Goal: Task Accomplishment & Management: Use online tool/utility

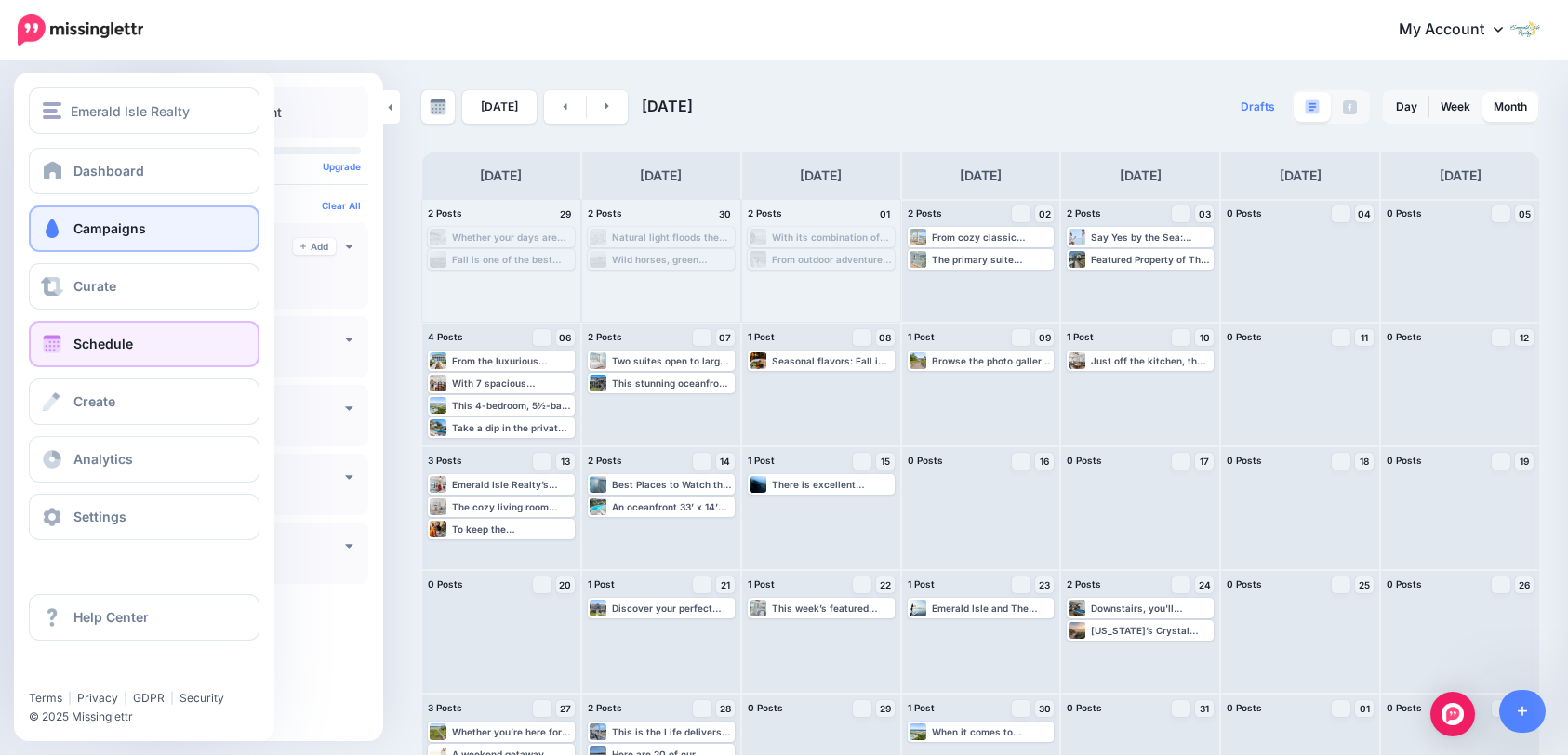
click at [125, 233] on span "Campaigns" at bounding box center [110, 228] width 72 height 16
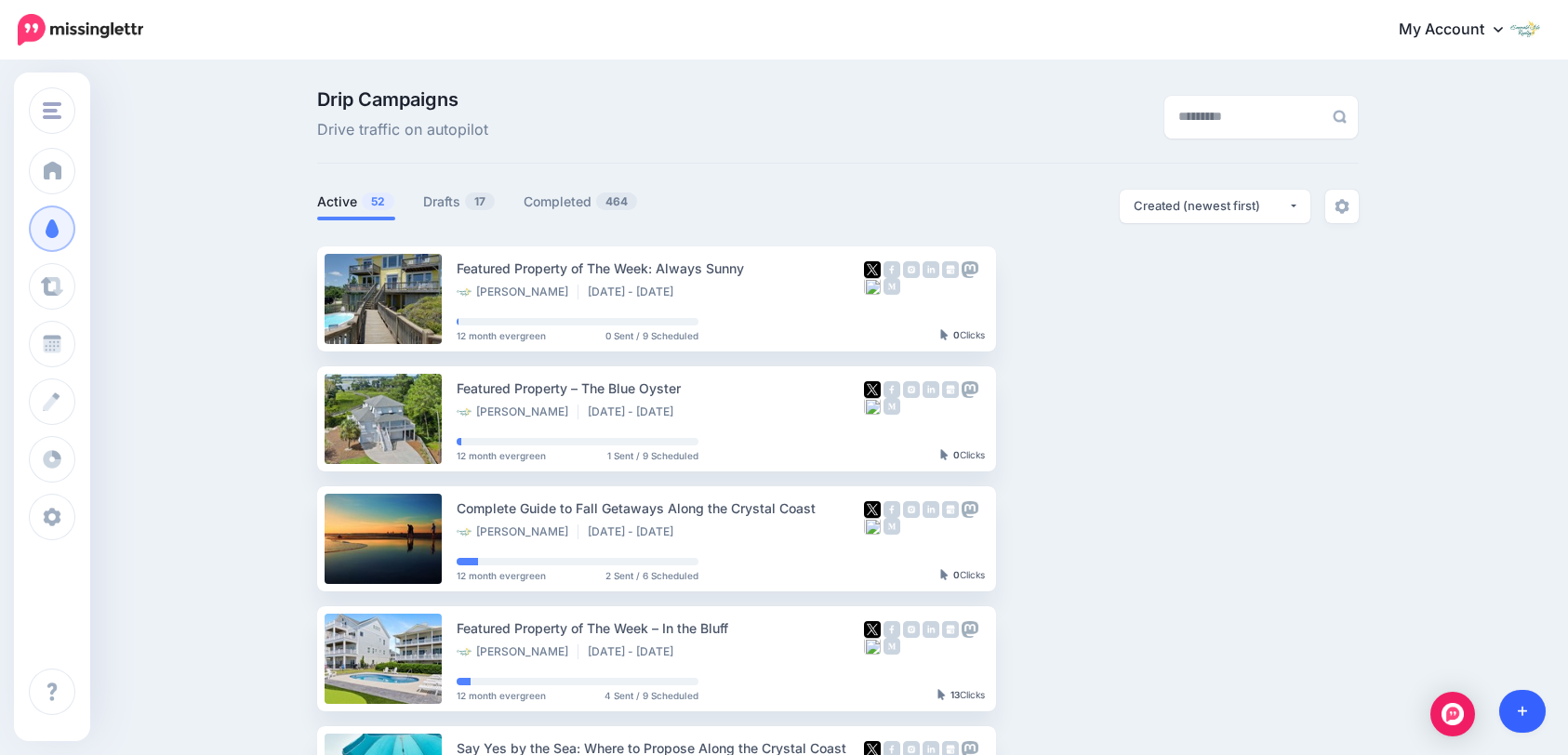
click at [1528, 705] on link at bounding box center [1523, 712] width 48 height 43
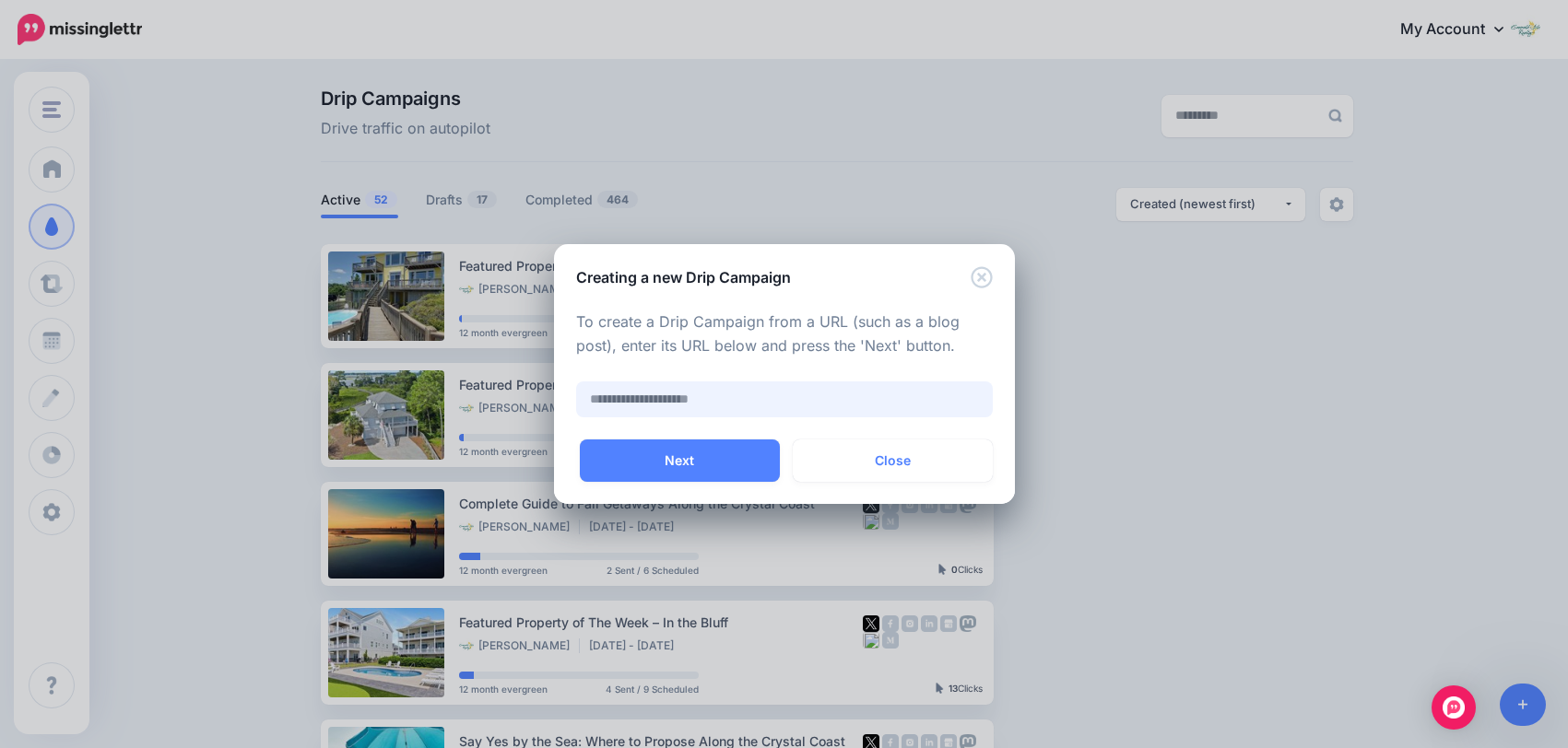
paste input "**********"
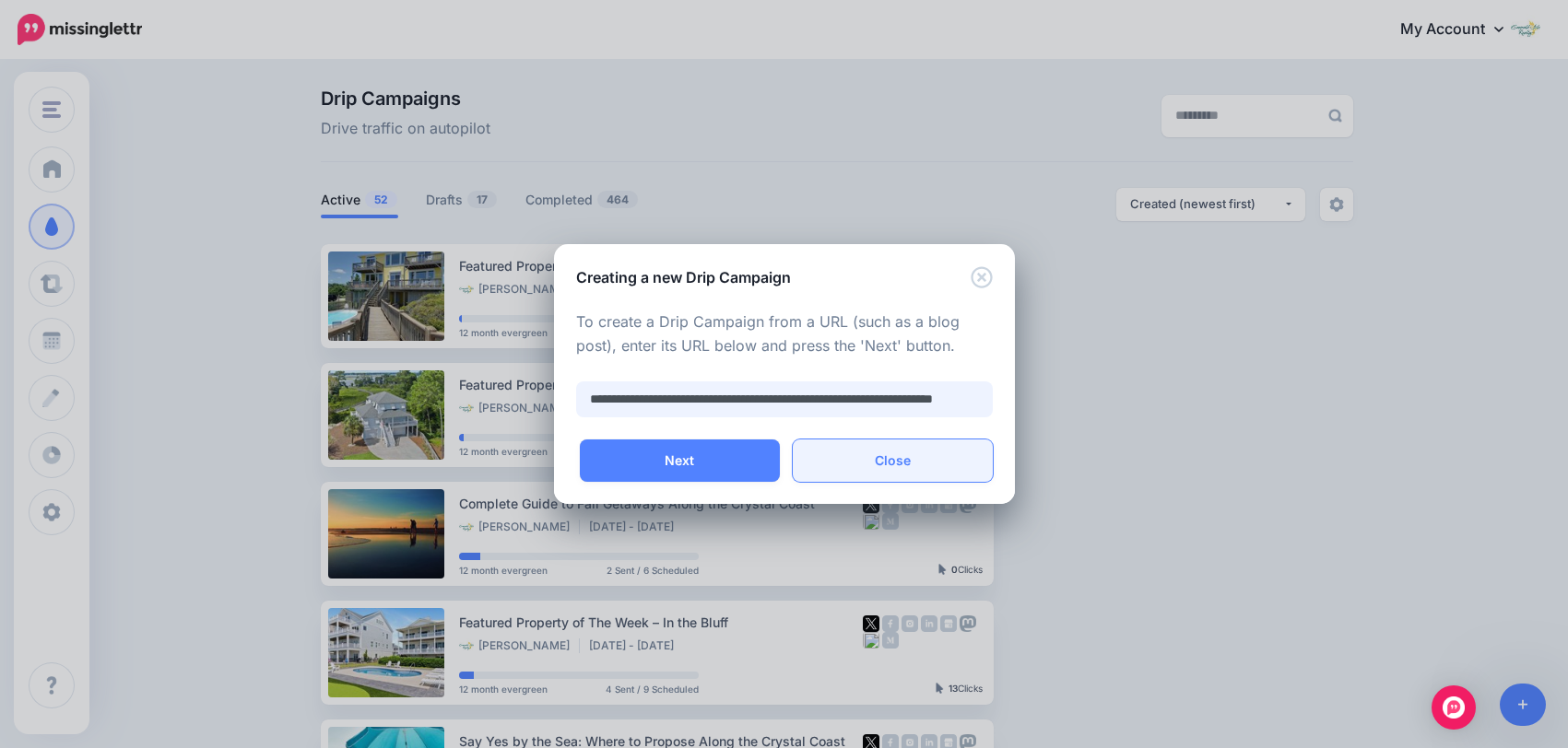
scroll to position [0, 88]
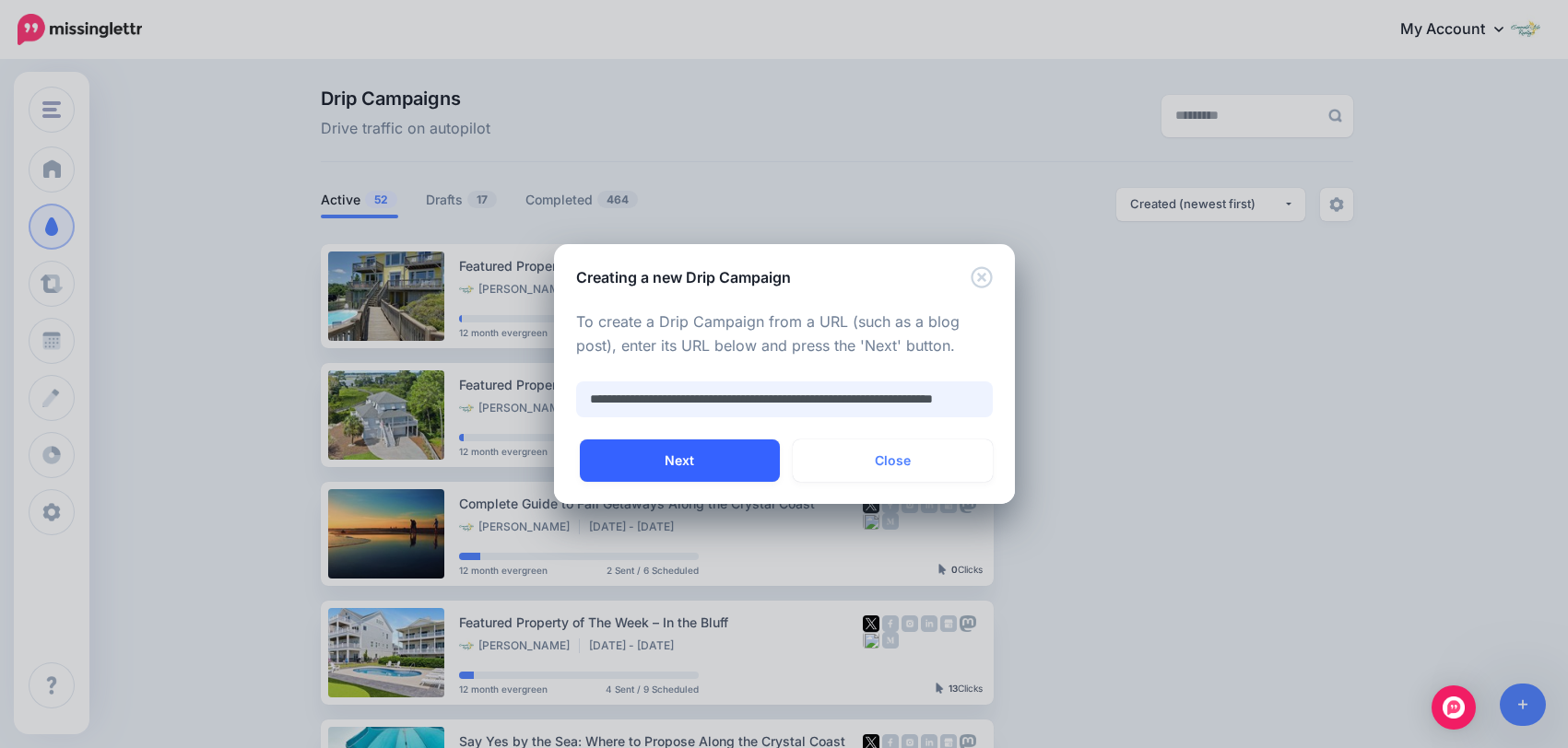
type input "**********"
click at [743, 455] on button "Next" at bounding box center [679, 461] width 200 height 43
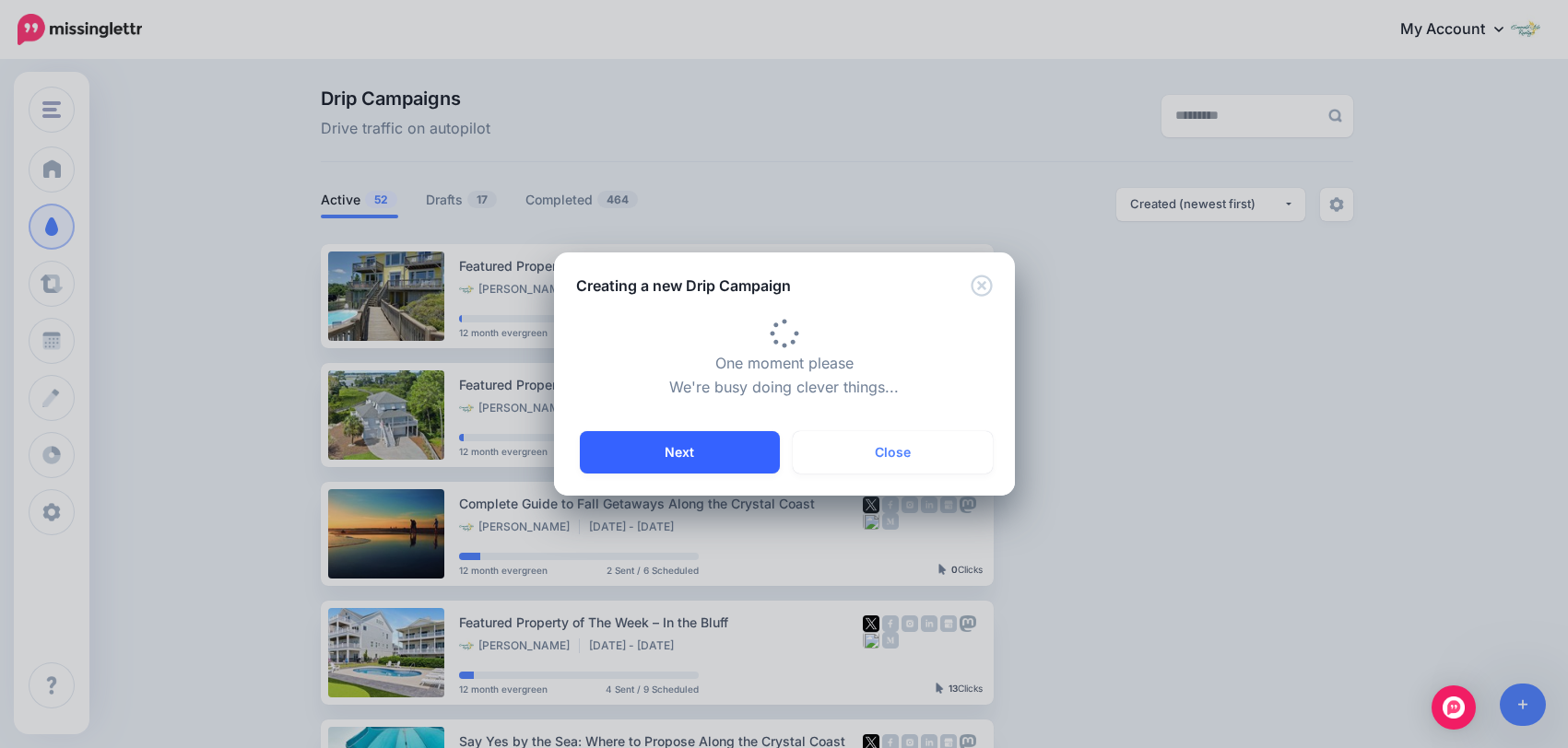
type input "**********"
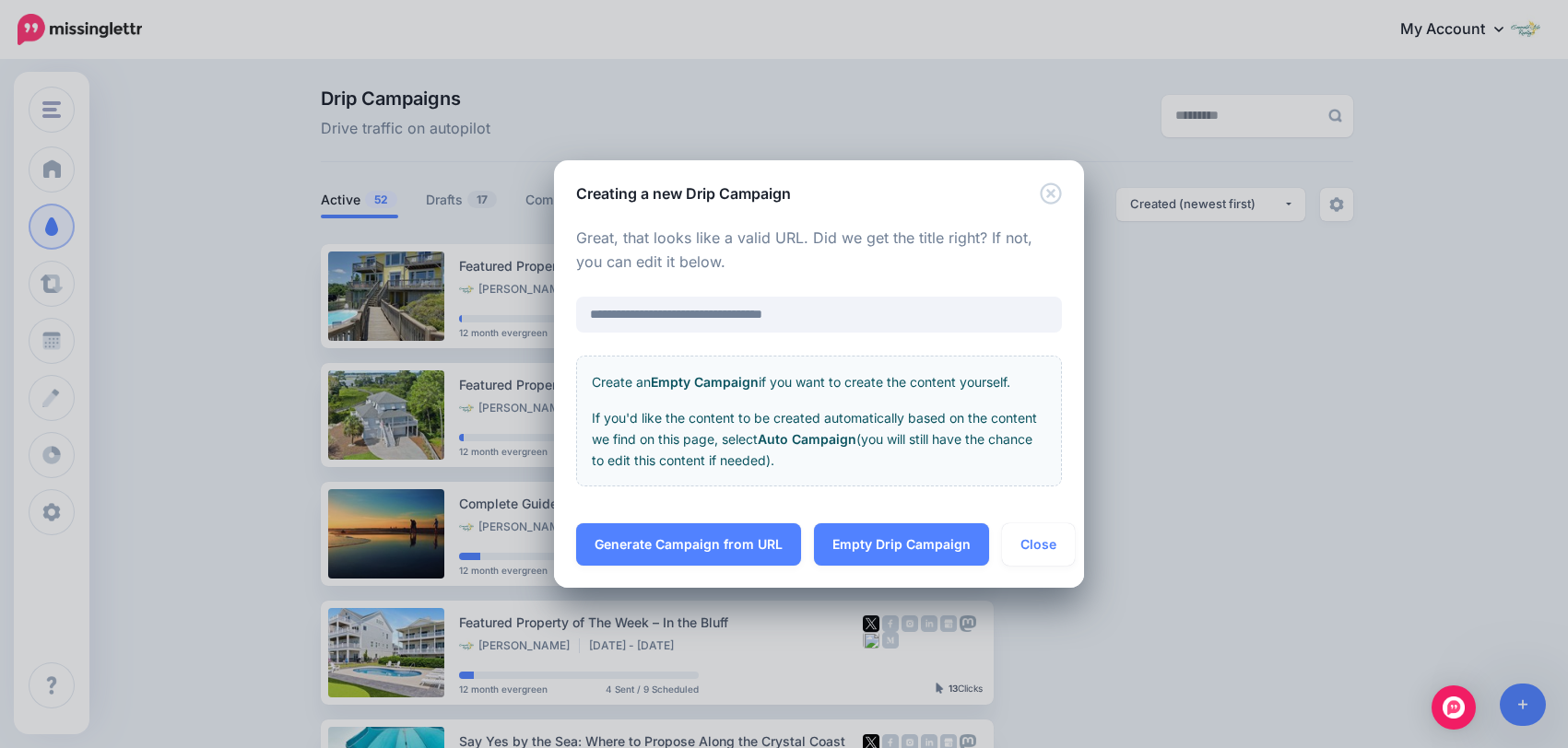
click at [721, 536] on link "Generate Campaign from URL" at bounding box center [688, 545] width 225 height 43
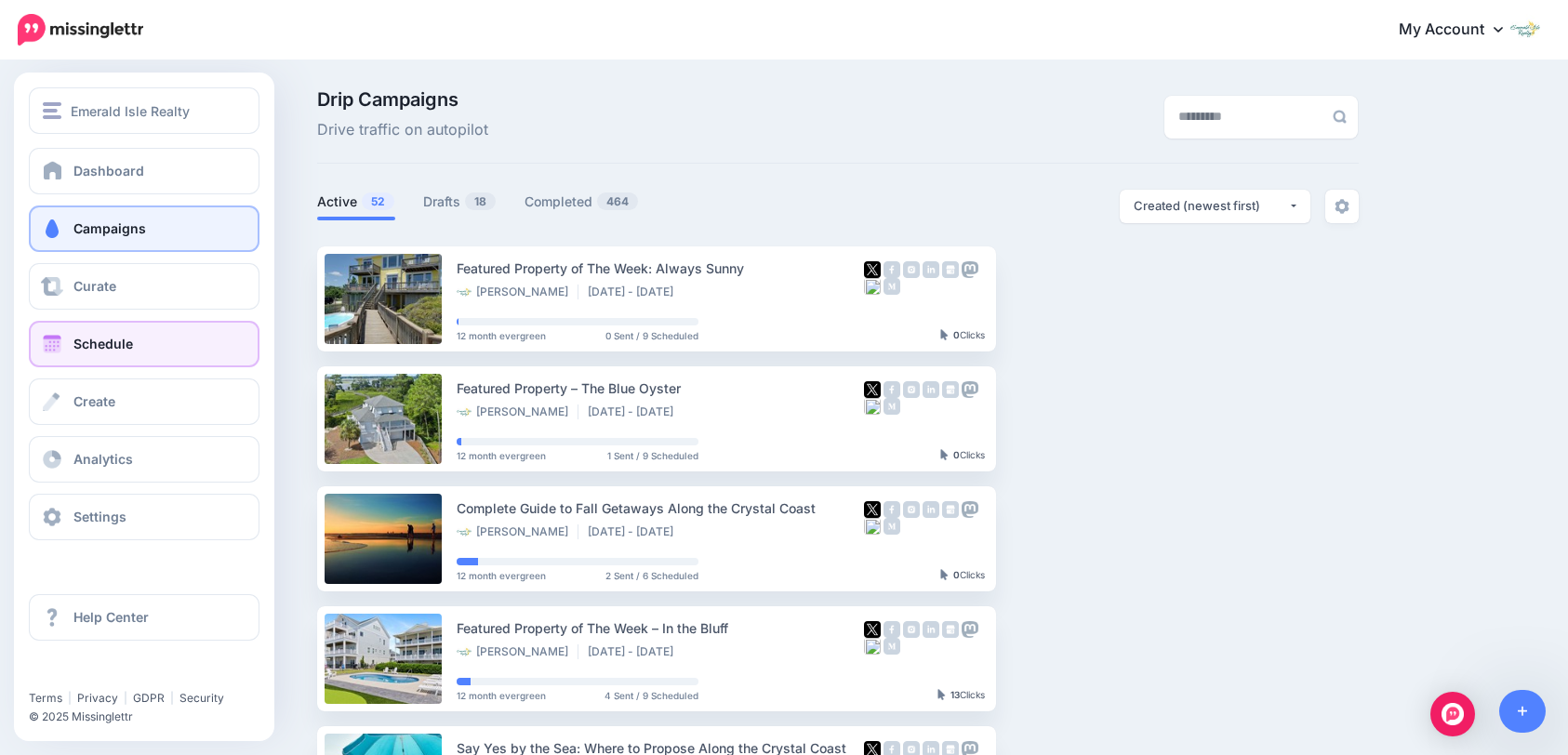
click at [74, 344] on span "Schedule" at bounding box center [103, 343] width 60 height 16
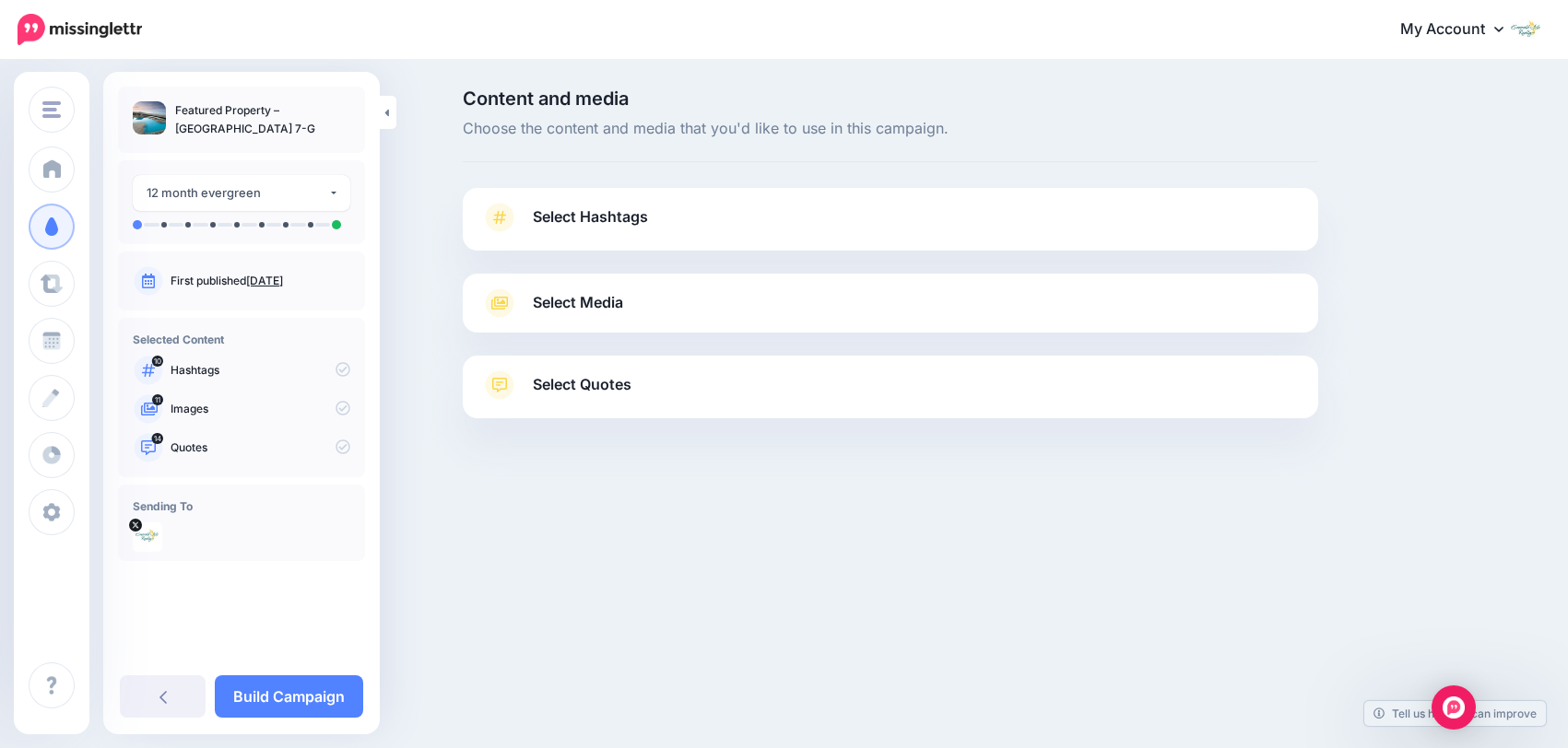
click at [869, 225] on link "Select Hashtags" at bounding box center [890, 226] width 818 height 47
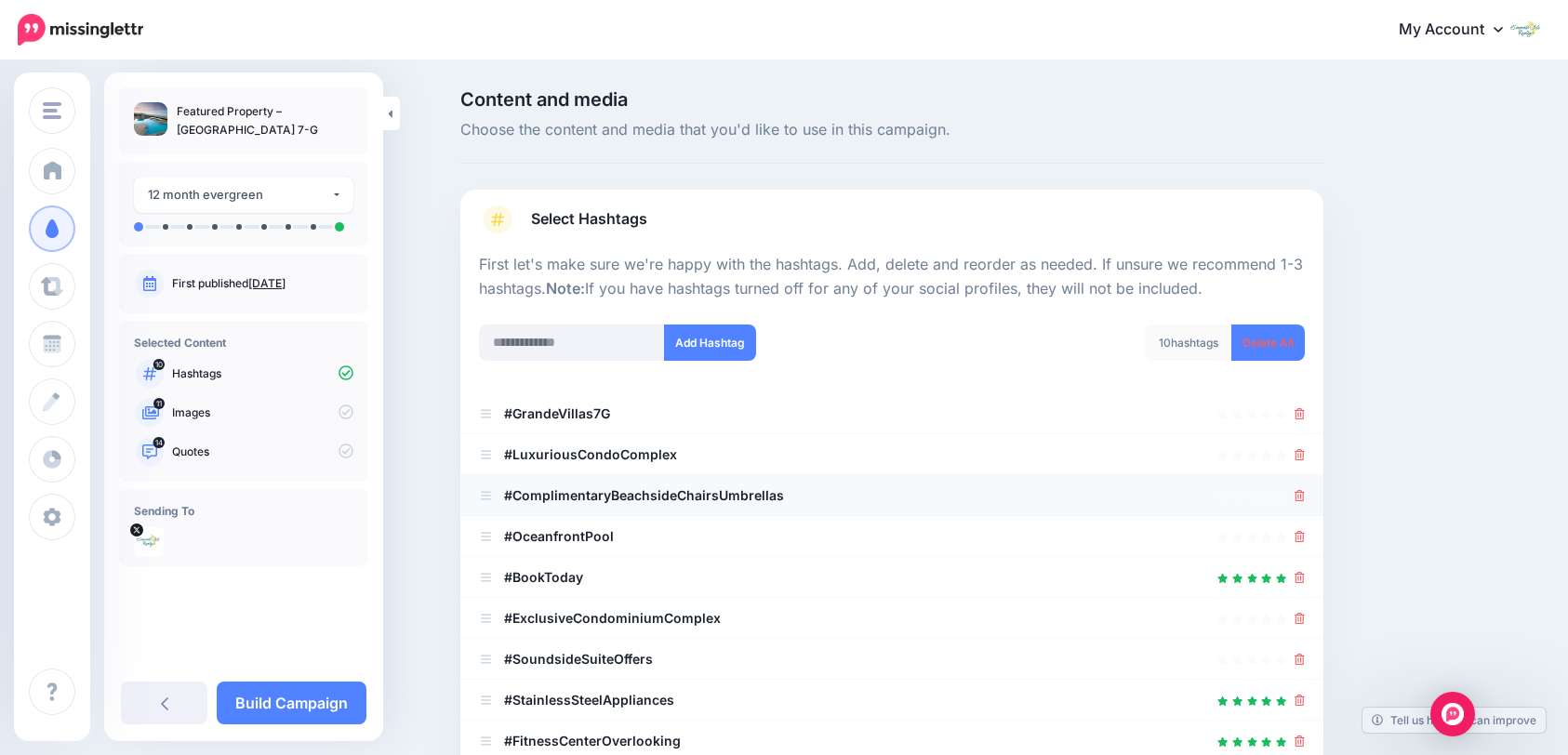
scroll to position [93, 0]
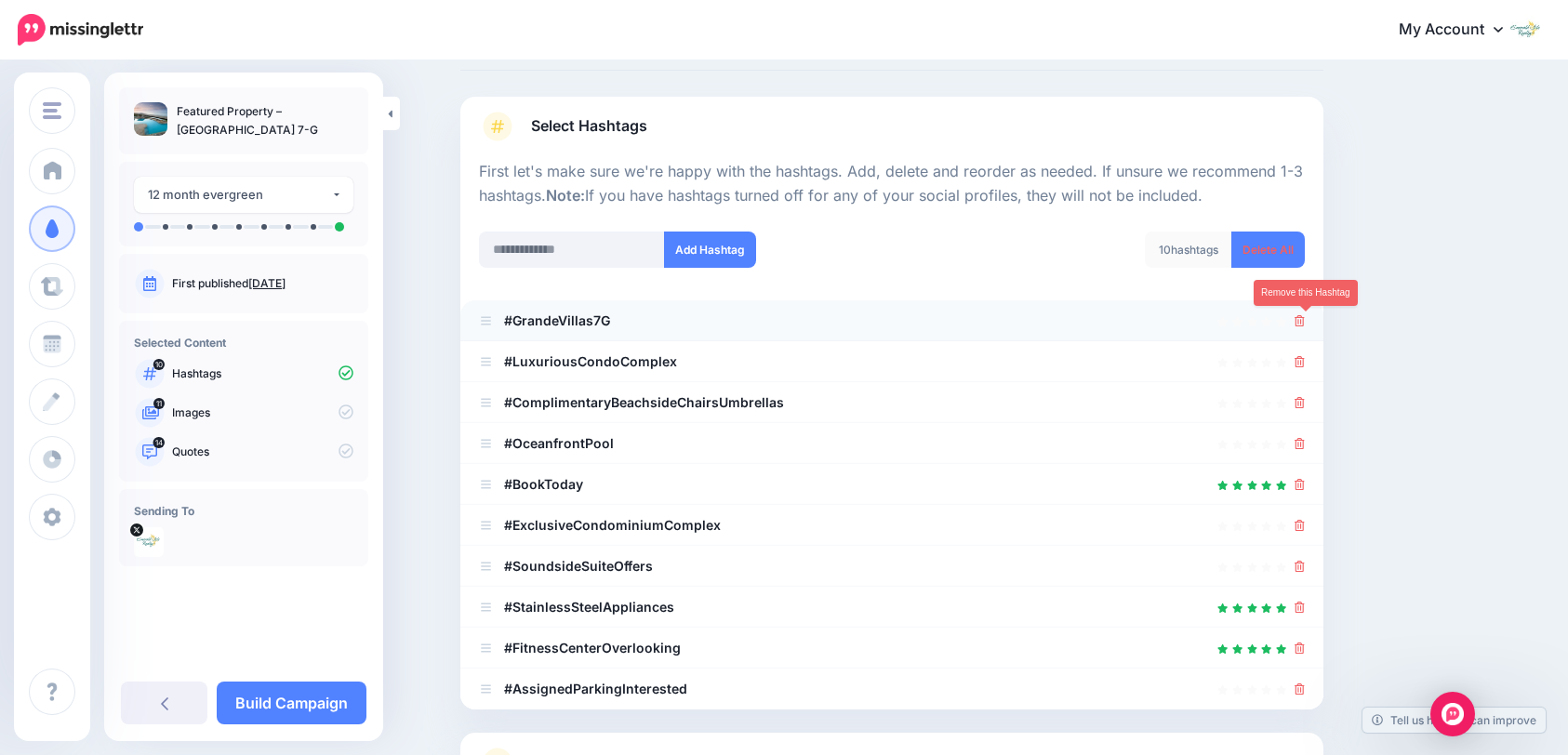
click at [1304, 324] on icon at bounding box center [1300, 320] width 10 height 11
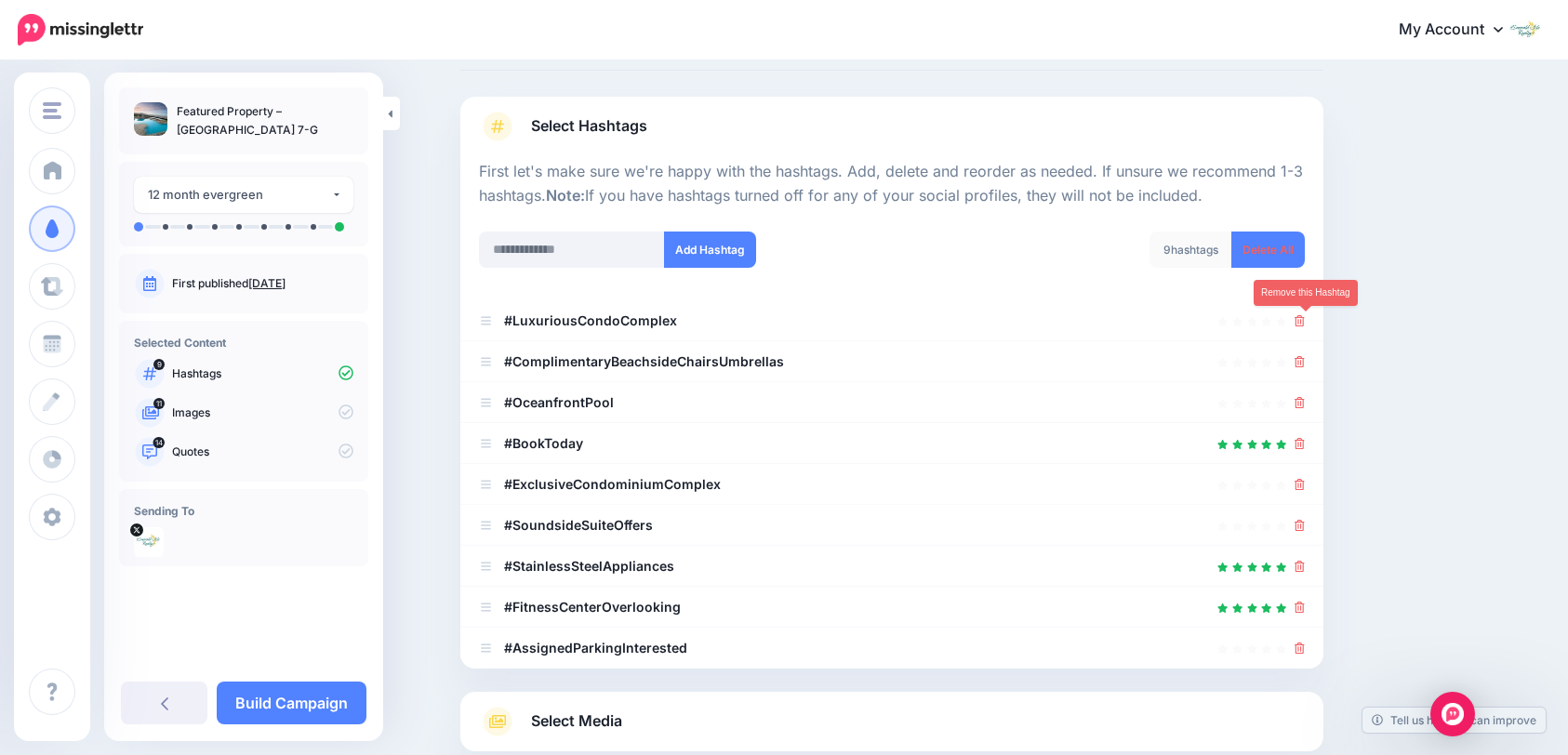
click at [1304, 324] on icon at bounding box center [1300, 320] width 10 height 11
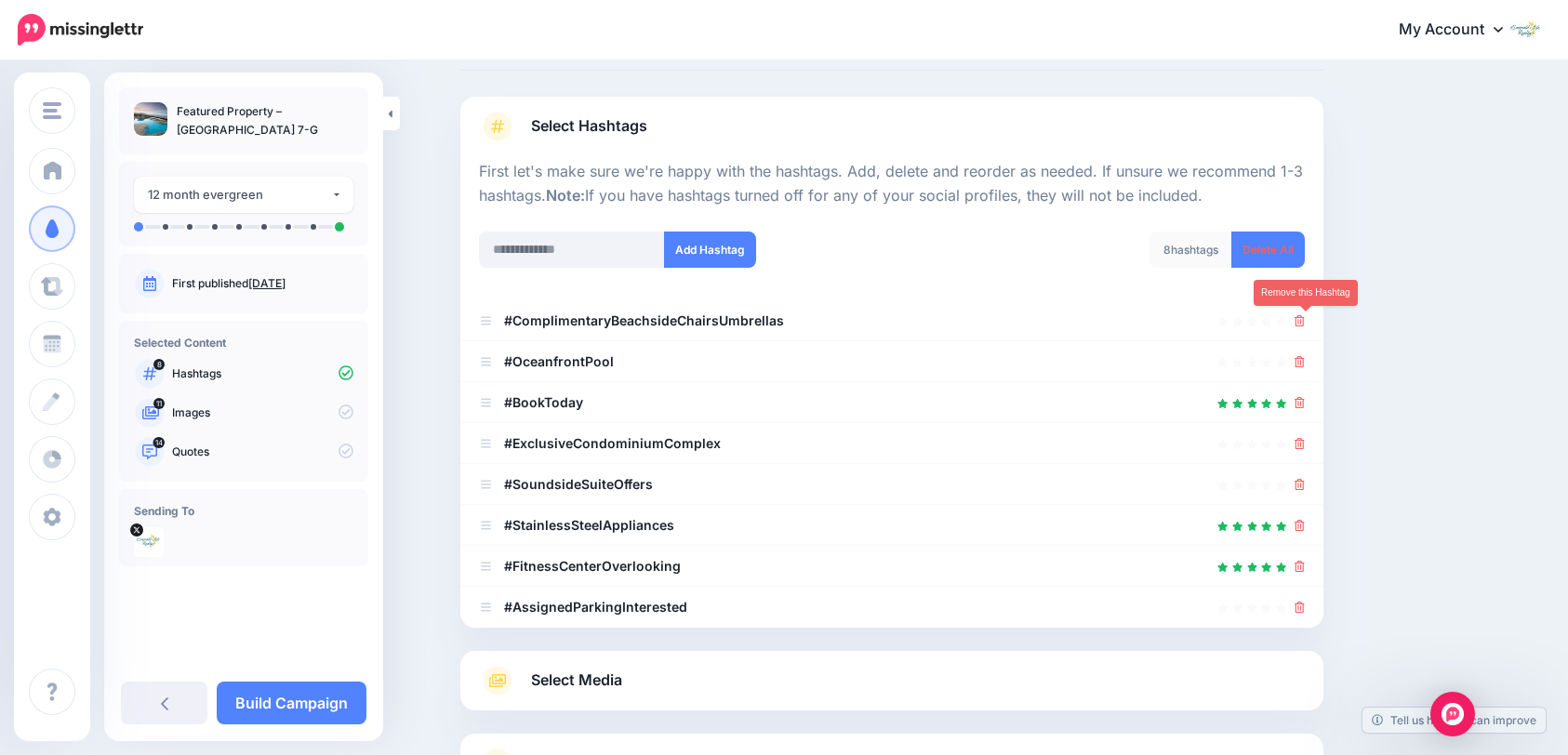
click at [1304, 324] on icon at bounding box center [1300, 320] width 10 height 11
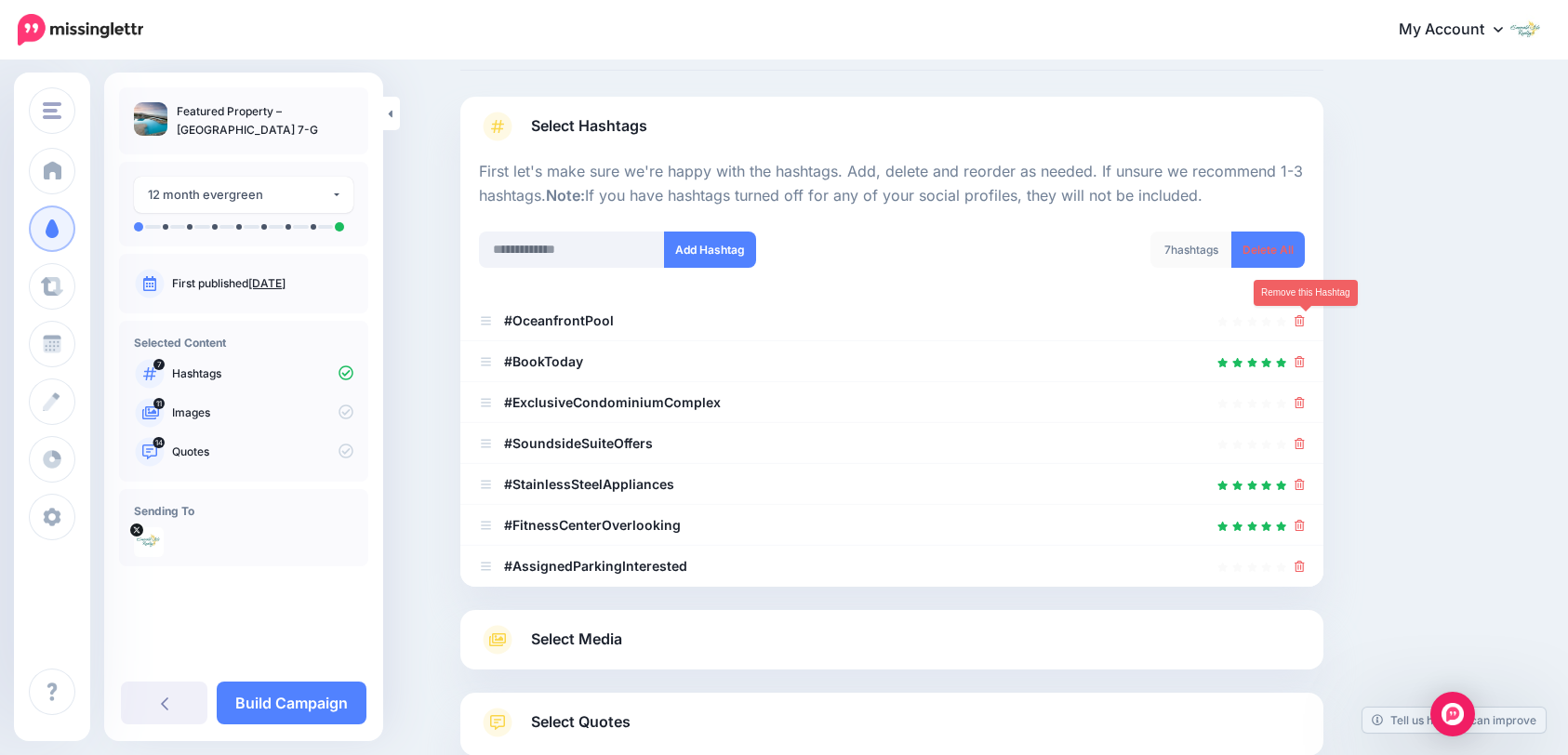
click at [1304, 324] on icon at bounding box center [1300, 320] width 10 height 11
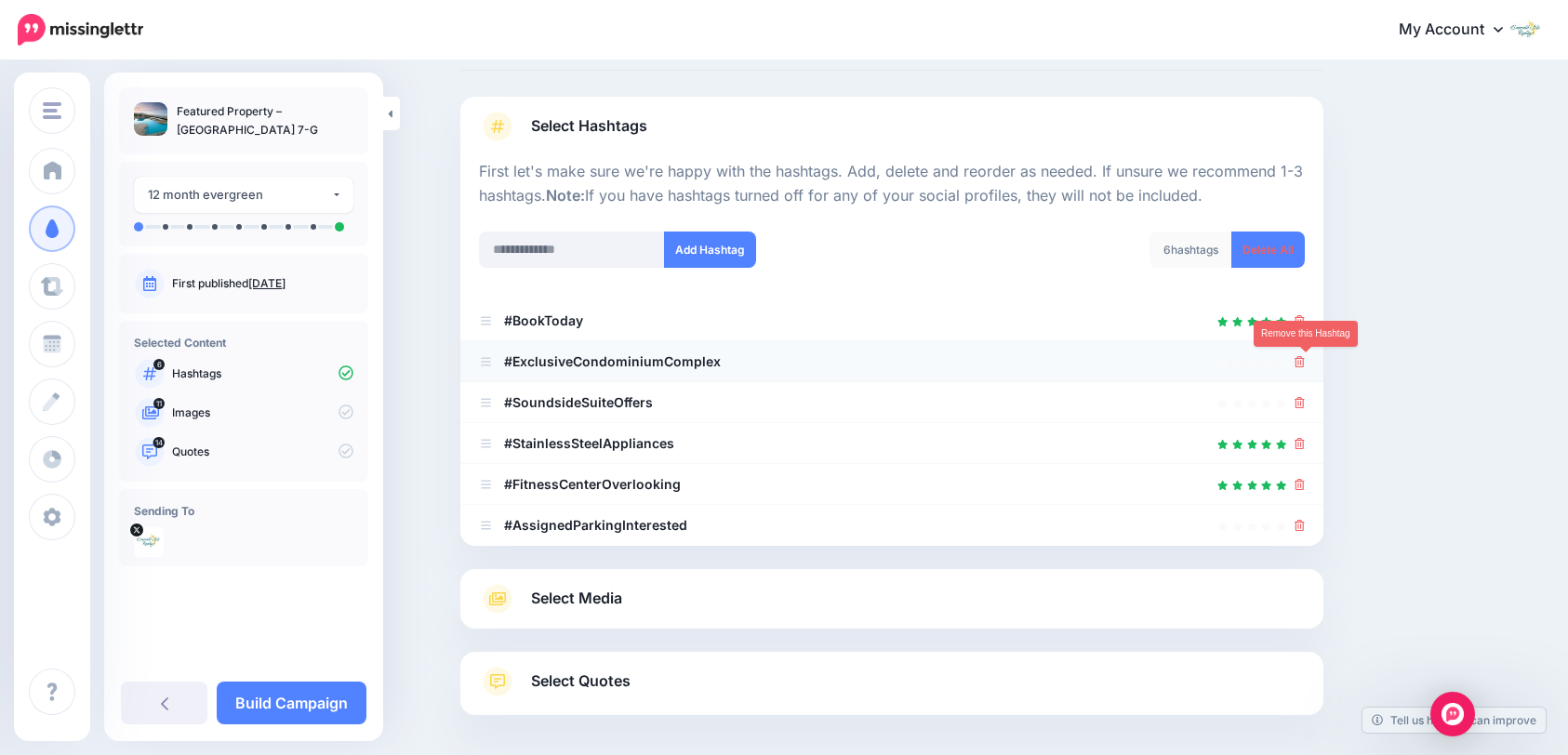
click at [1305, 365] on icon at bounding box center [1300, 361] width 10 height 11
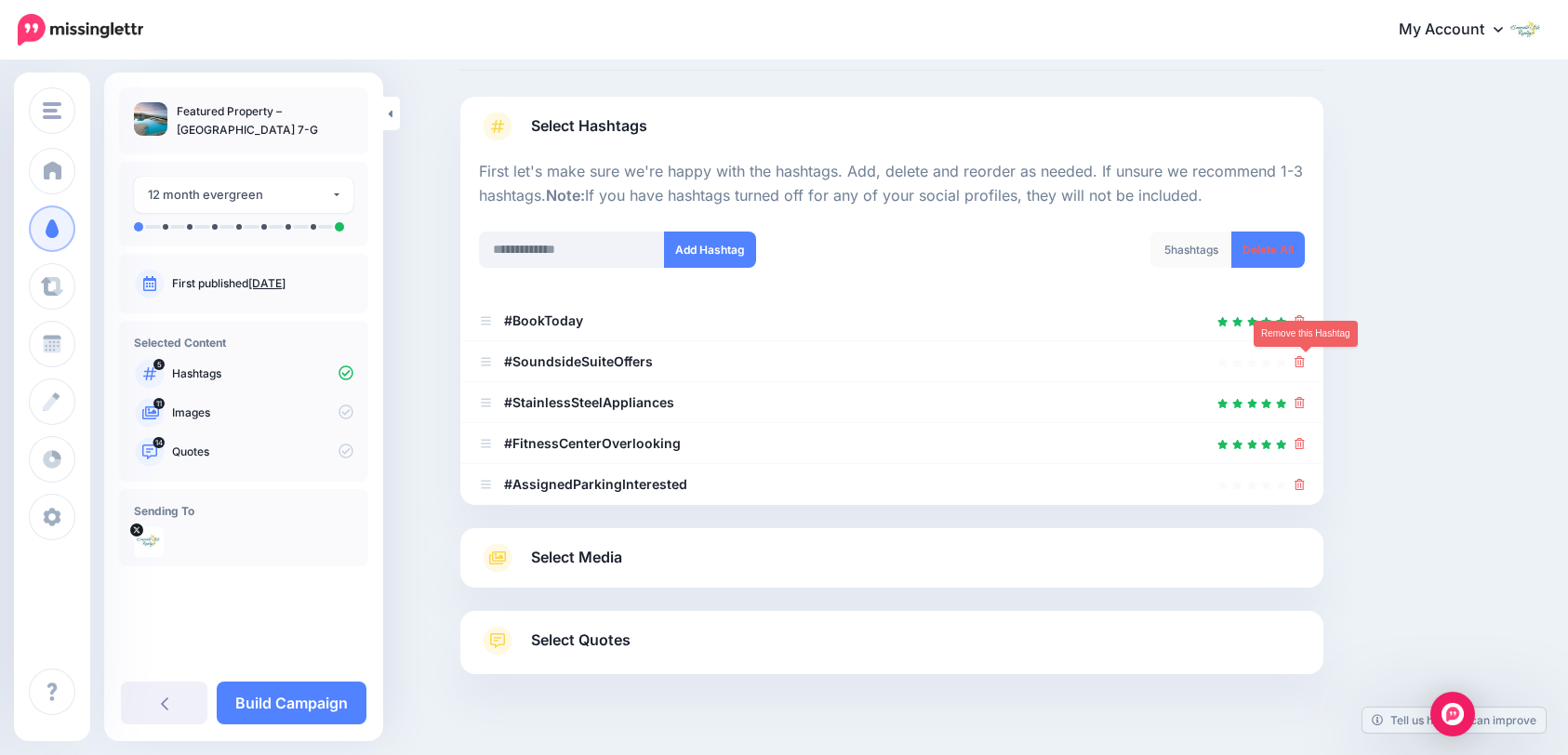
click at [1305, 365] on icon at bounding box center [1300, 361] width 10 height 11
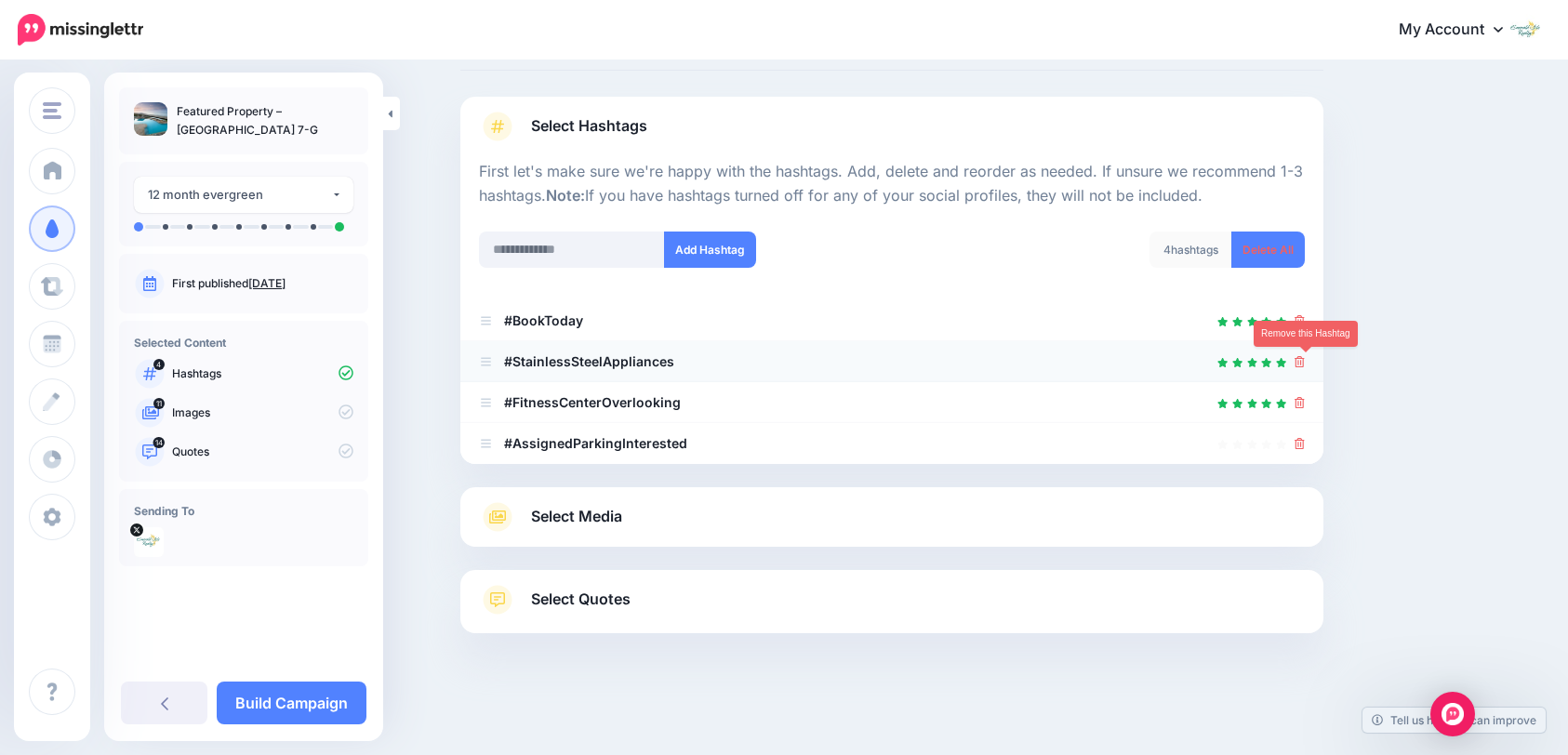
click at [1305, 361] on icon at bounding box center [1300, 361] width 10 height 11
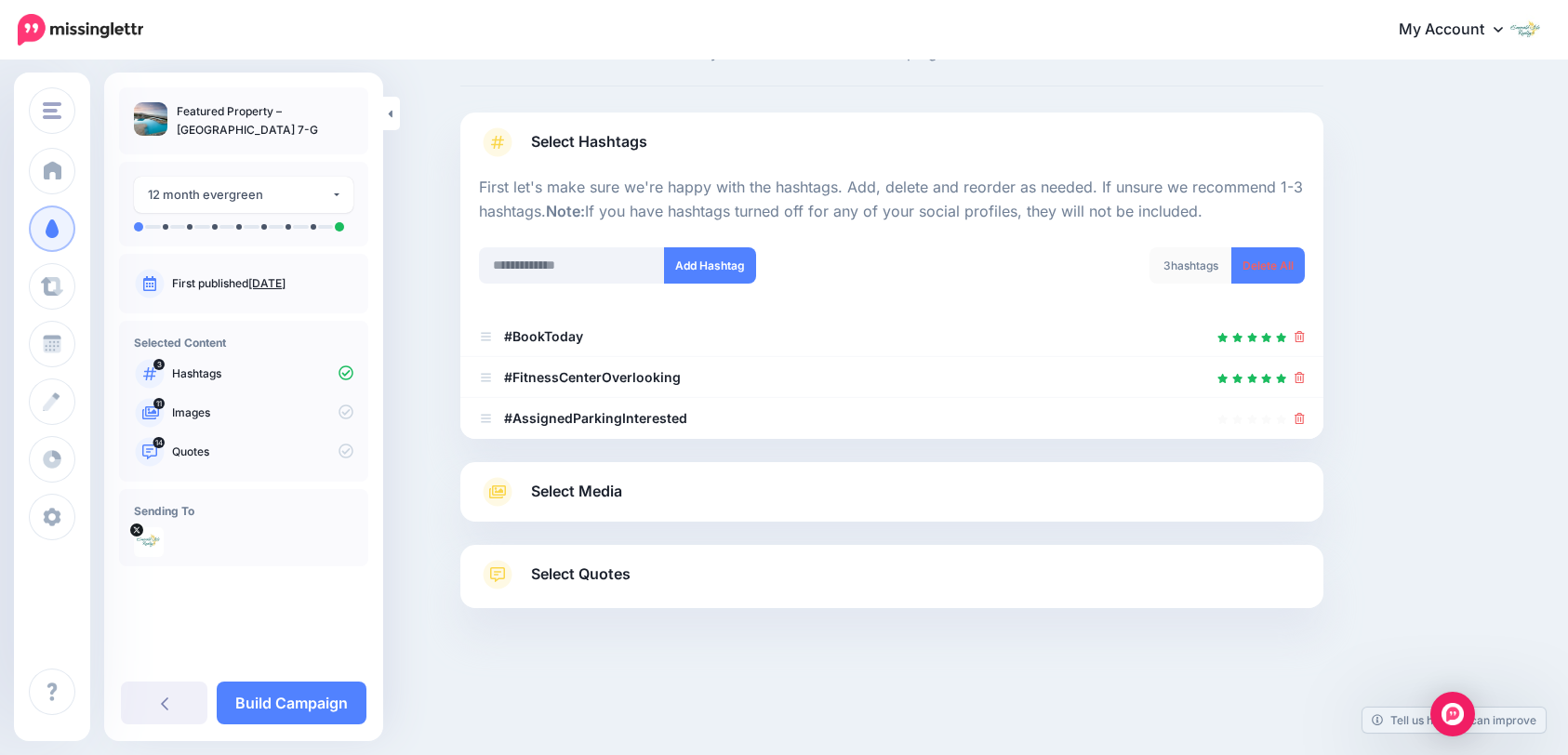
scroll to position [77, 0]
click at [1305, 377] on icon at bounding box center [1300, 377] width 10 height 11
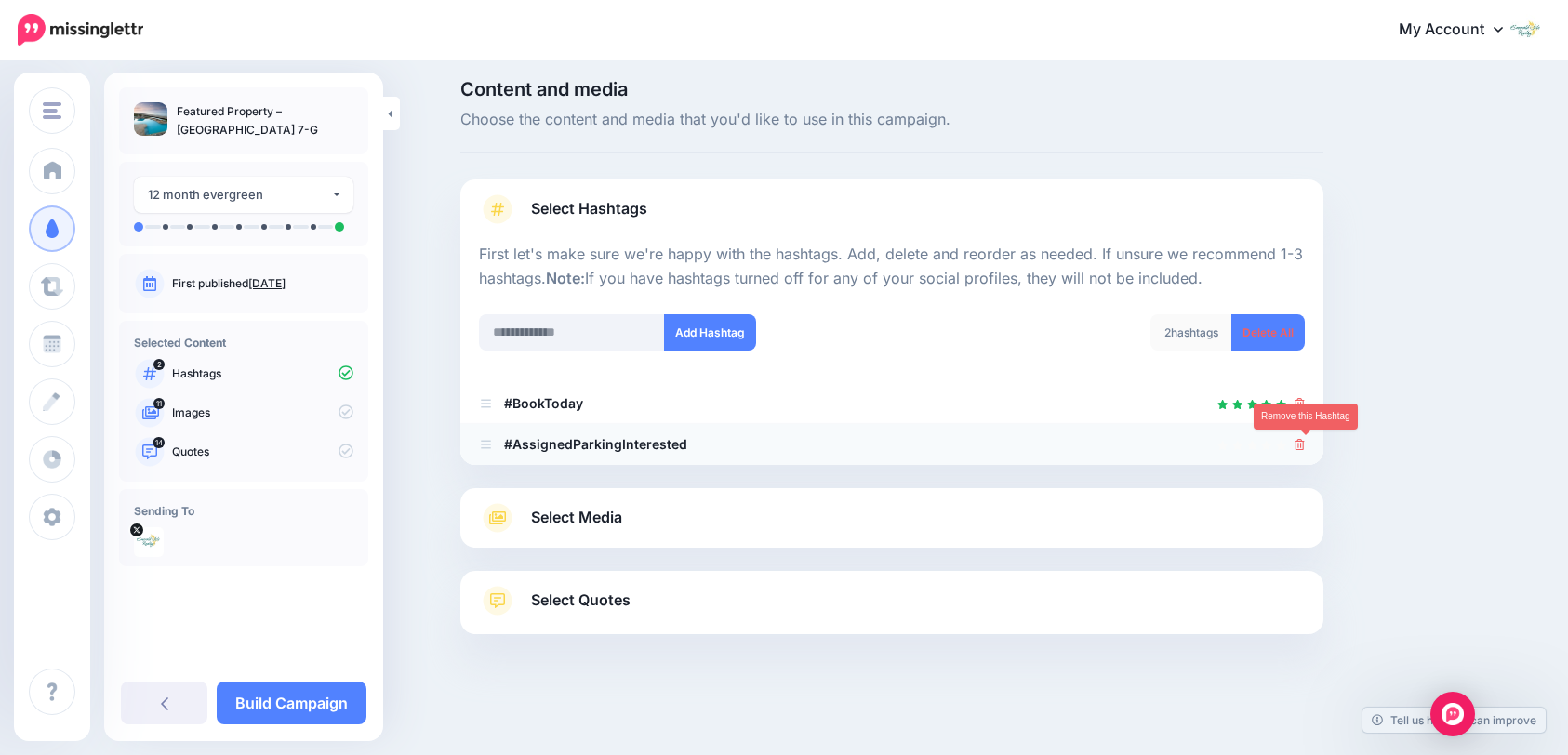
click at [1305, 446] on icon at bounding box center [1300, 444] width 10 height 11
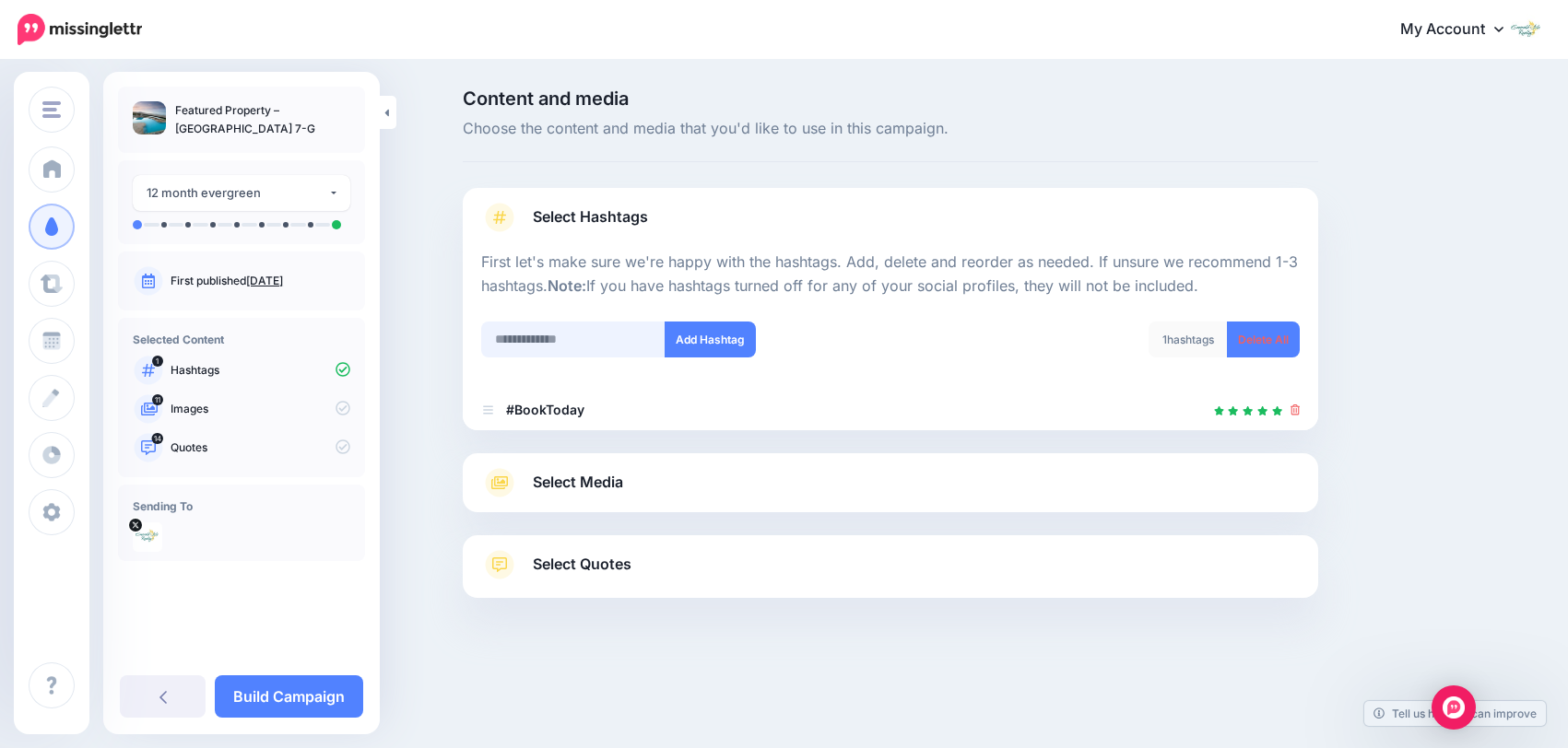
click at [592, 345] on input "text" at bounding box center [573, 339] width 184 height 36
type input "**********"
click at [729, 346] on button "Add Hashtag" at bounding box center [710, 339] width 91 height 36
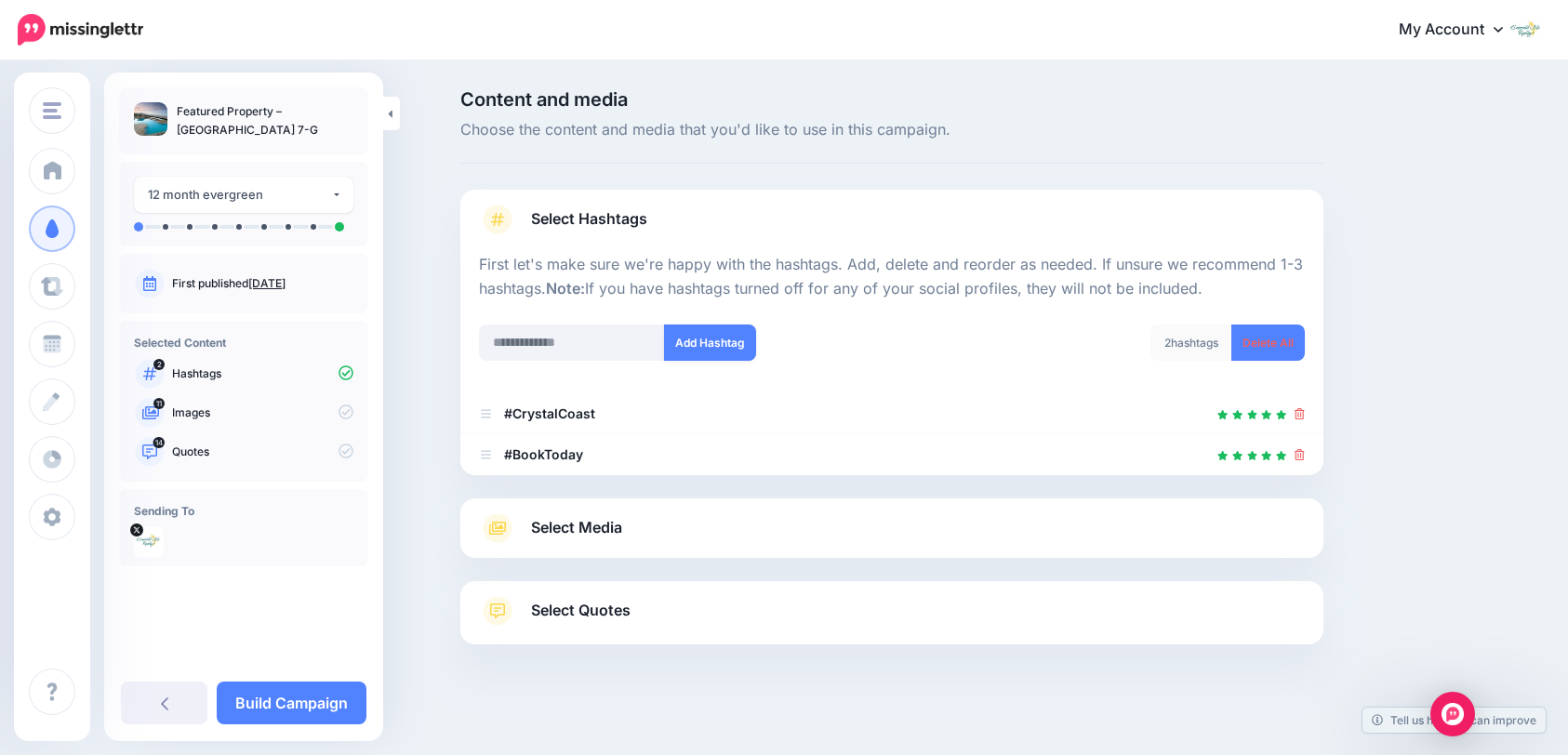
scroll to position [10, 0]
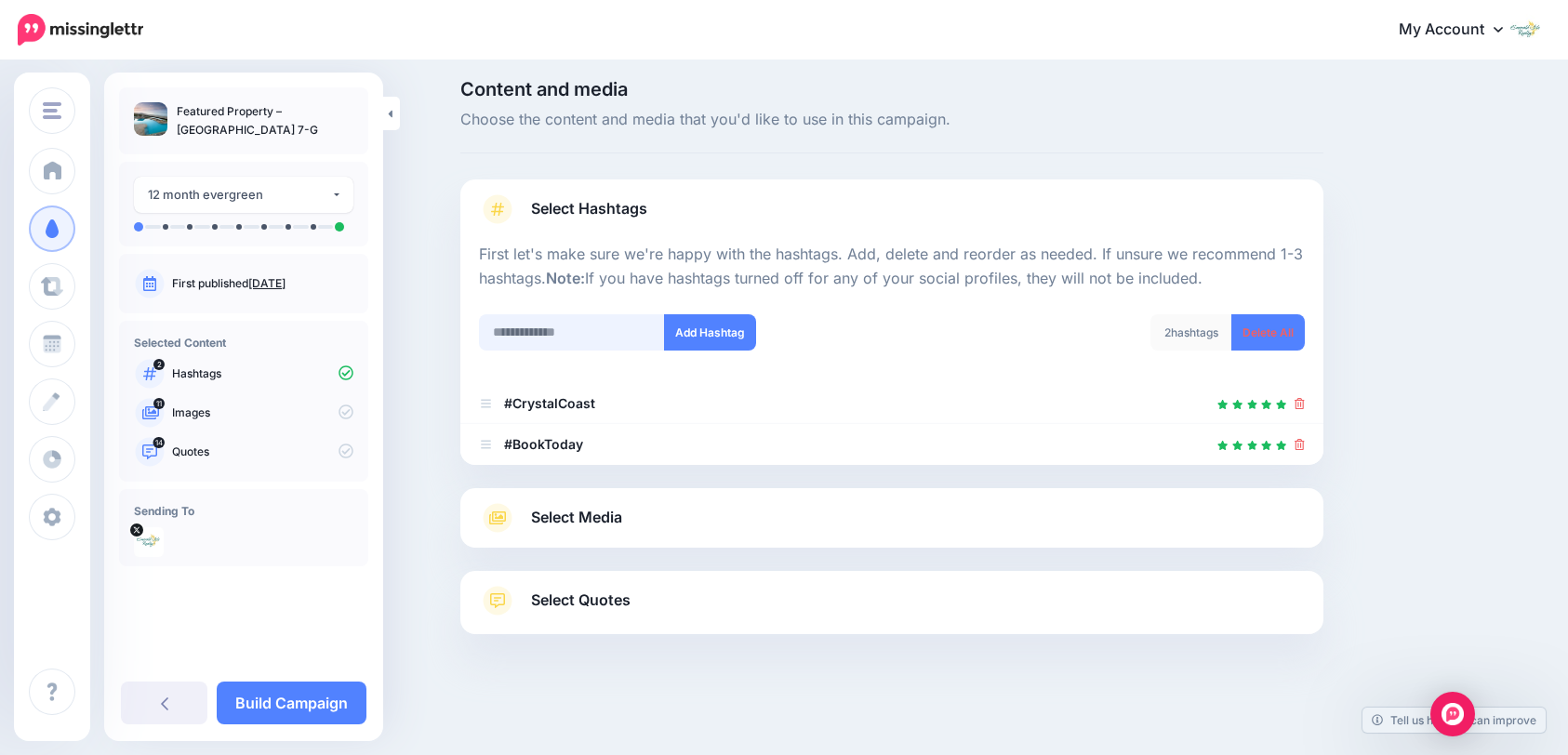
click at [588, 341] on input "text" at bounding box center [572, 332] width 186 height 36
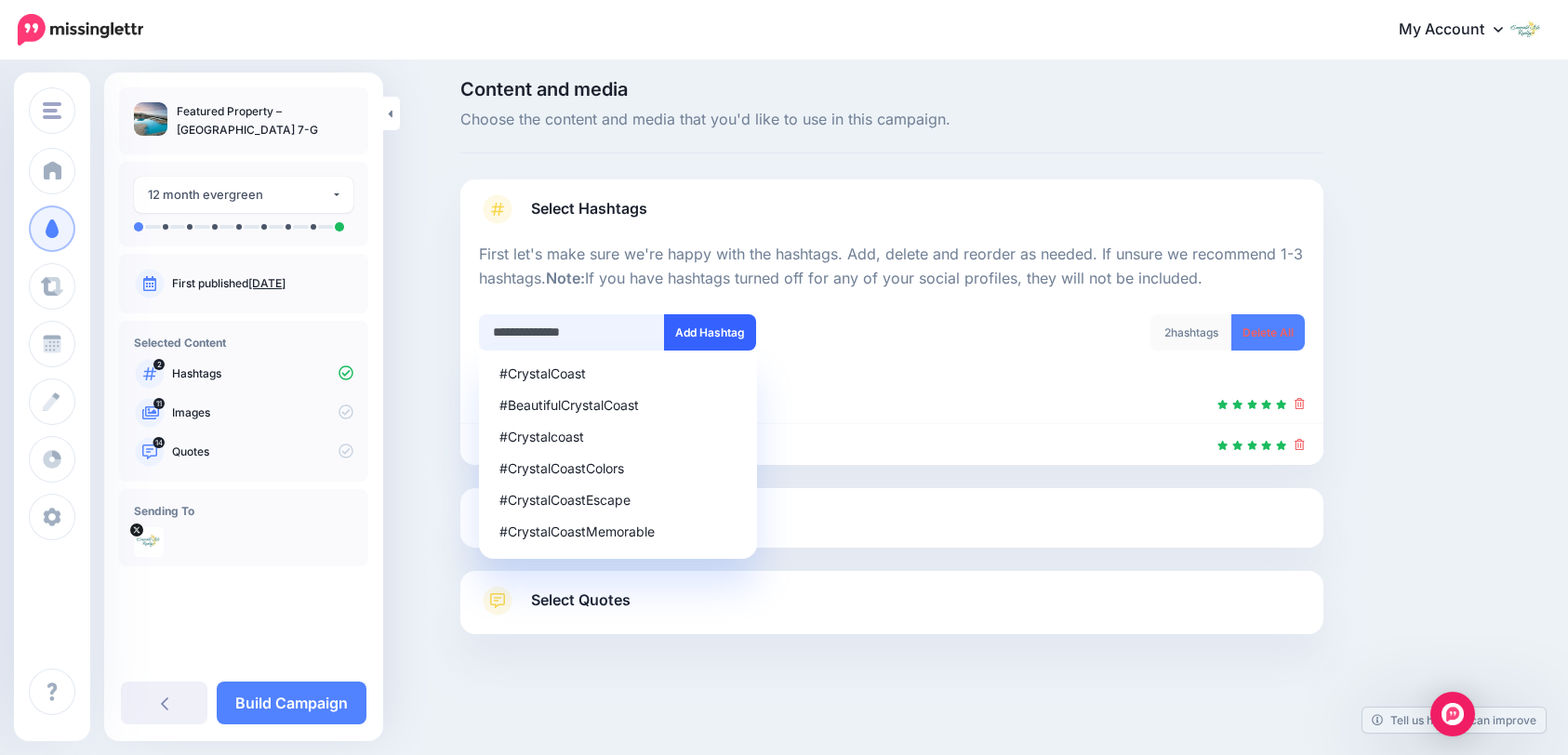
type input "**********"
click at [693, 334] on button "Add Hashtag" at bounding box center [710, 332] width 92 height 36
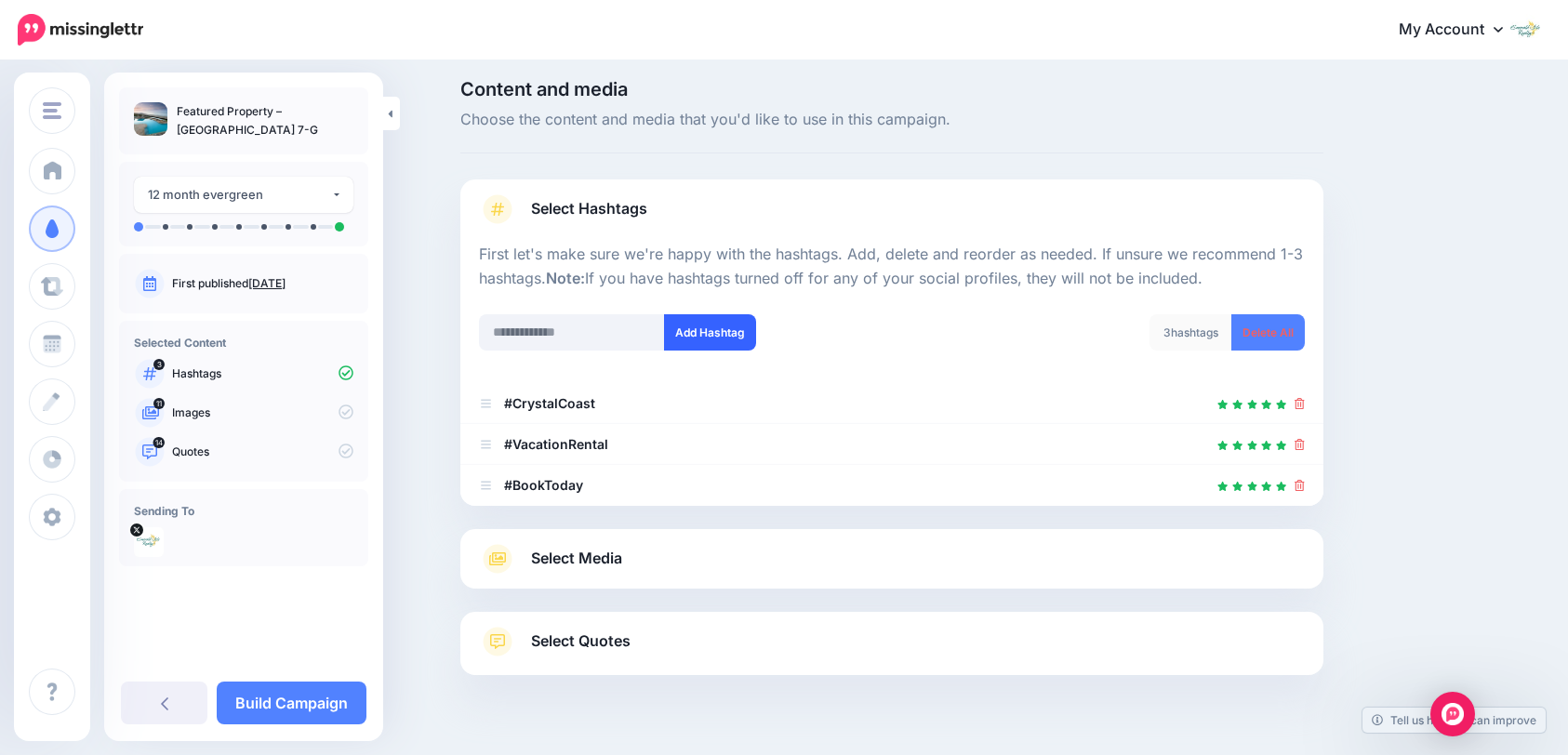
scroll to position [51, 0]
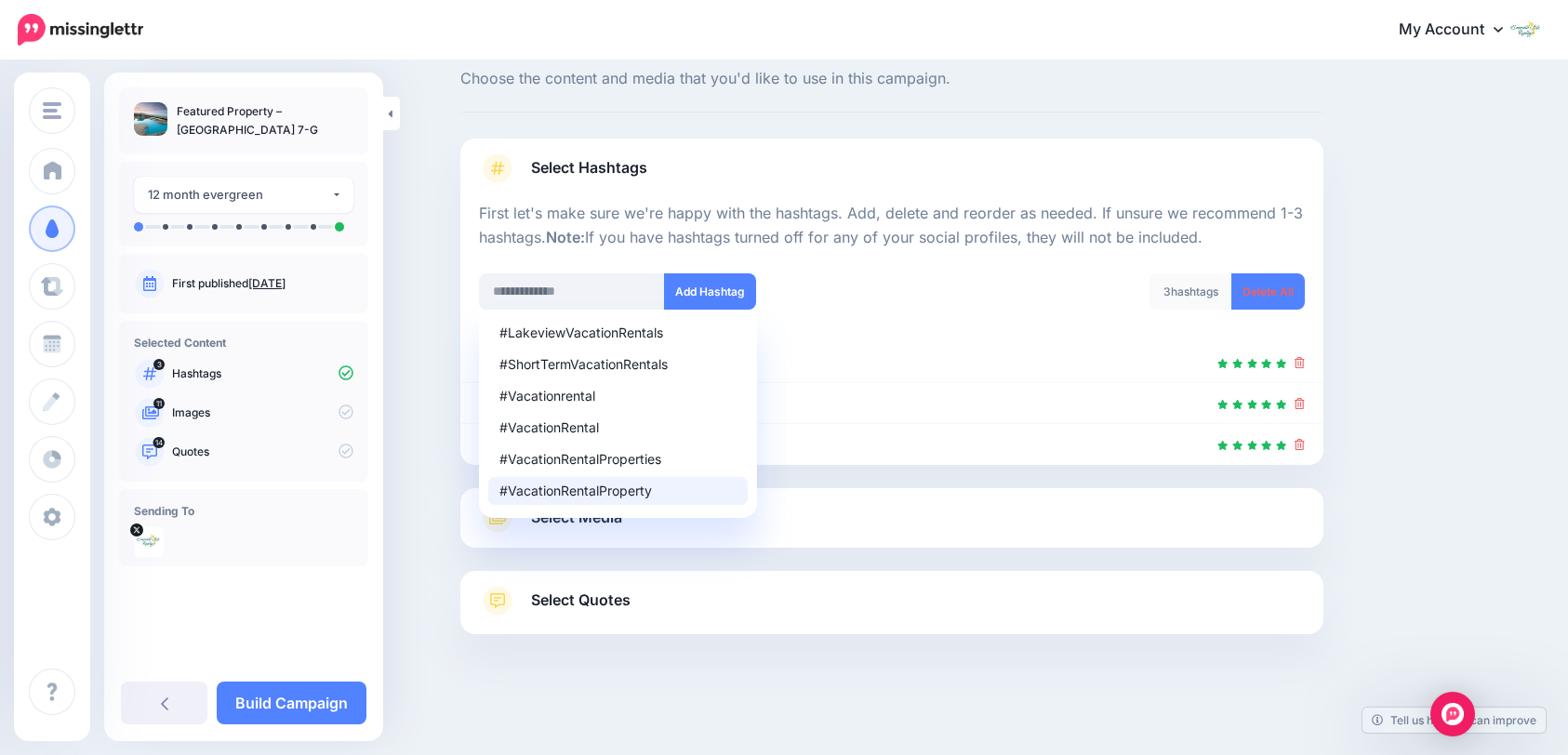
click at [711, 522] on link "Select Media" at bounding box center [892, 517] width 826 height 29
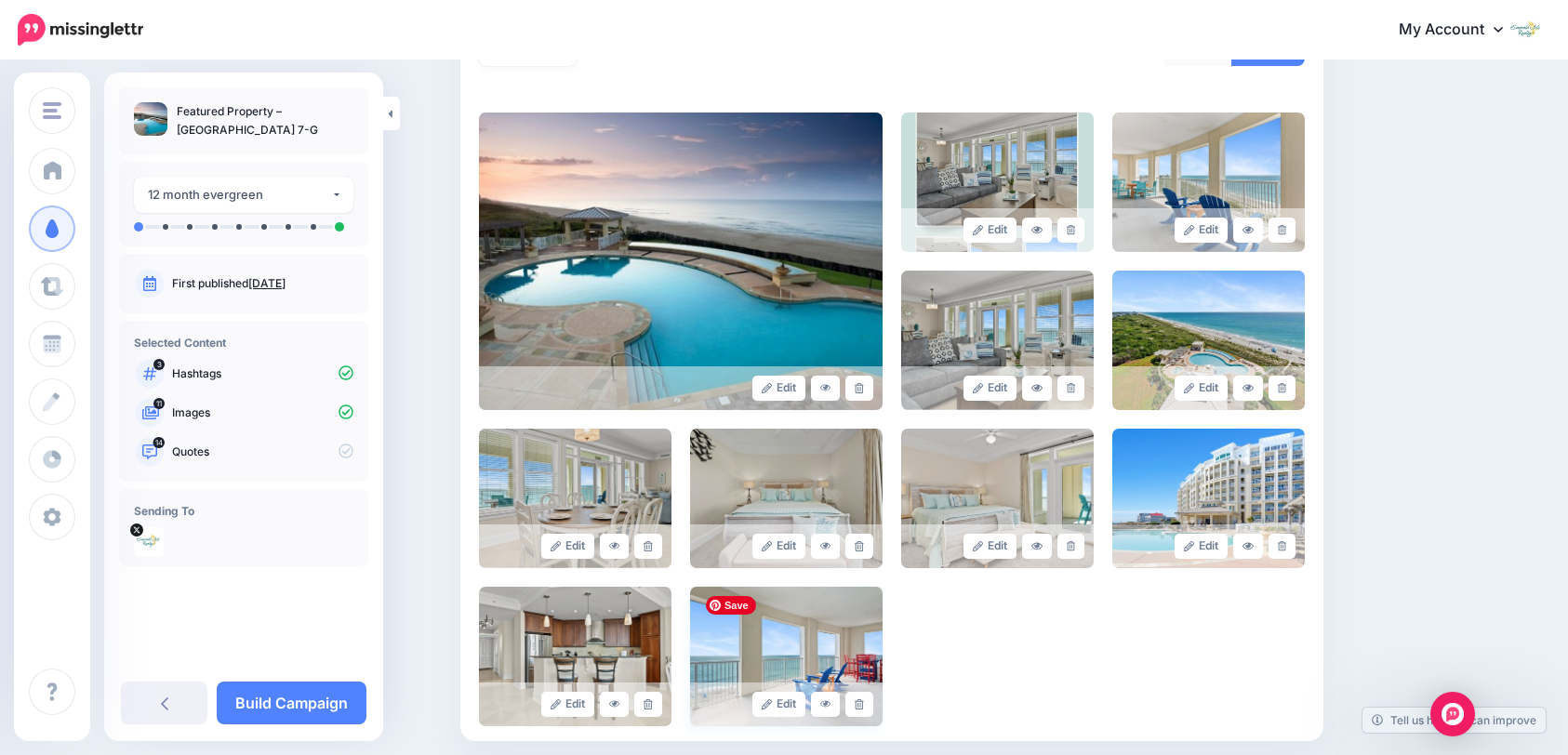
scroll to position [558, 0]
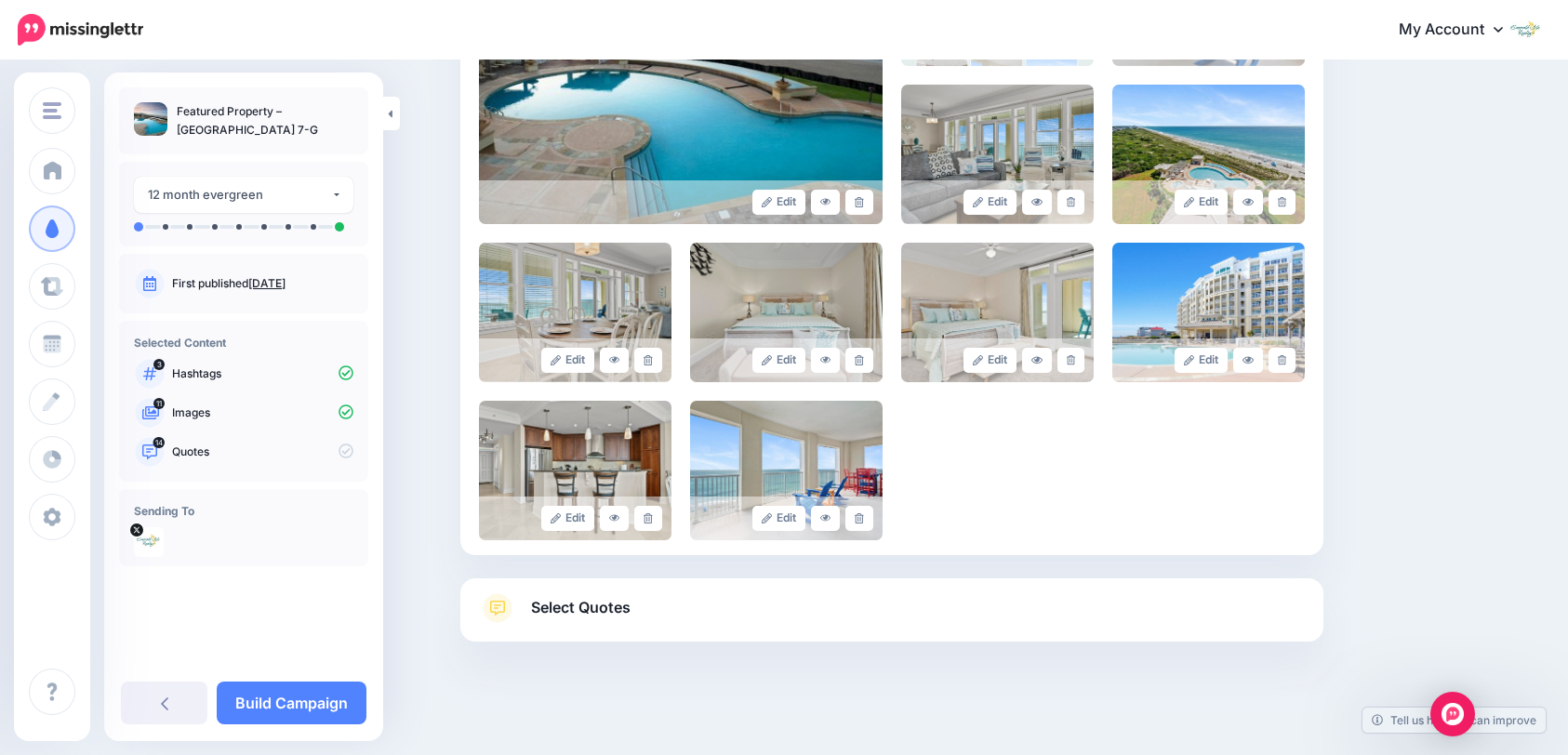
click at [727, 598] on link "Select Quotes" at bounding box center [892, 617] width 826 height 48
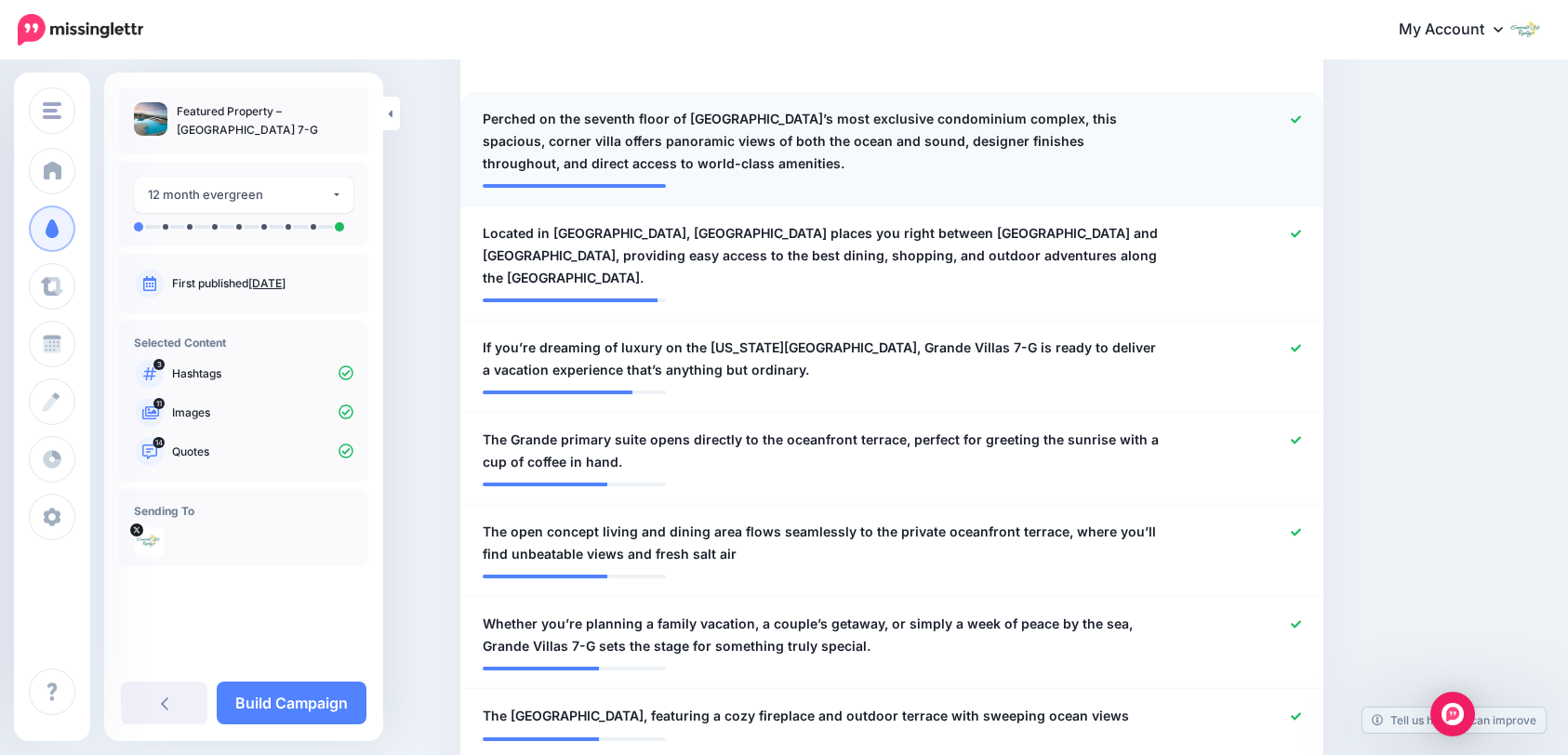
click at [1298, 120] on icon at bounding box center [1296, 119] width 10 height 10
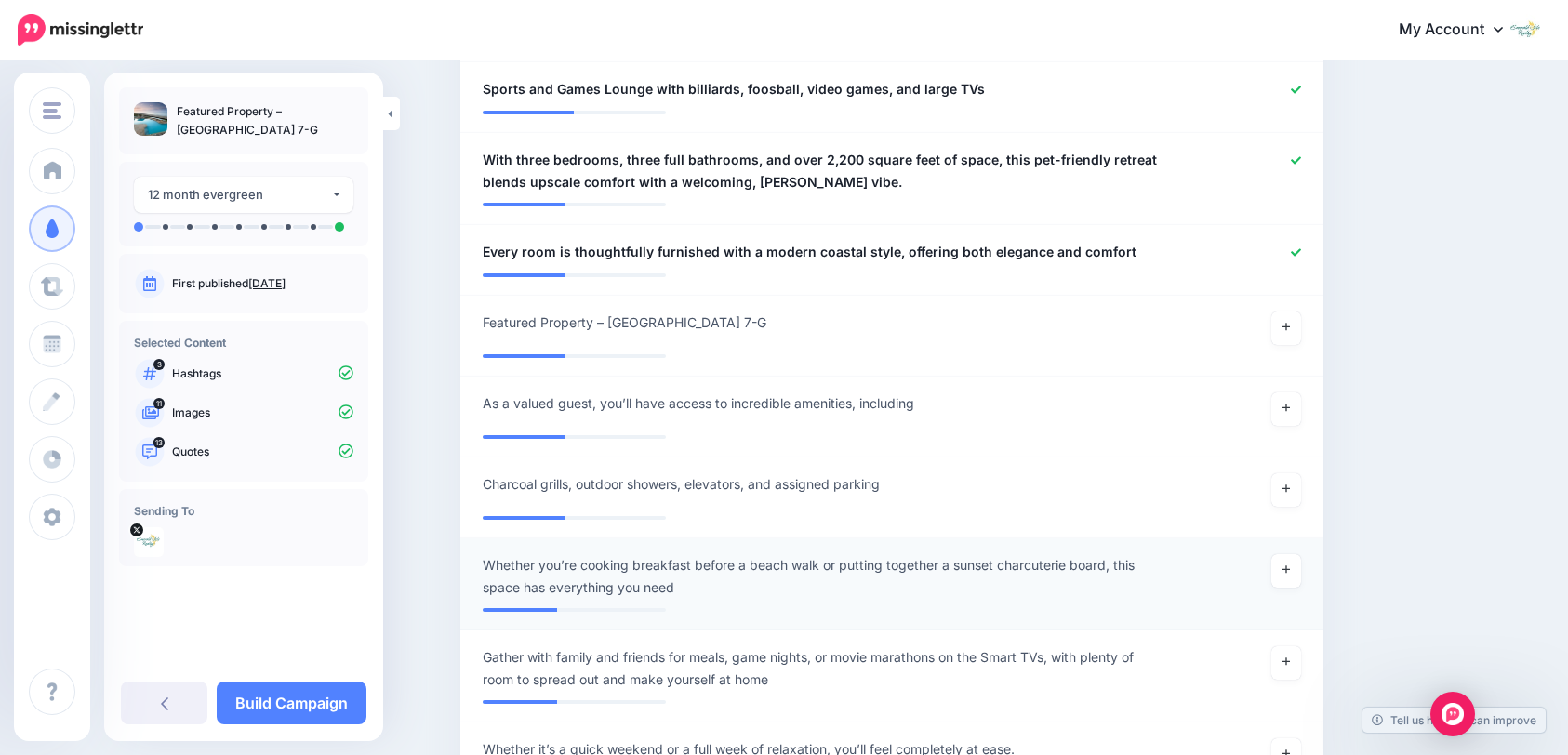
scroll to position [1488, 0]
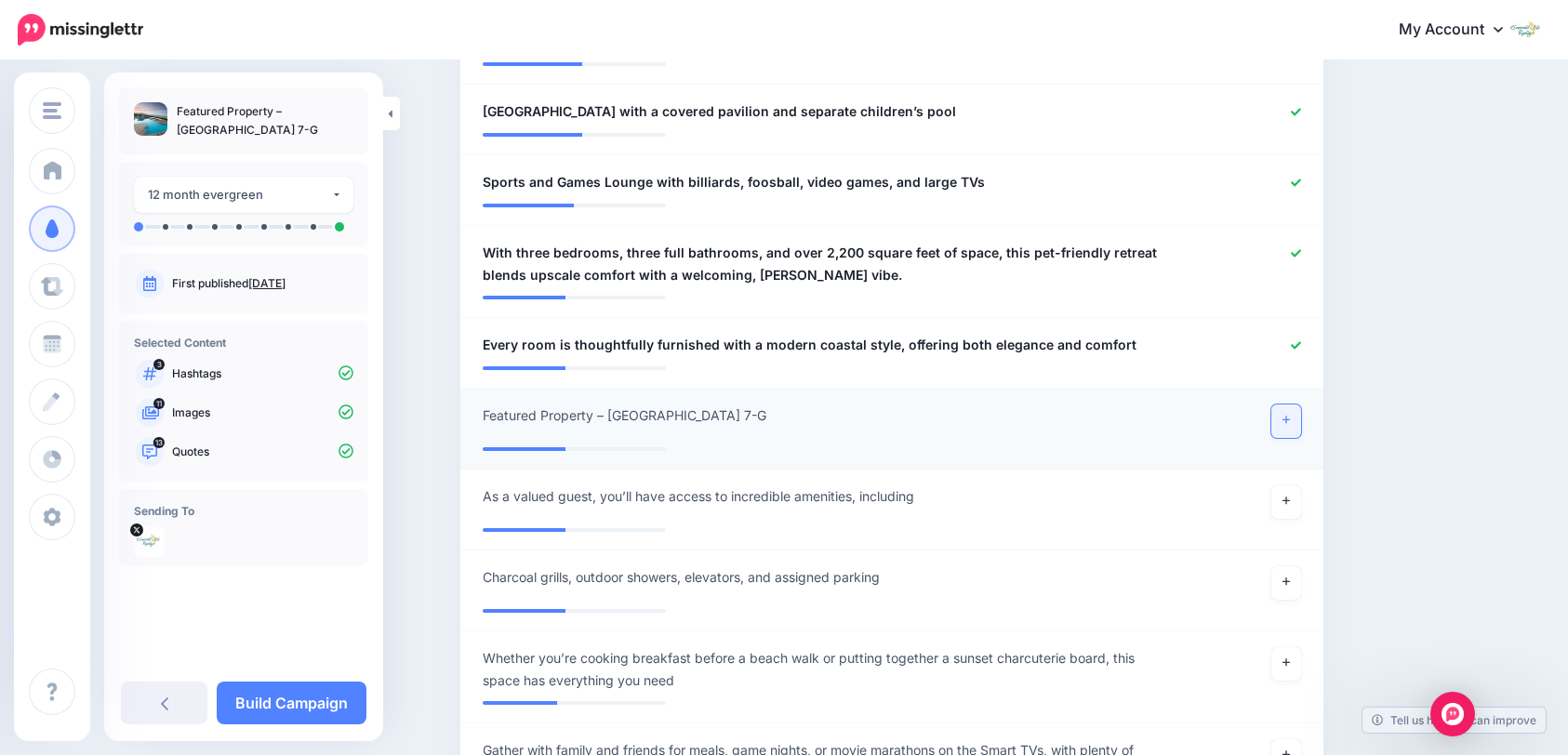
click at [1290, 417] on icon at bounding box center [1286, 421] width 8 height 8
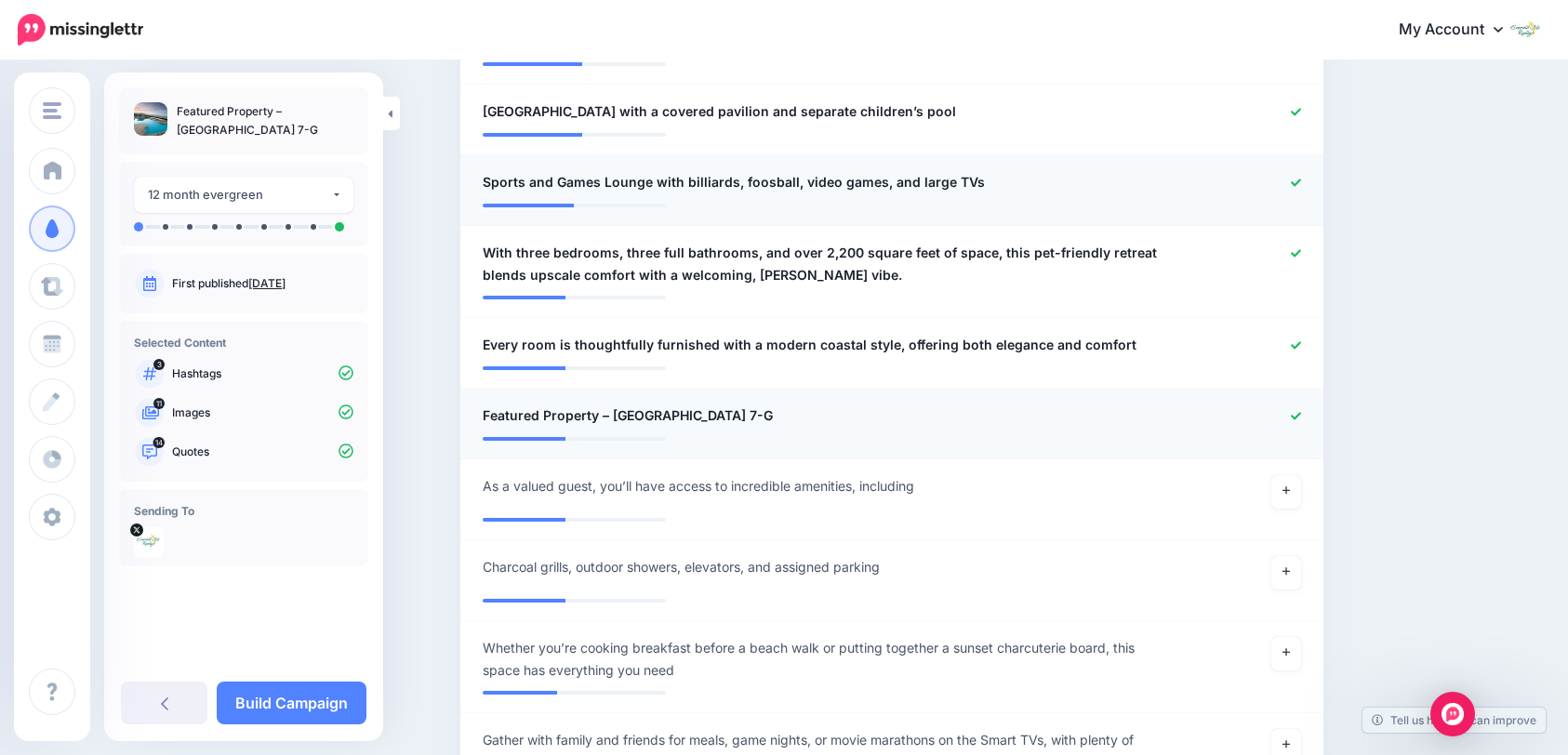
click at [1300, 177] on link at bounding box center [1296, 183] width 10 height 13
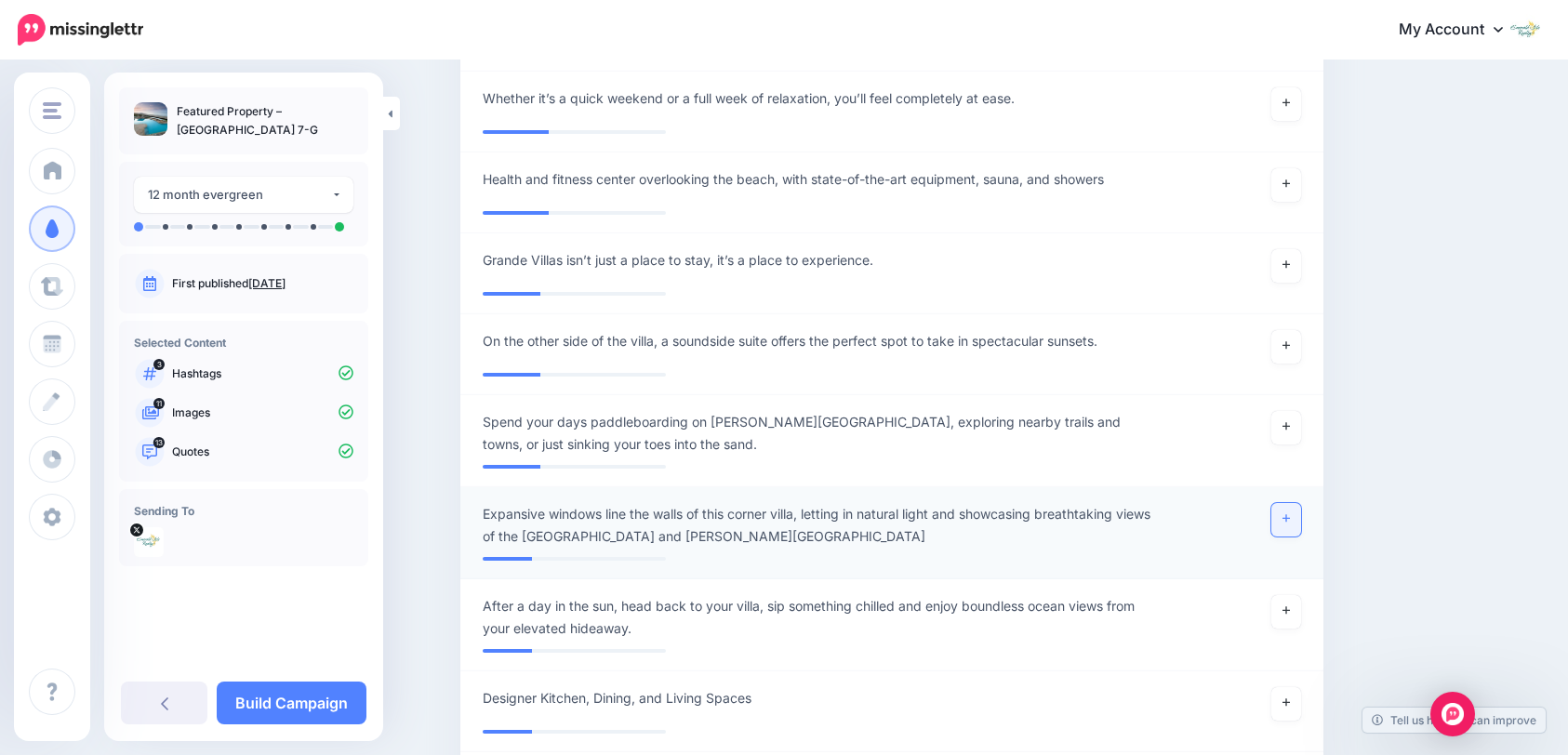
scroll to position [2511, 0]
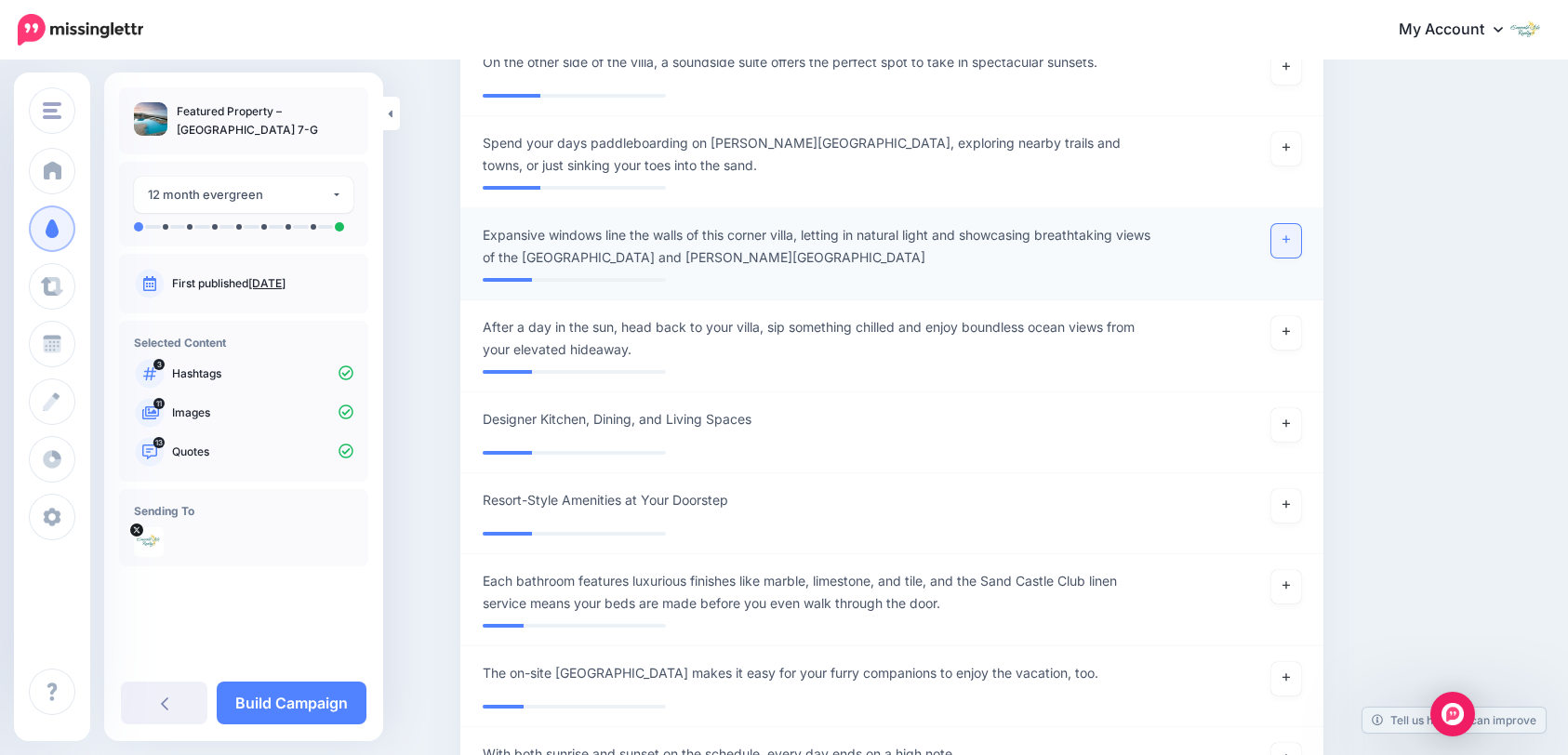
click at [1290, 235] on icon at bounding box center [1286, 240] width 8 height 10
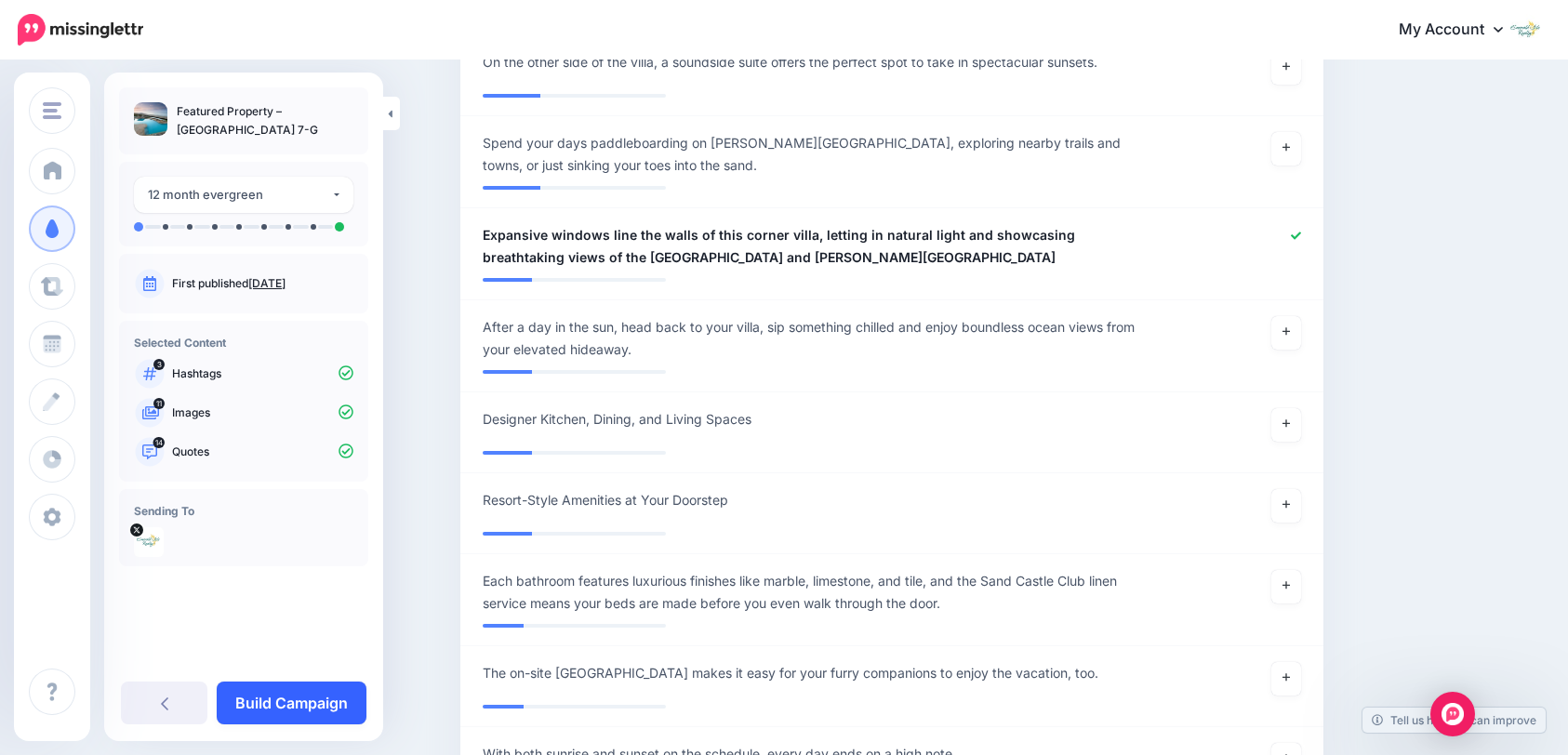
click at [348, 702] on link "Build Campaign" at bounding box center [291, 703] width 150 height 43
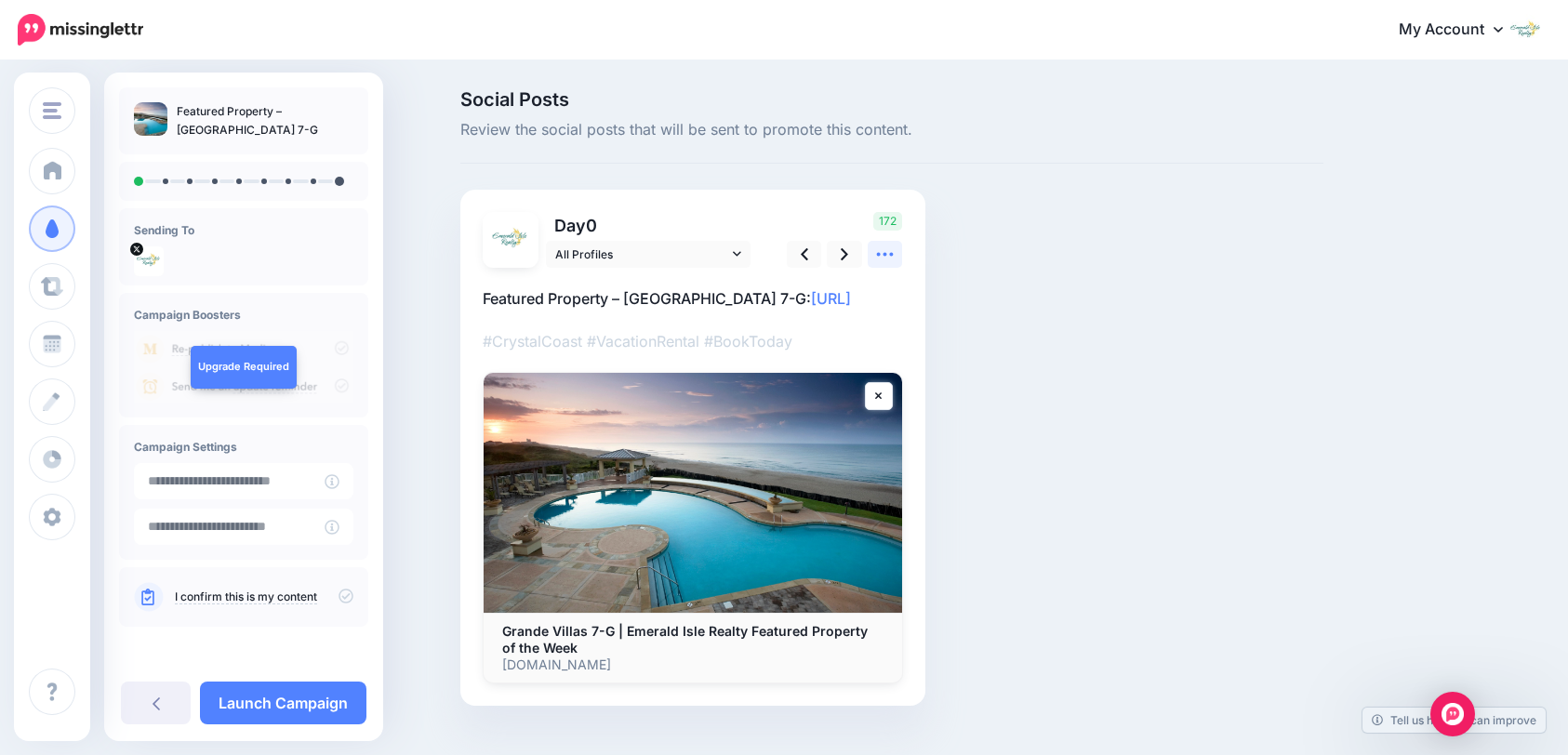
click at [894, 258] on icon at bounding box center [885, 254] width 20 height 20
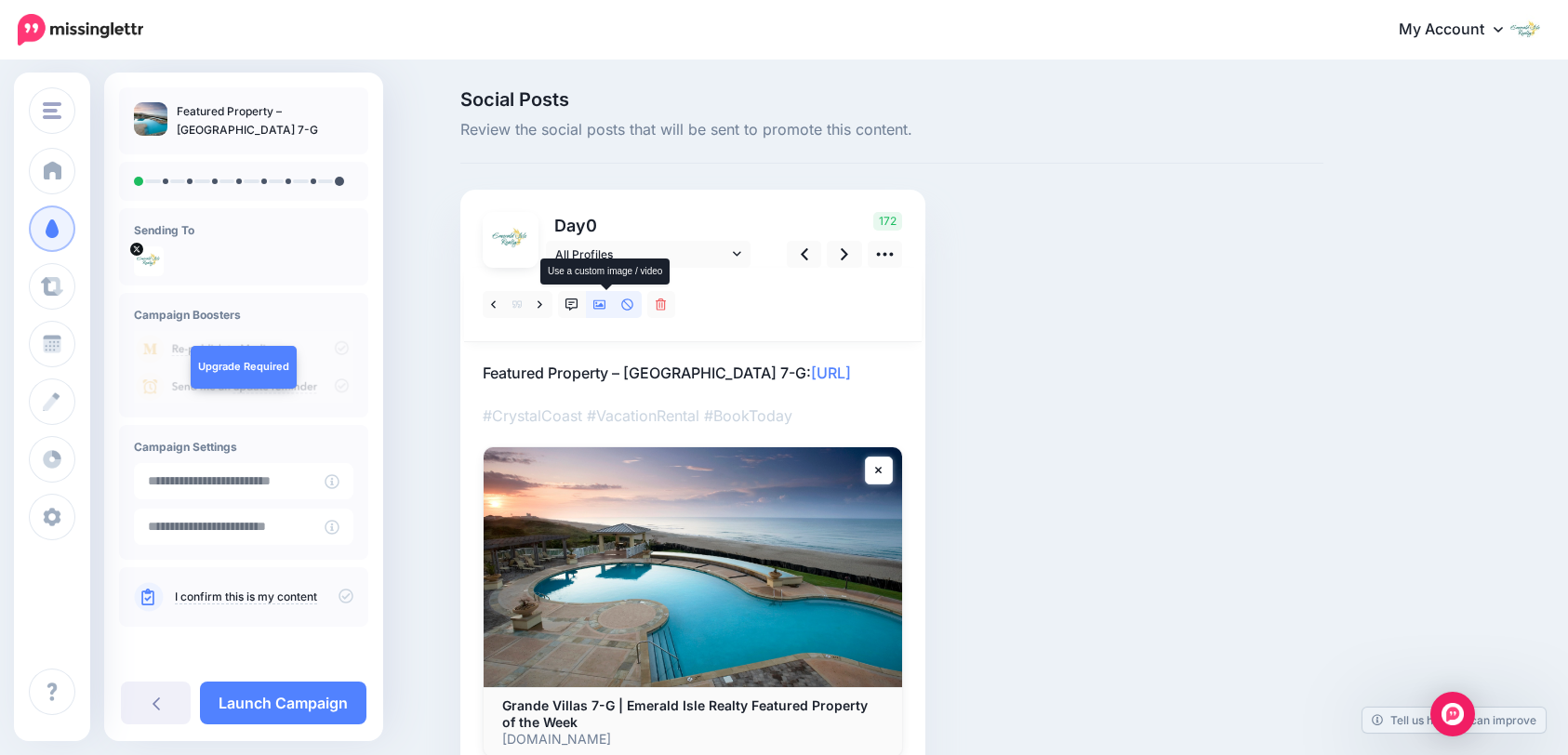
click at [605, 309] on icon at bounding box center [600, 305] width 13 height 10
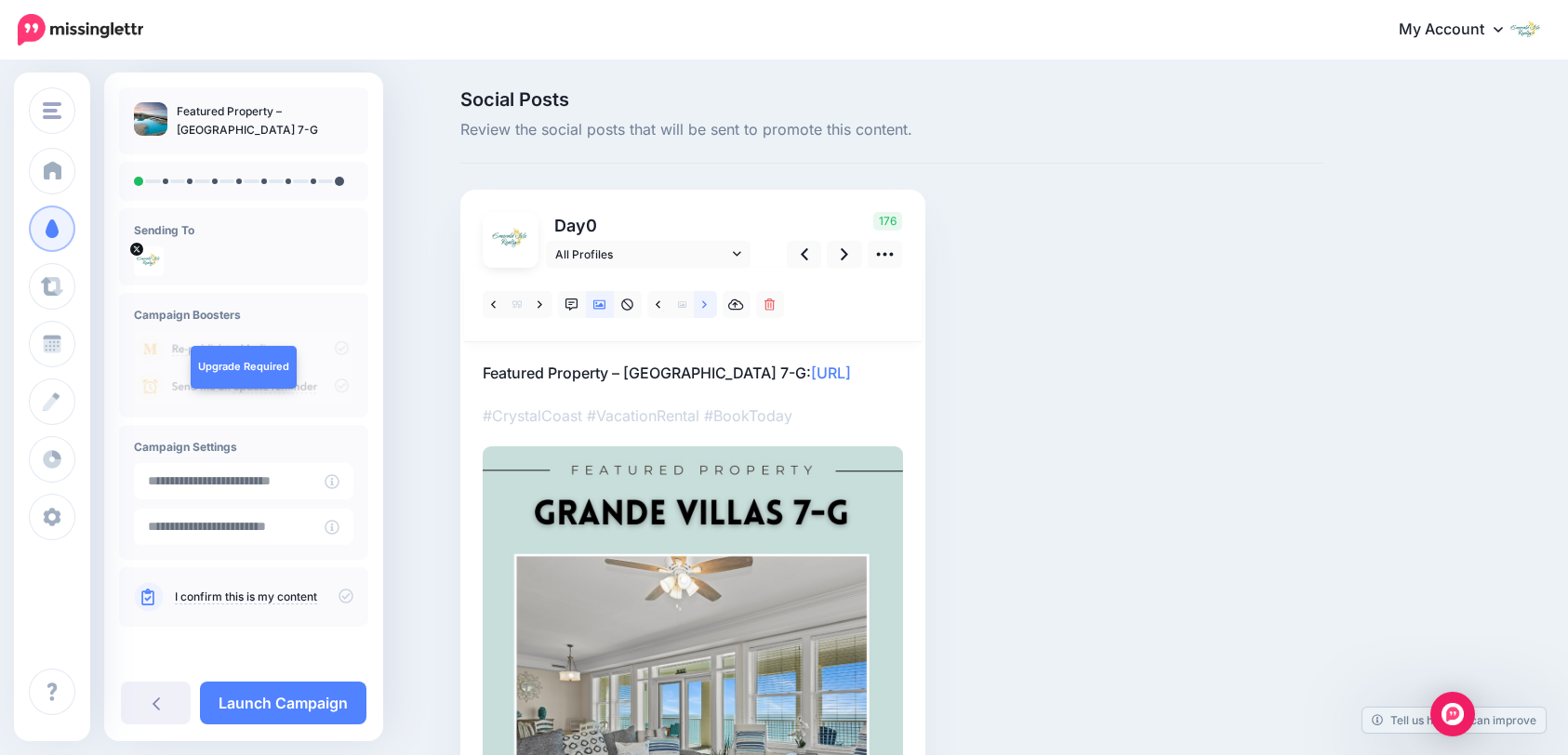
click at [707, 307] on icon at bounding box center [704, 304] width 5 height 8
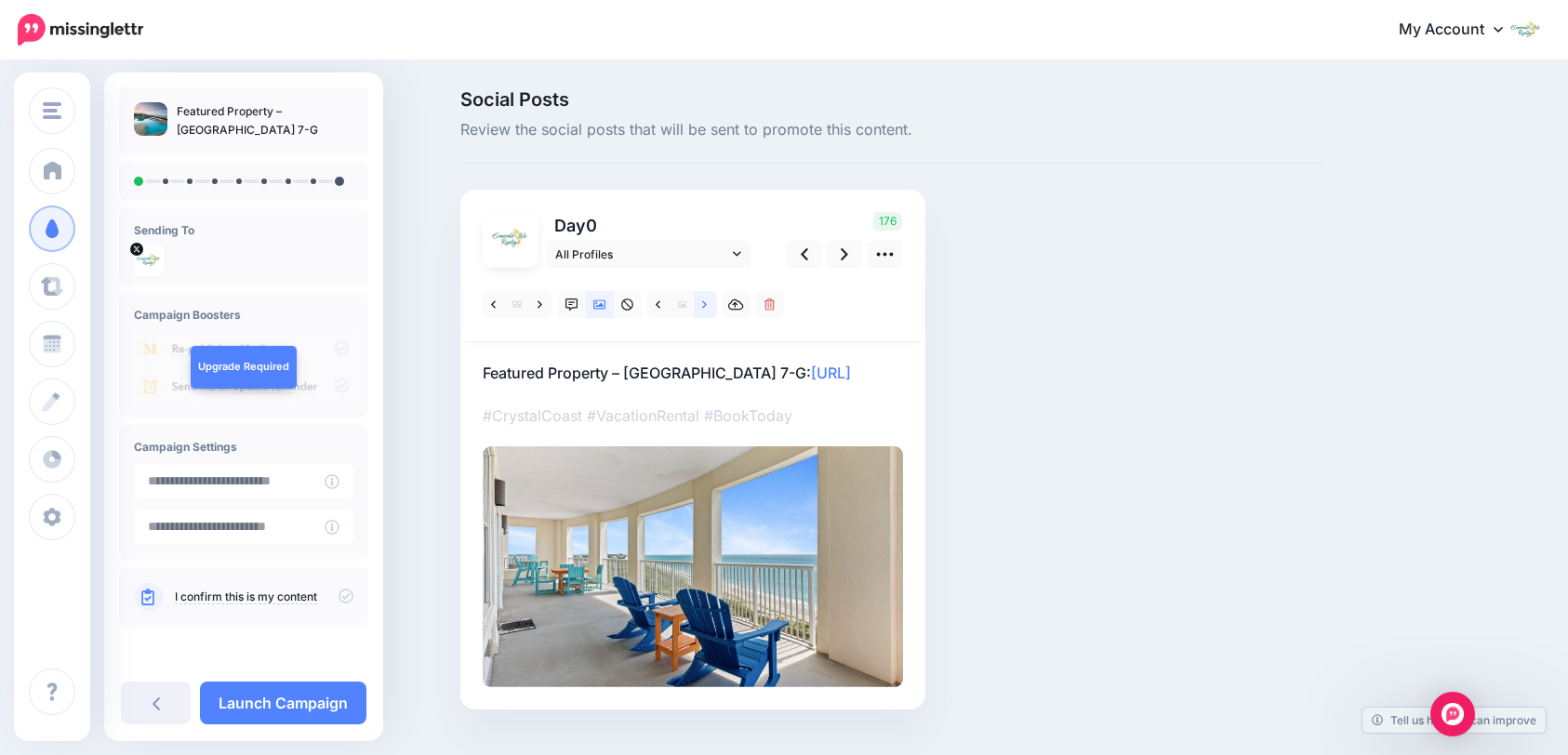
click at [707, 307] on icon at bounding box center [704, 304] width 5 height 8
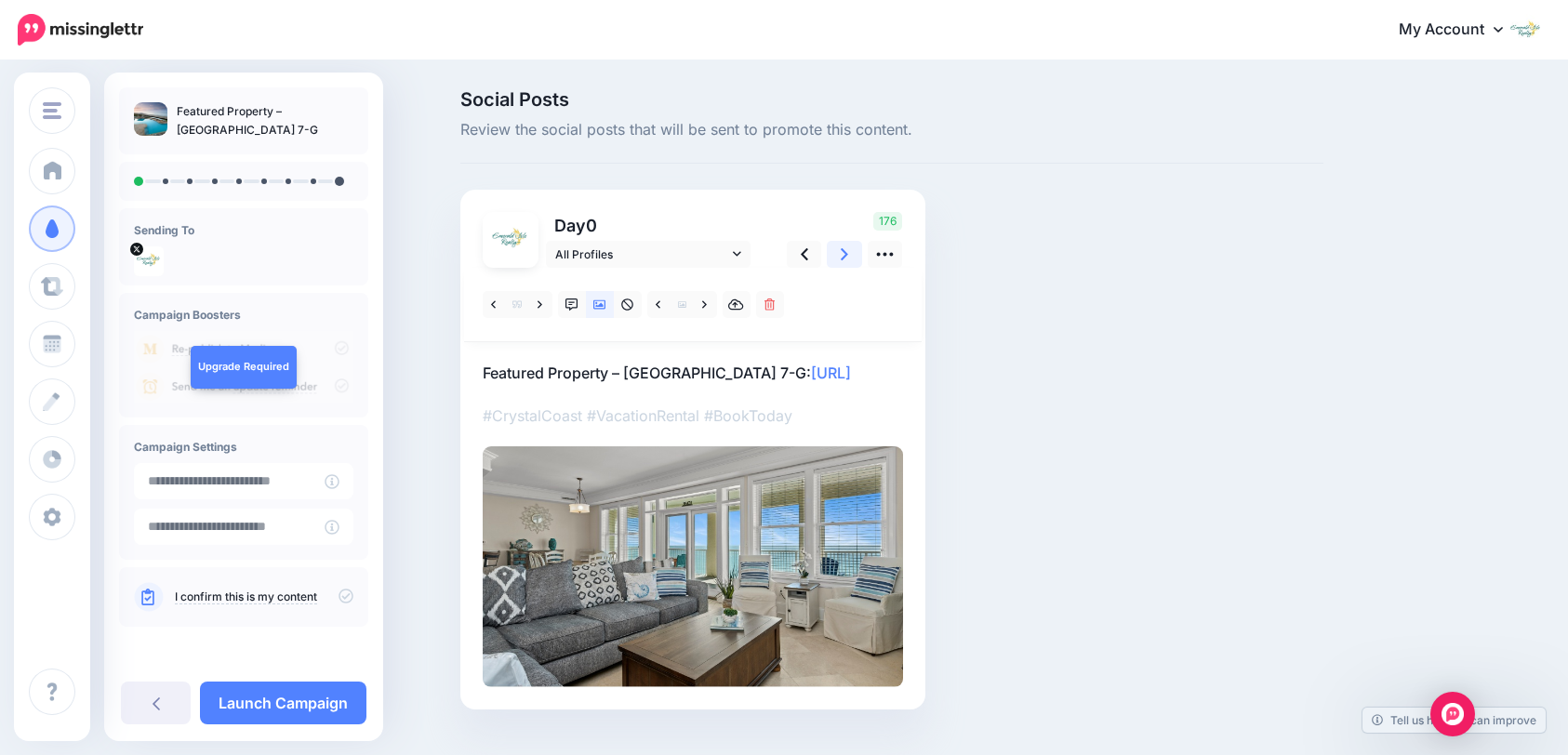
click at [848, 253] on icon at bounding box center [845, 254] width 8 height 20
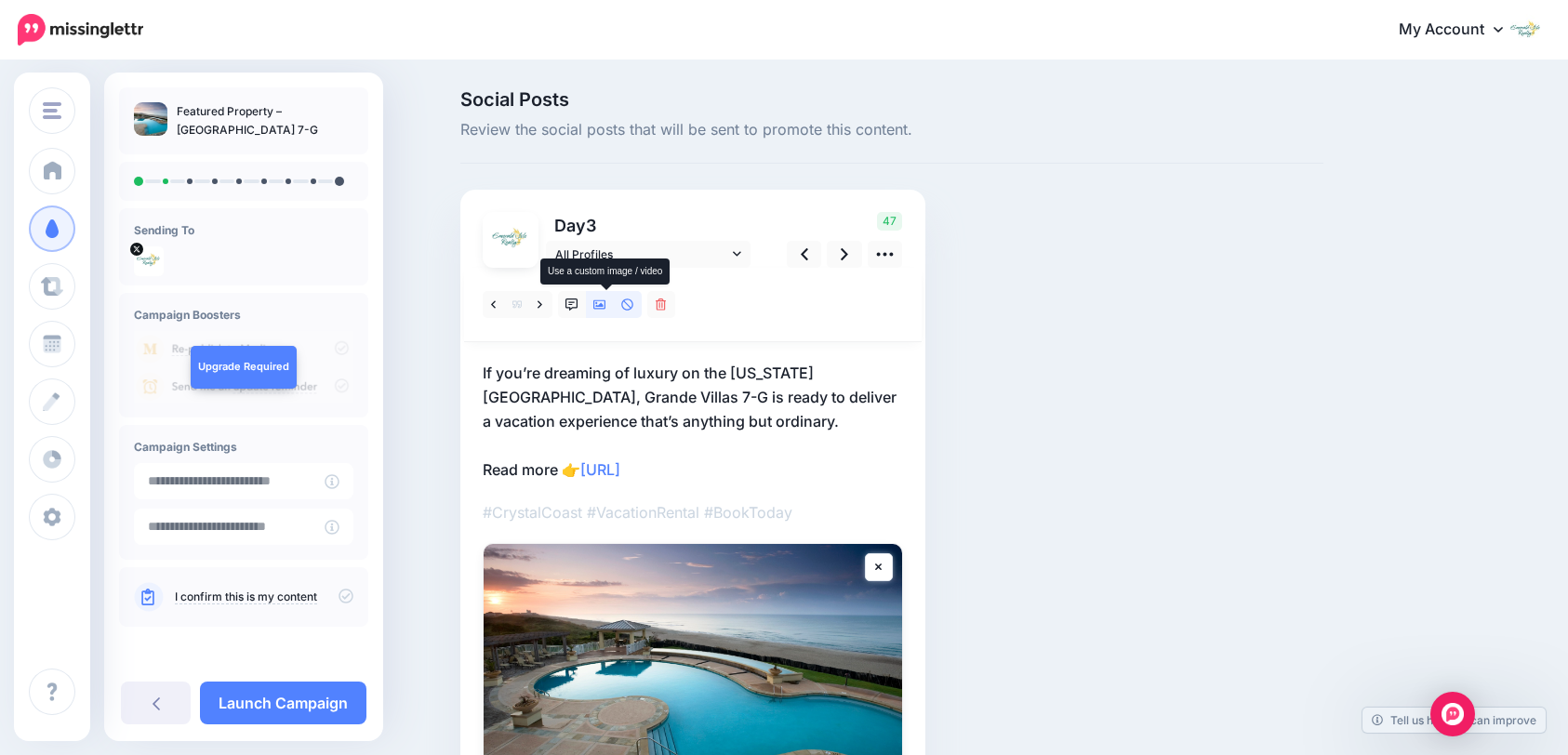
click at [603, 304] on icon at bounding box center [600, 304] width 13 height 13
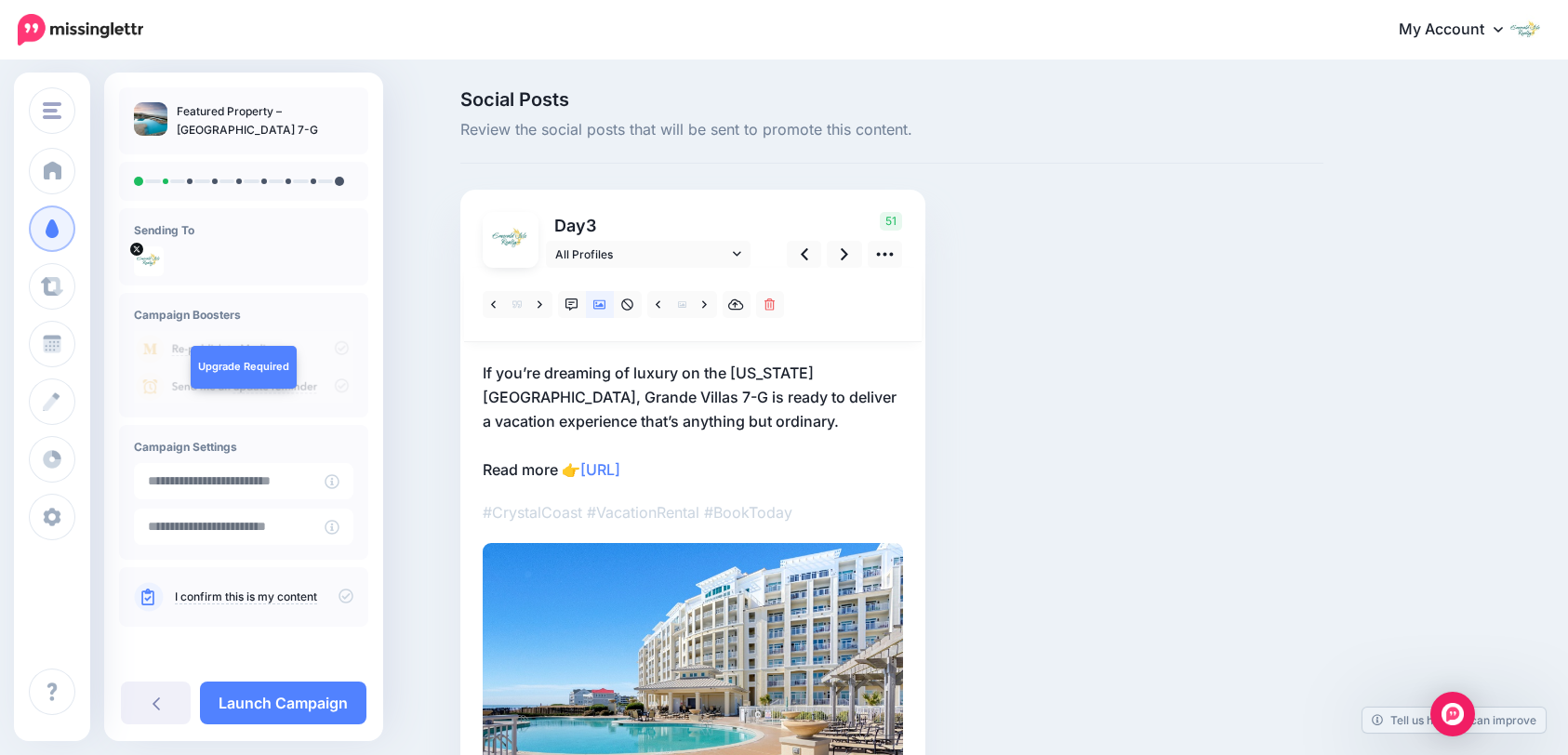
scroll to position [93, 0]
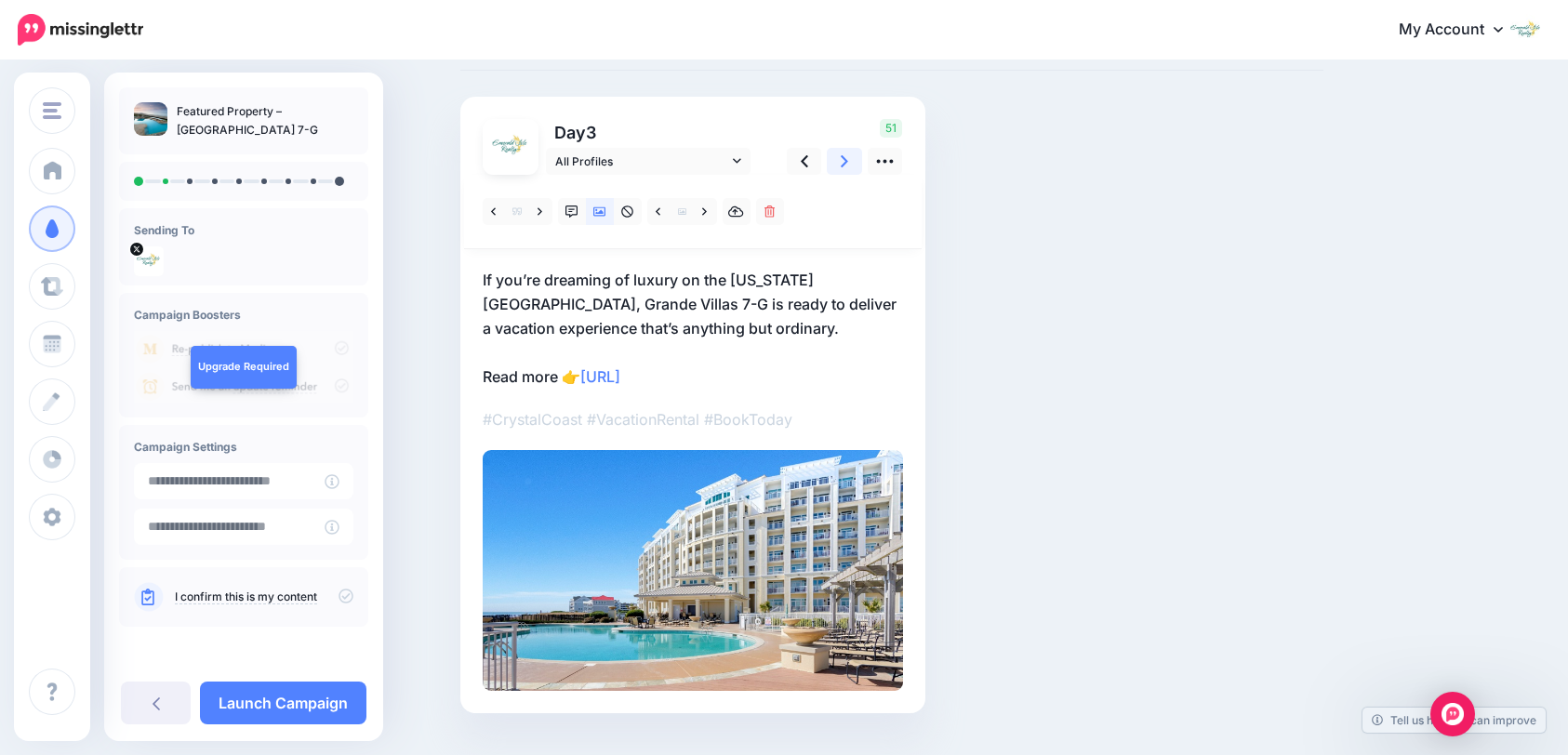
click at [848, 164] on icon at bounding box center [845, 161] width 8 height 20
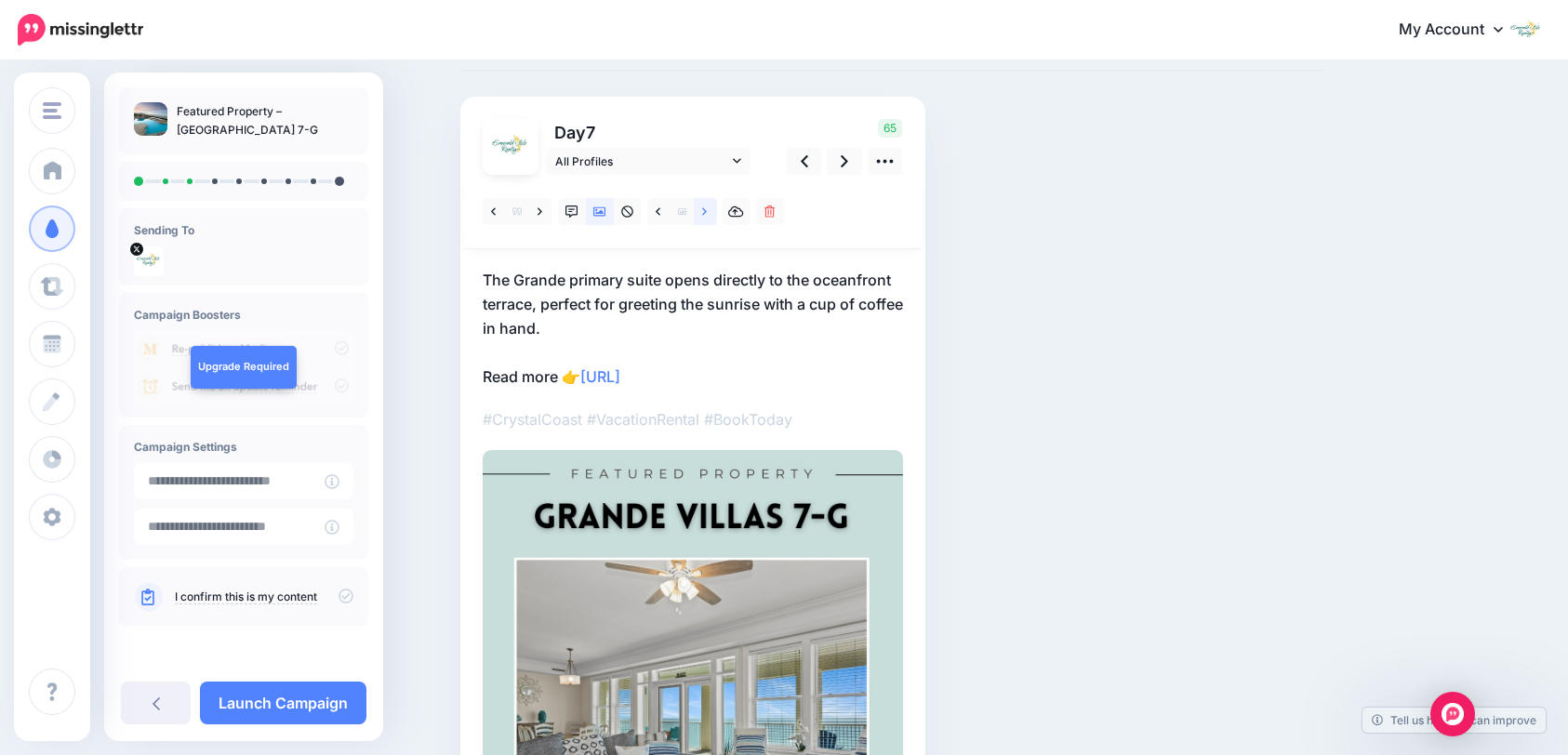
click at [707, 215] on icon at bounding box center [704, 211] width 5 height 13
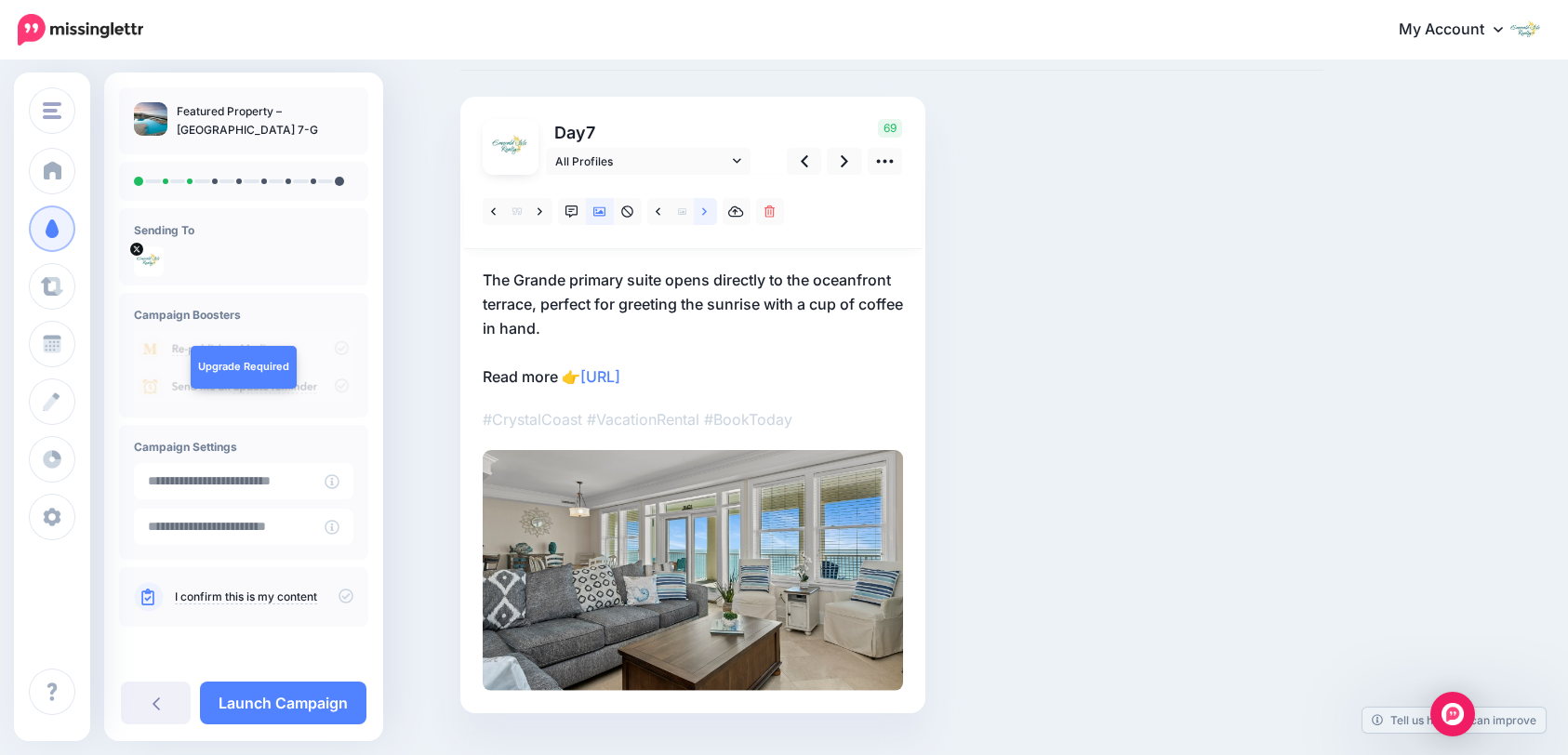
click at [707, 215] on icon at bounding box center [704, 211] width 5 height 13
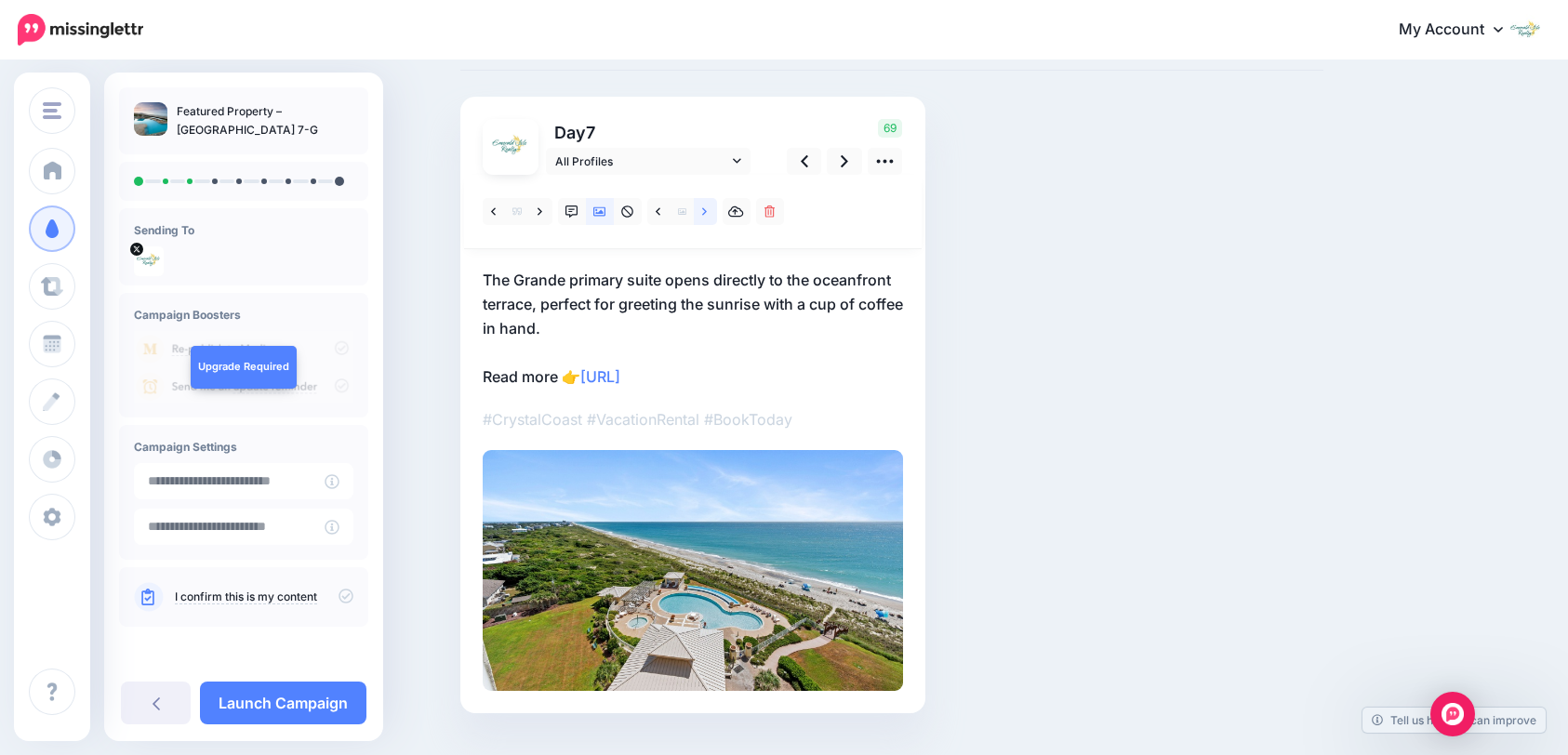
click at [707, 215] on icon at bounding box center [704, 211] width 5 height 13
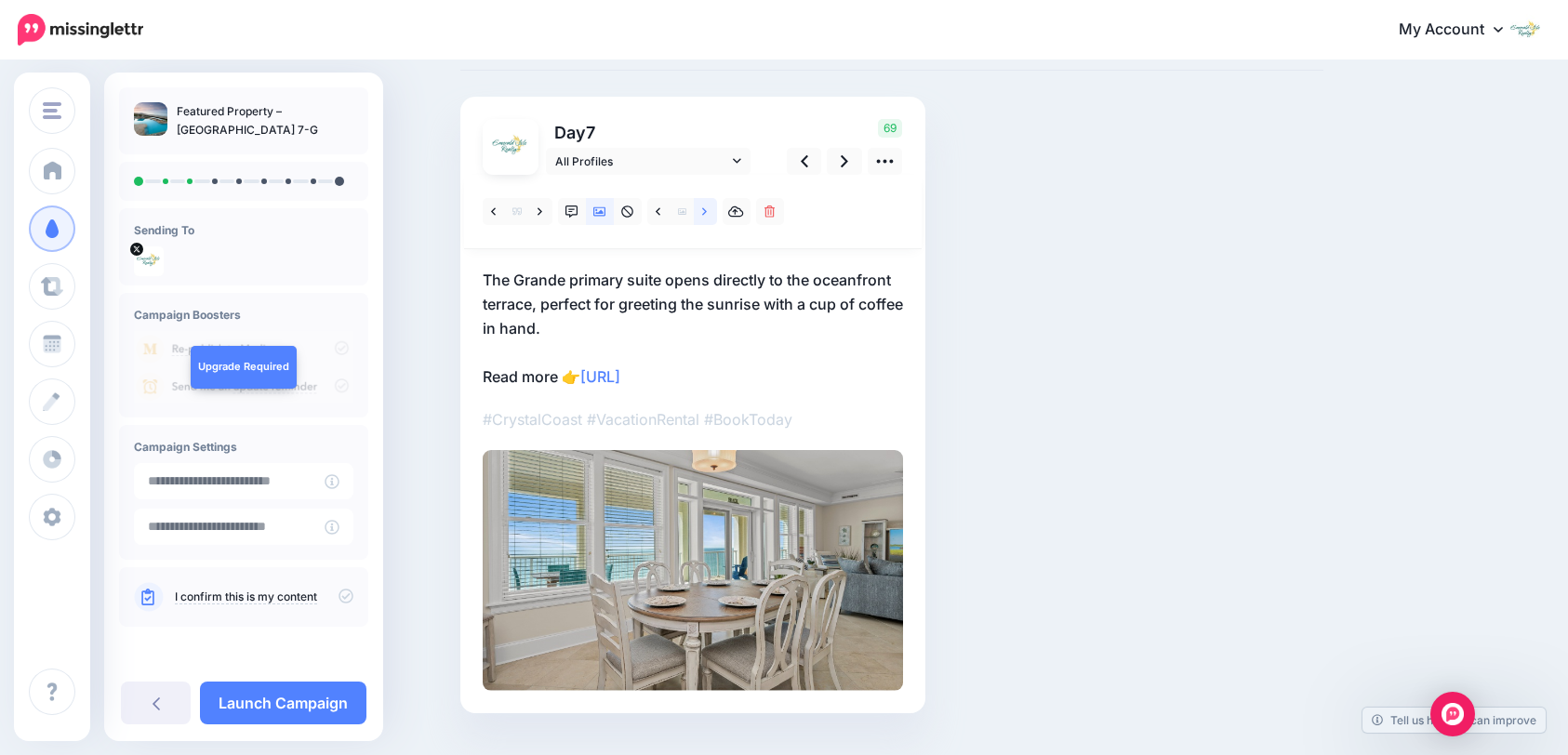
click at [707, 215] on icon at bounding box center [704, 211] width 5 height 13
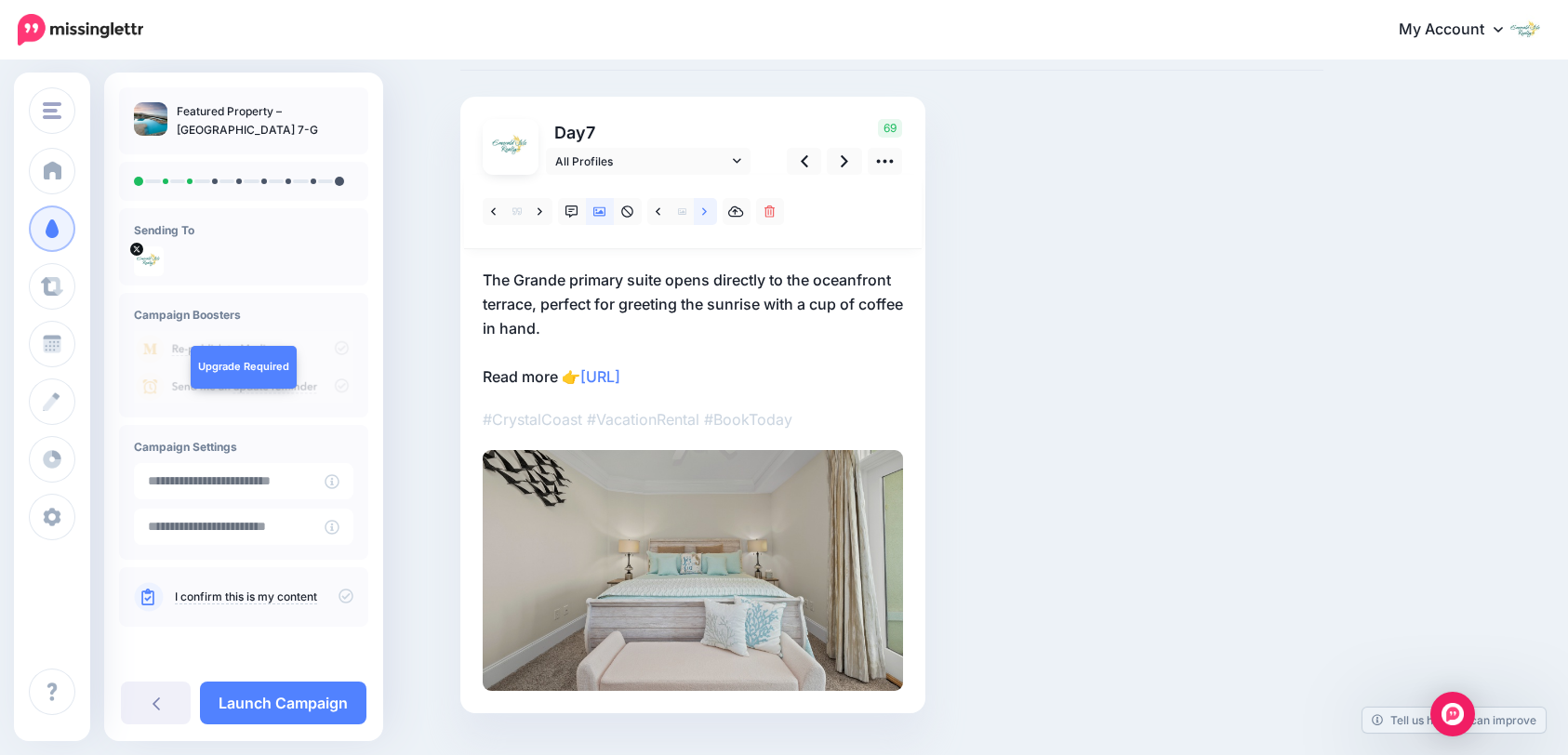
click at [707, 215] on icon at bounding box center [704, 211] width 5 height 13
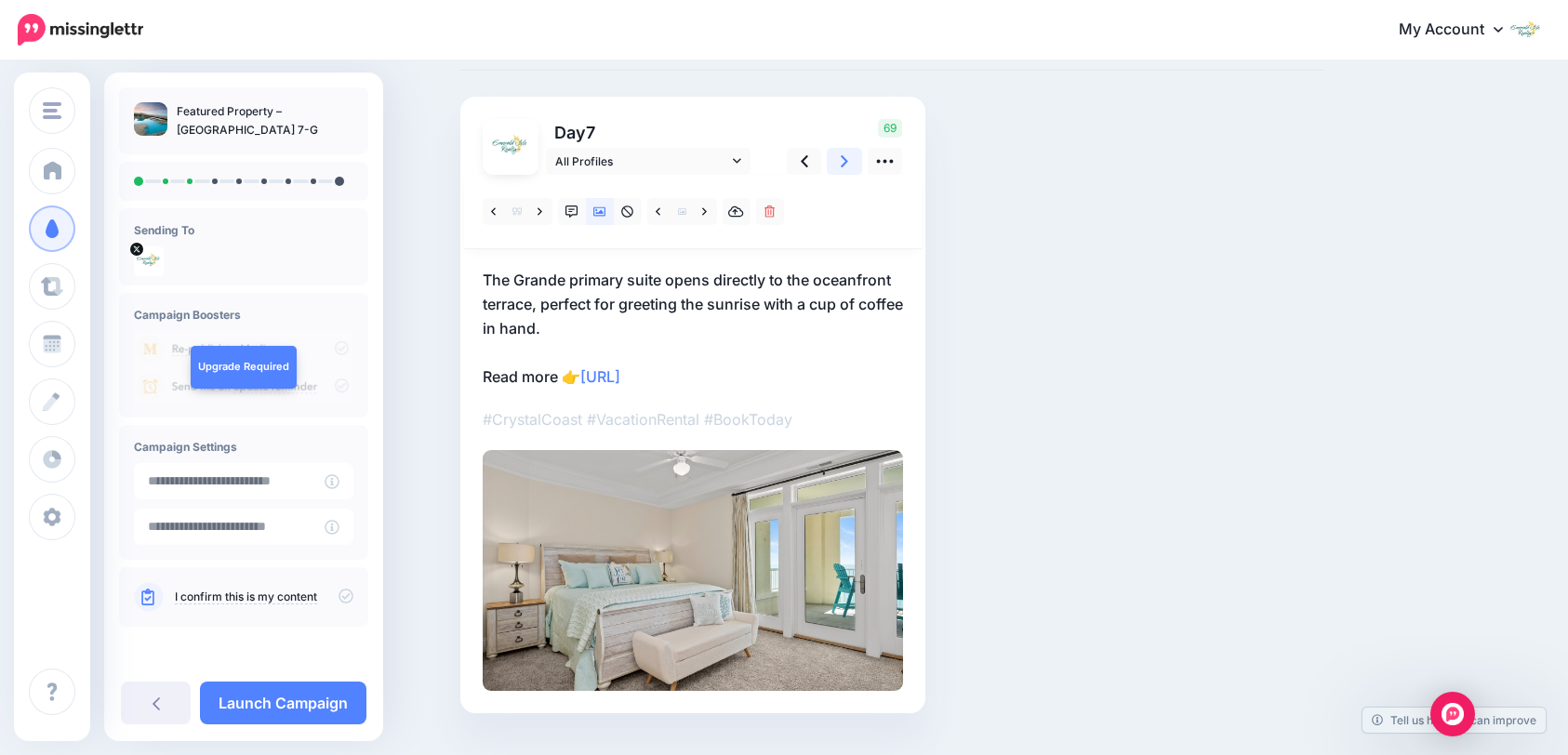
click at [845, 170] on link at bounding box center [844, 161] width 35 height 27
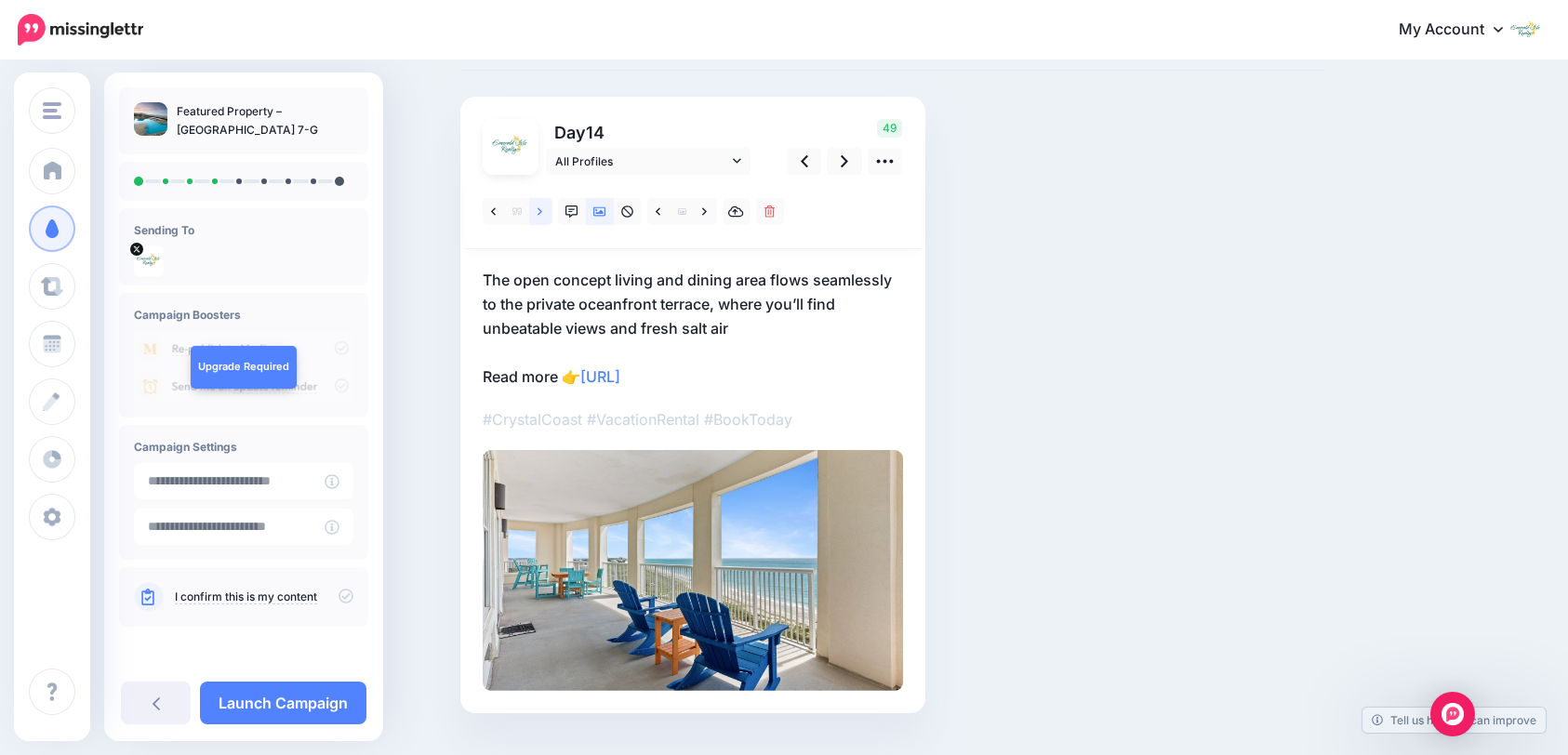
click at [553, 209] on link at bounding box center [541, 212] width 23 height 27
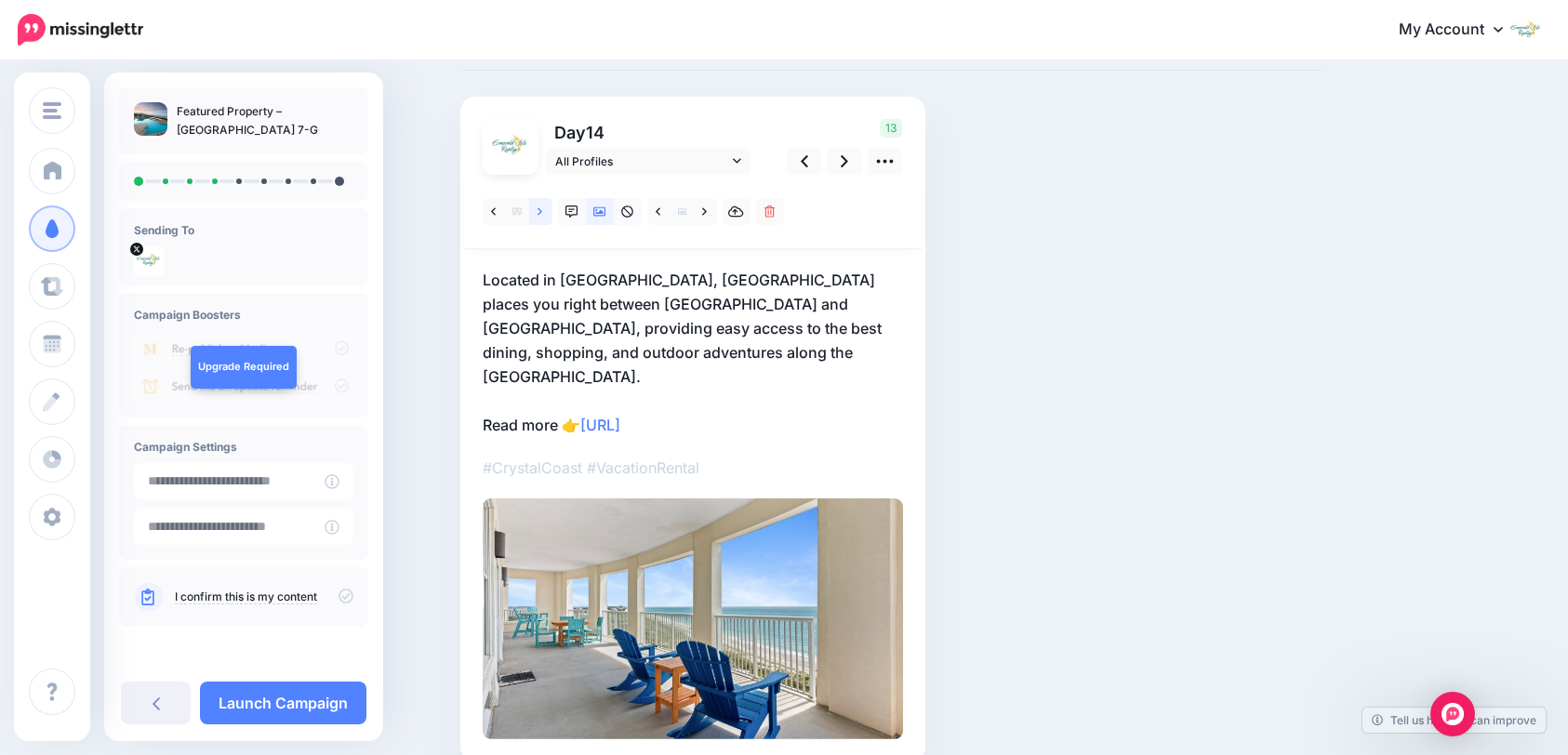
click at [553, 209] on link at bounding box center [541, 212] width 23 height 27
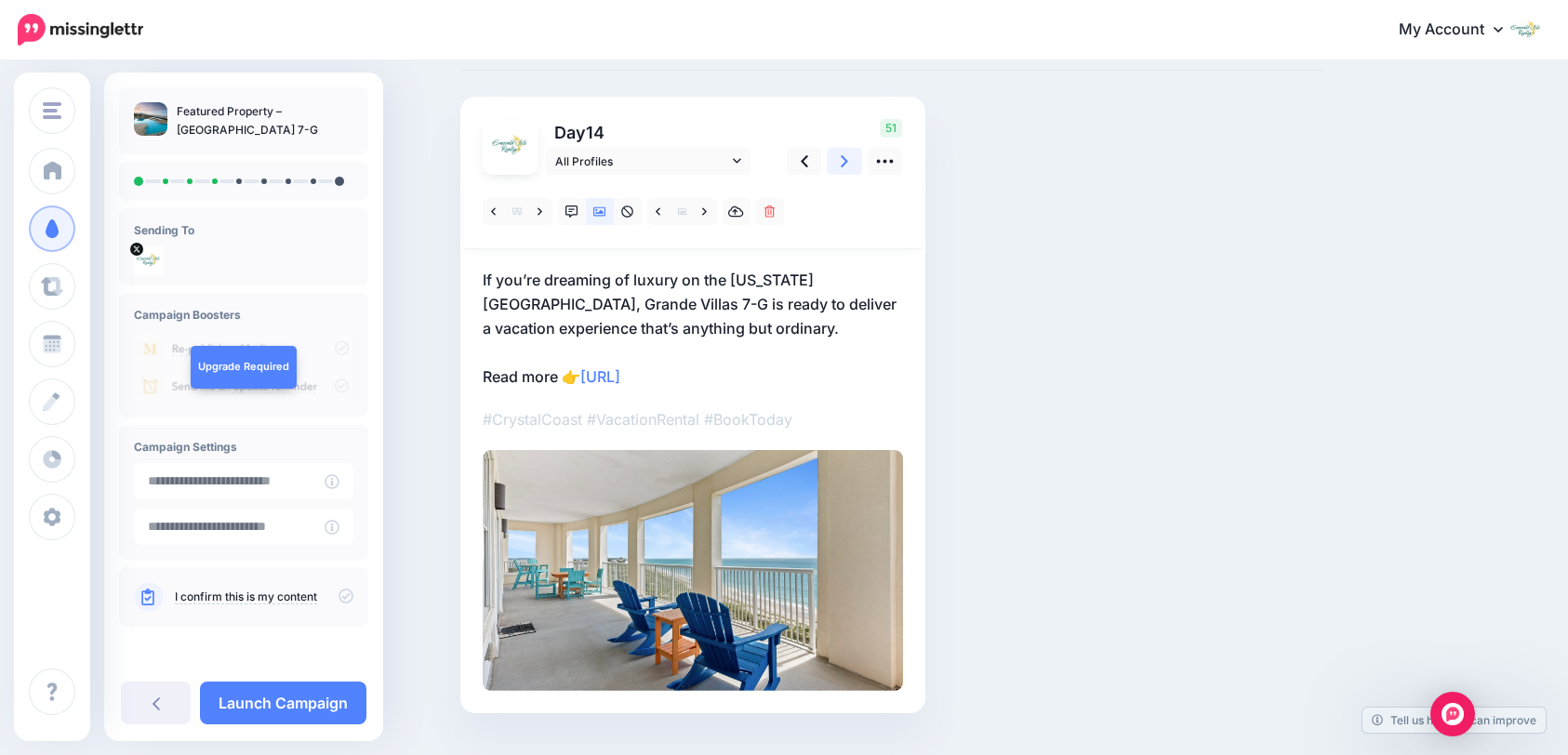
click at [848, 167] on icon at bounding box center [845, 161] width 8 height 20
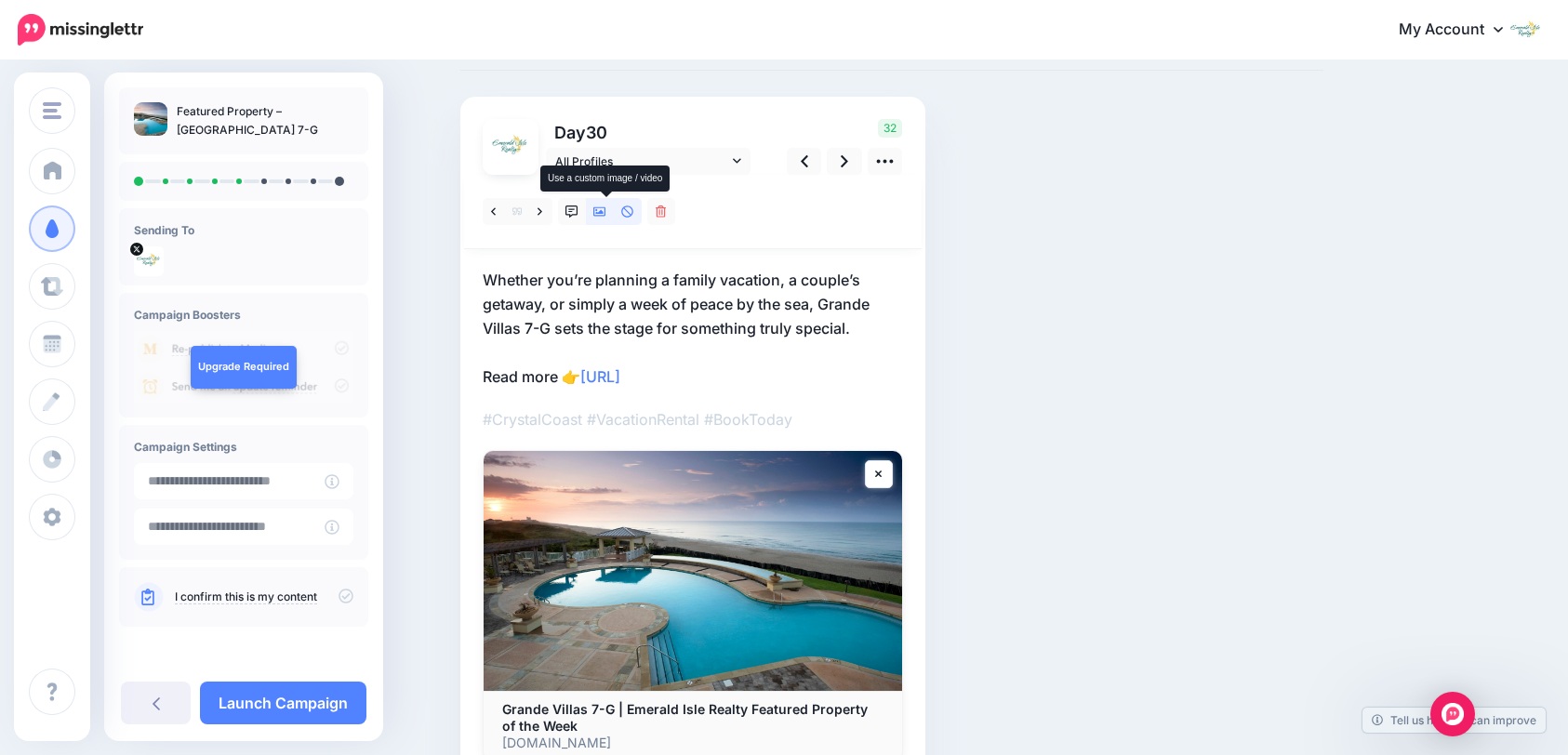
click at [606, 217] on icon at bounding box center [600, 211] width 13 height 13
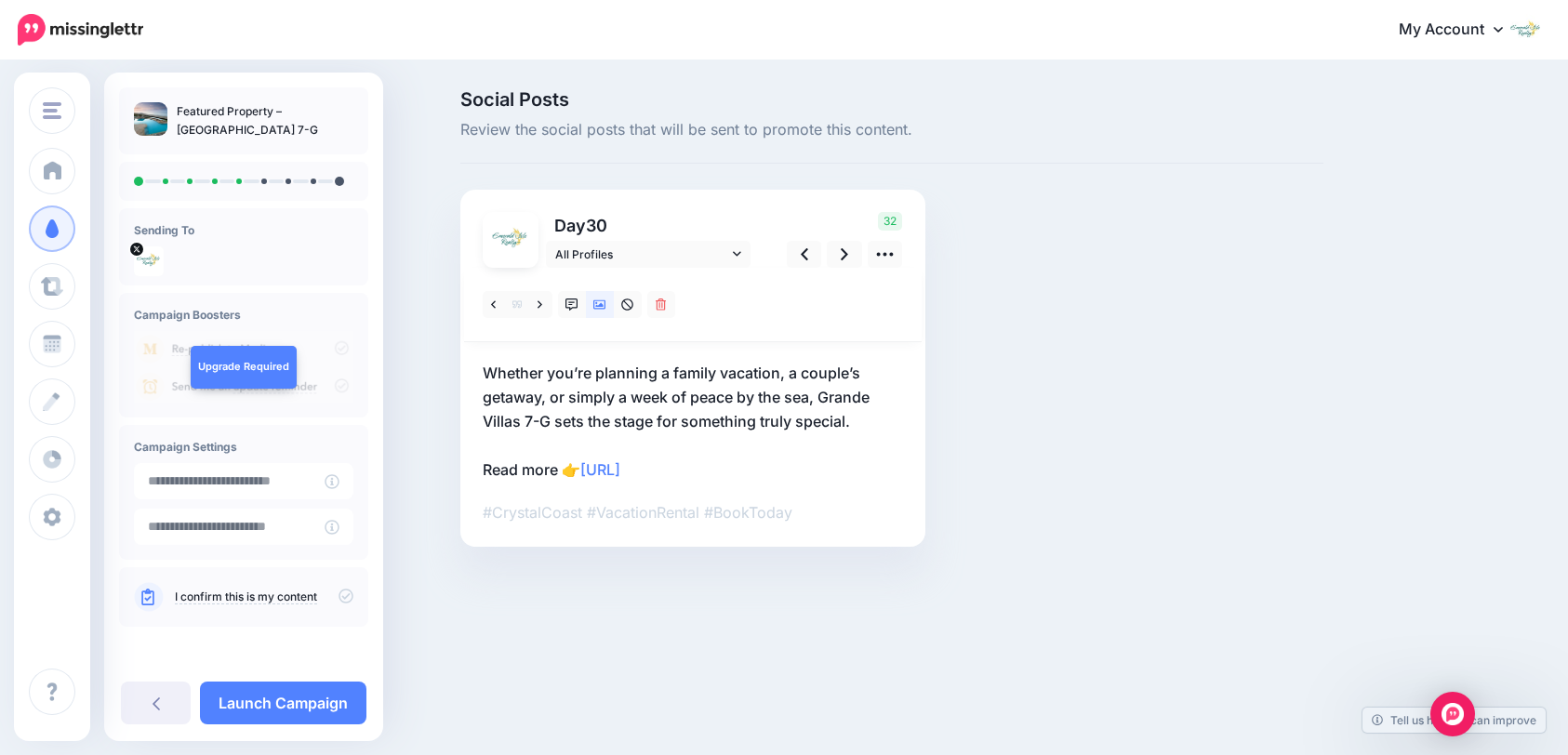
scroll to position [0, 0]
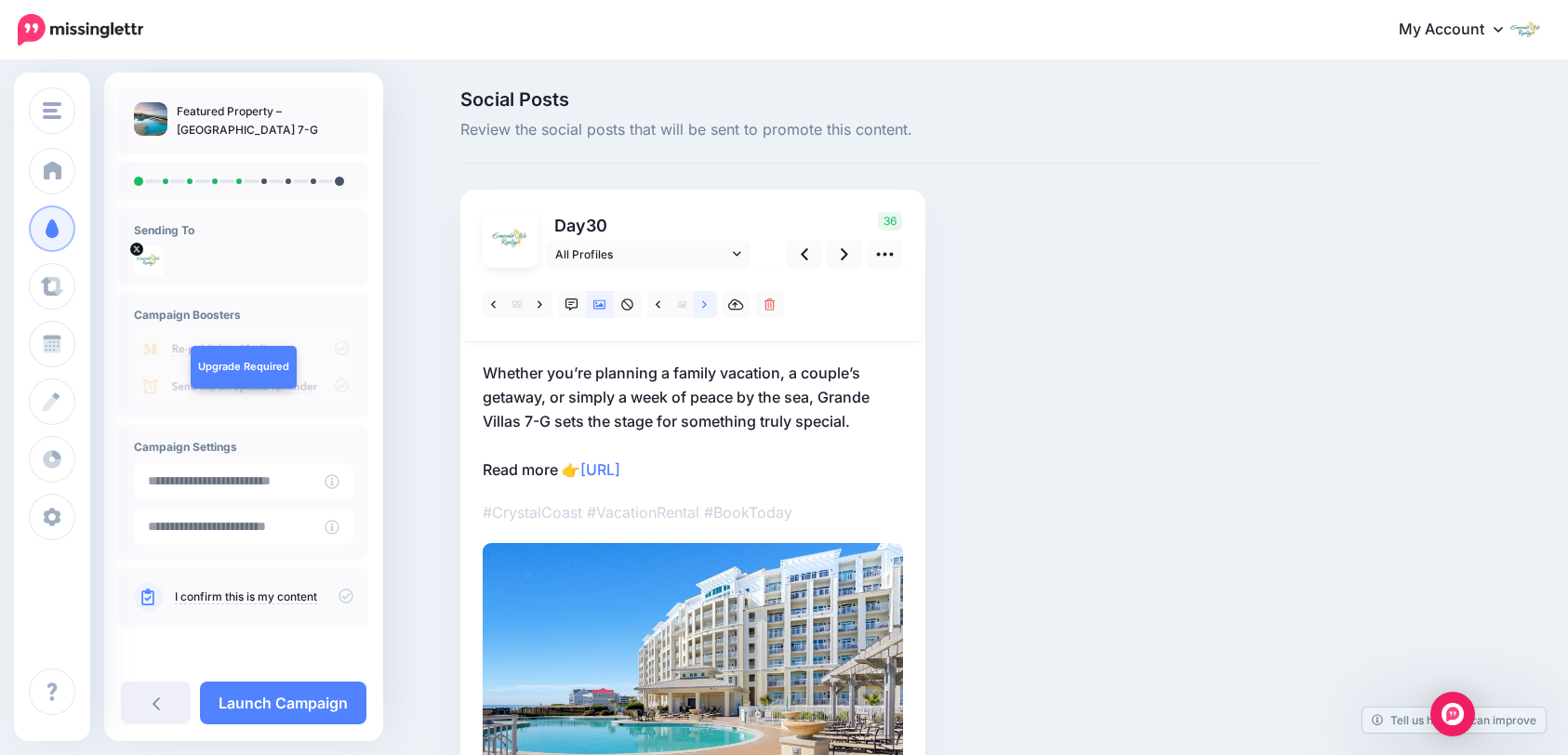
click at [708, 307] on link at bounding box center [705, 305] width 23 height 27
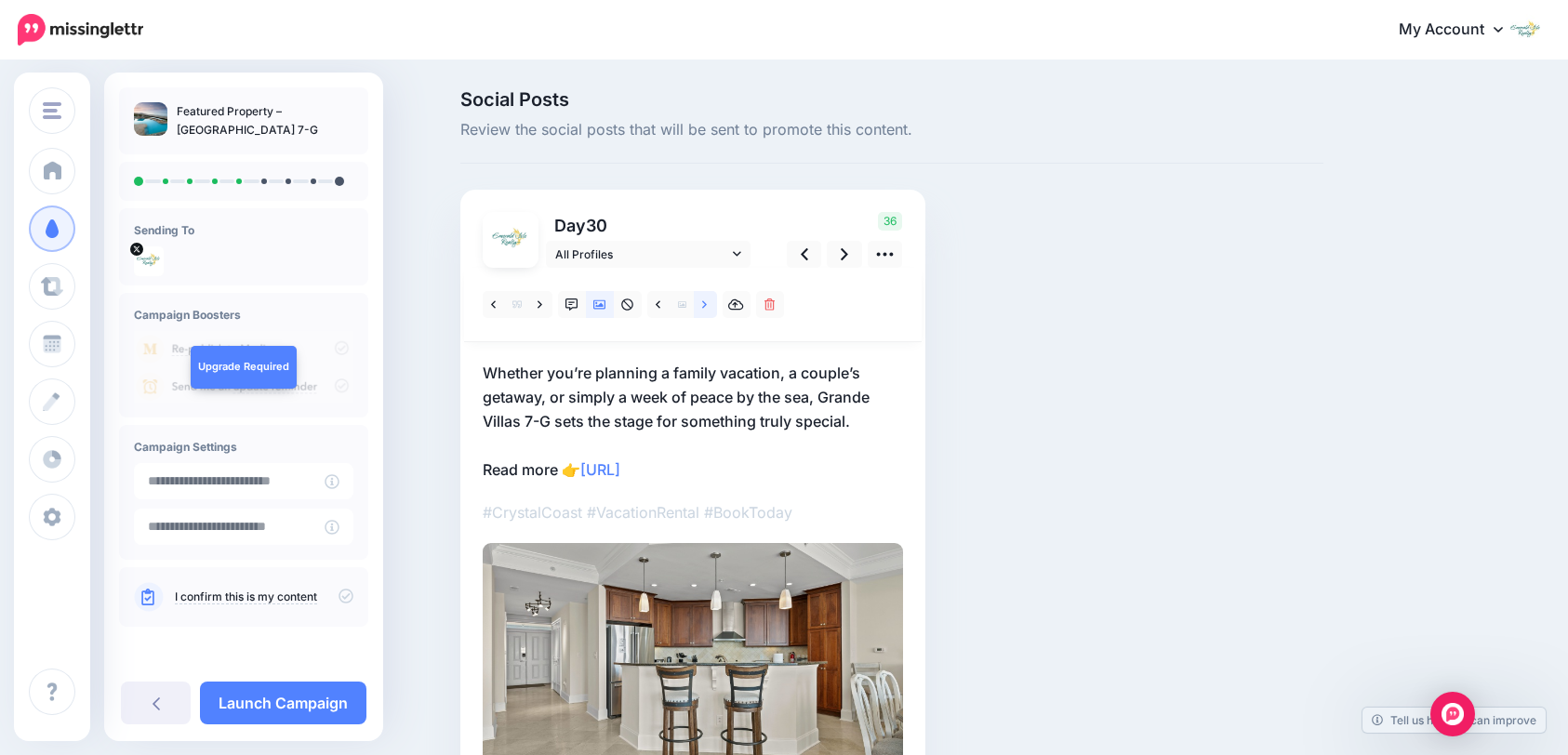
click at [708, 307] on link at bounding box center [705, 305] width 23 height 27
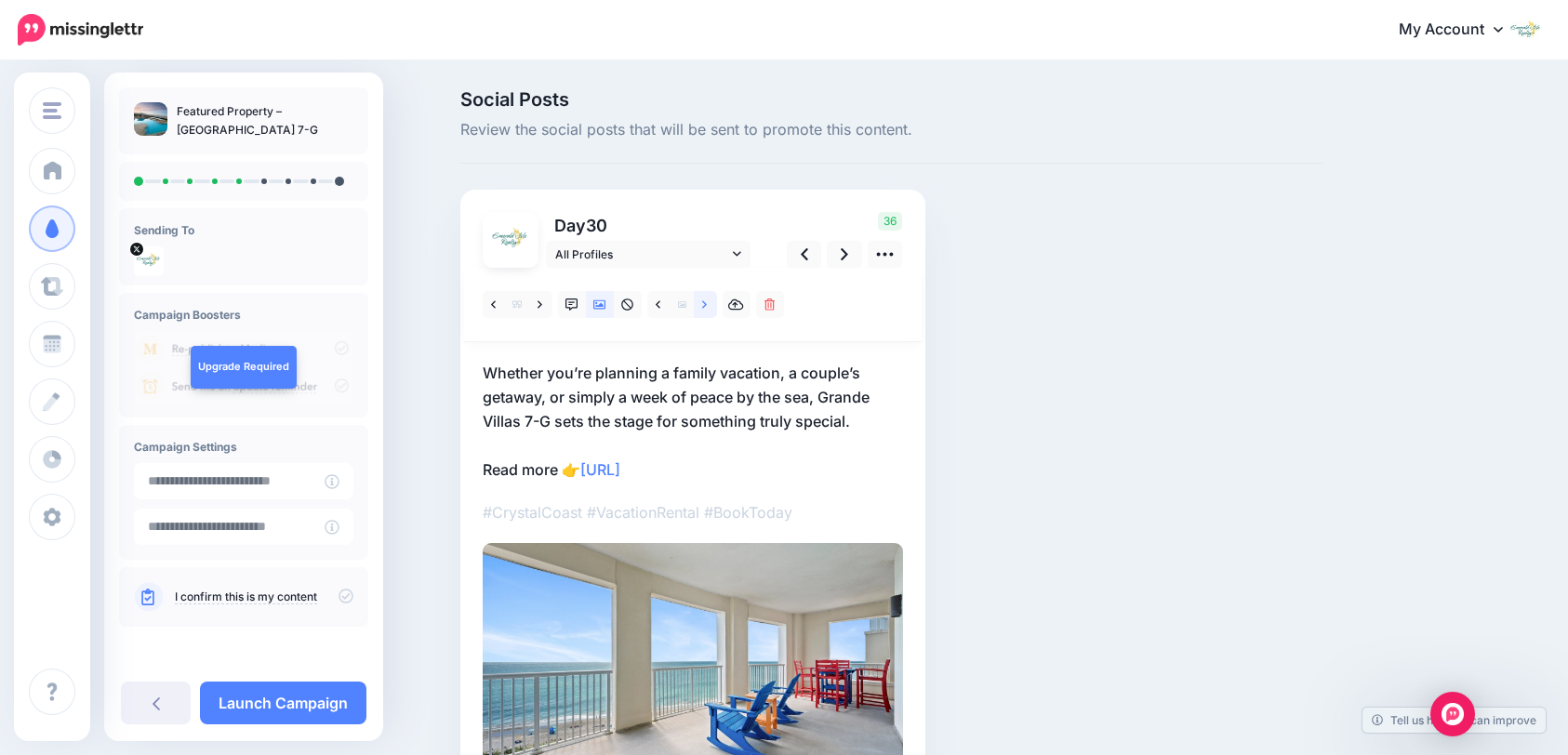
scroll to position [93, 0]
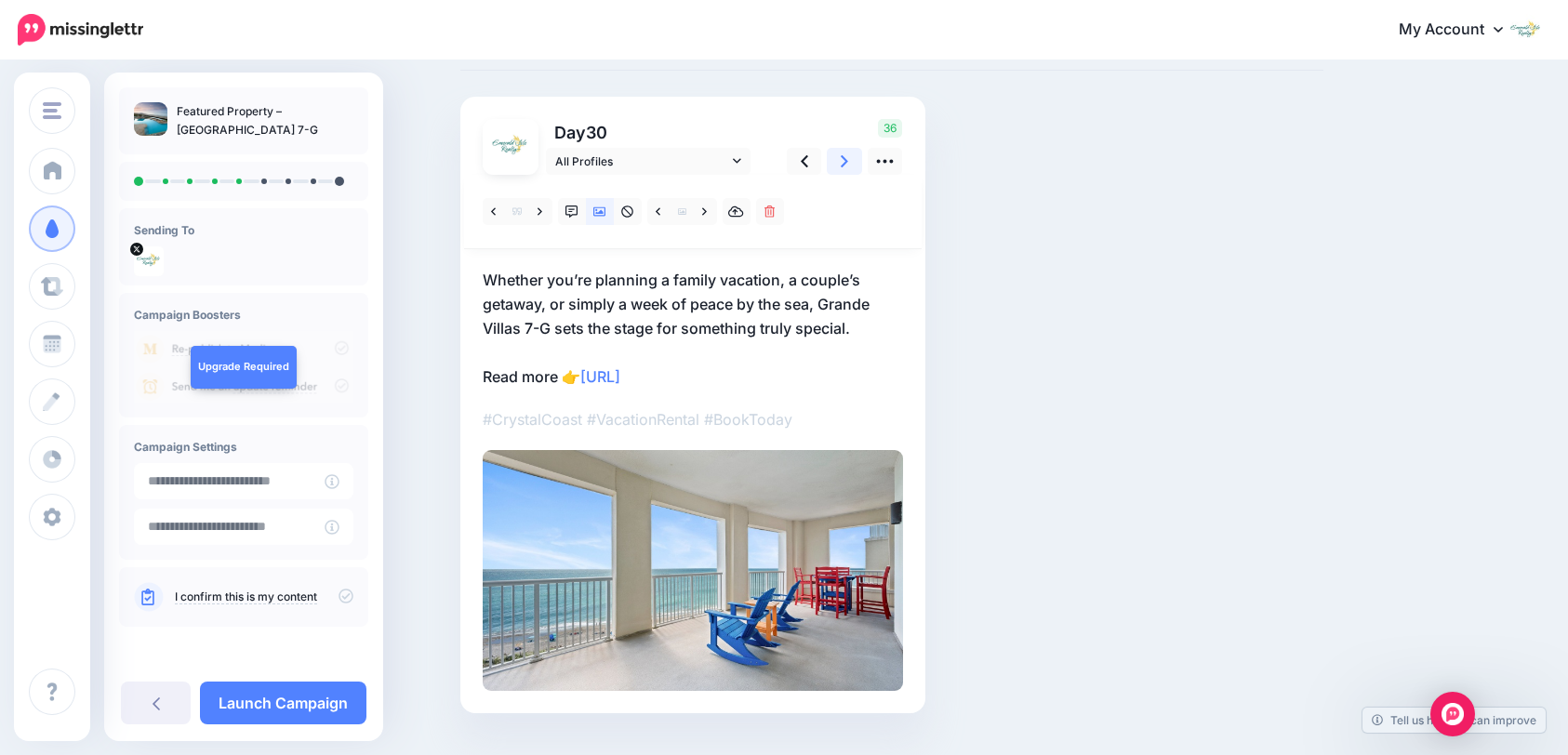
click at [845, 161] on link at bounding box center [844, 161] width 35 height 27
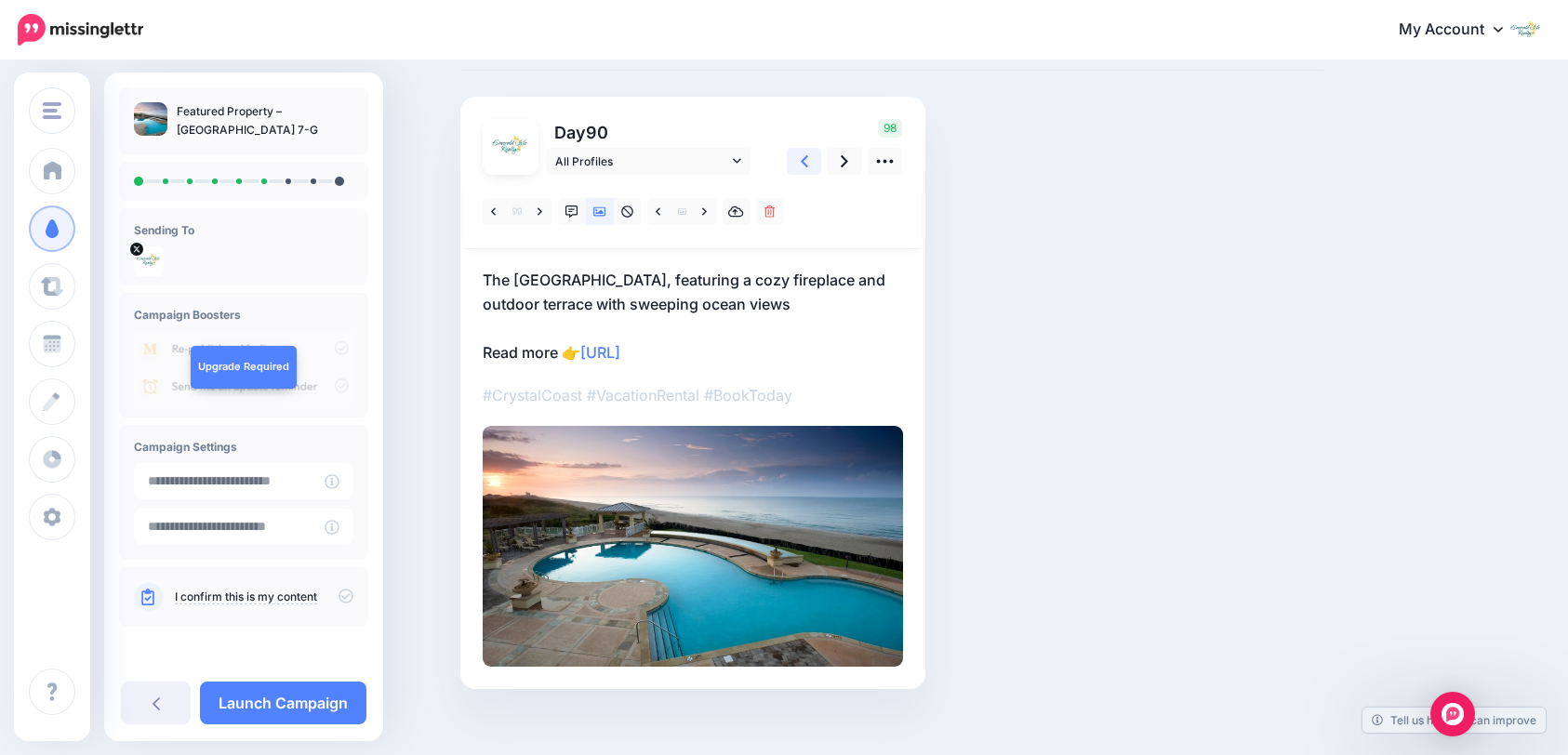
click at [808, 161] on icon at bounding box center [805, 161] width 8 height 20
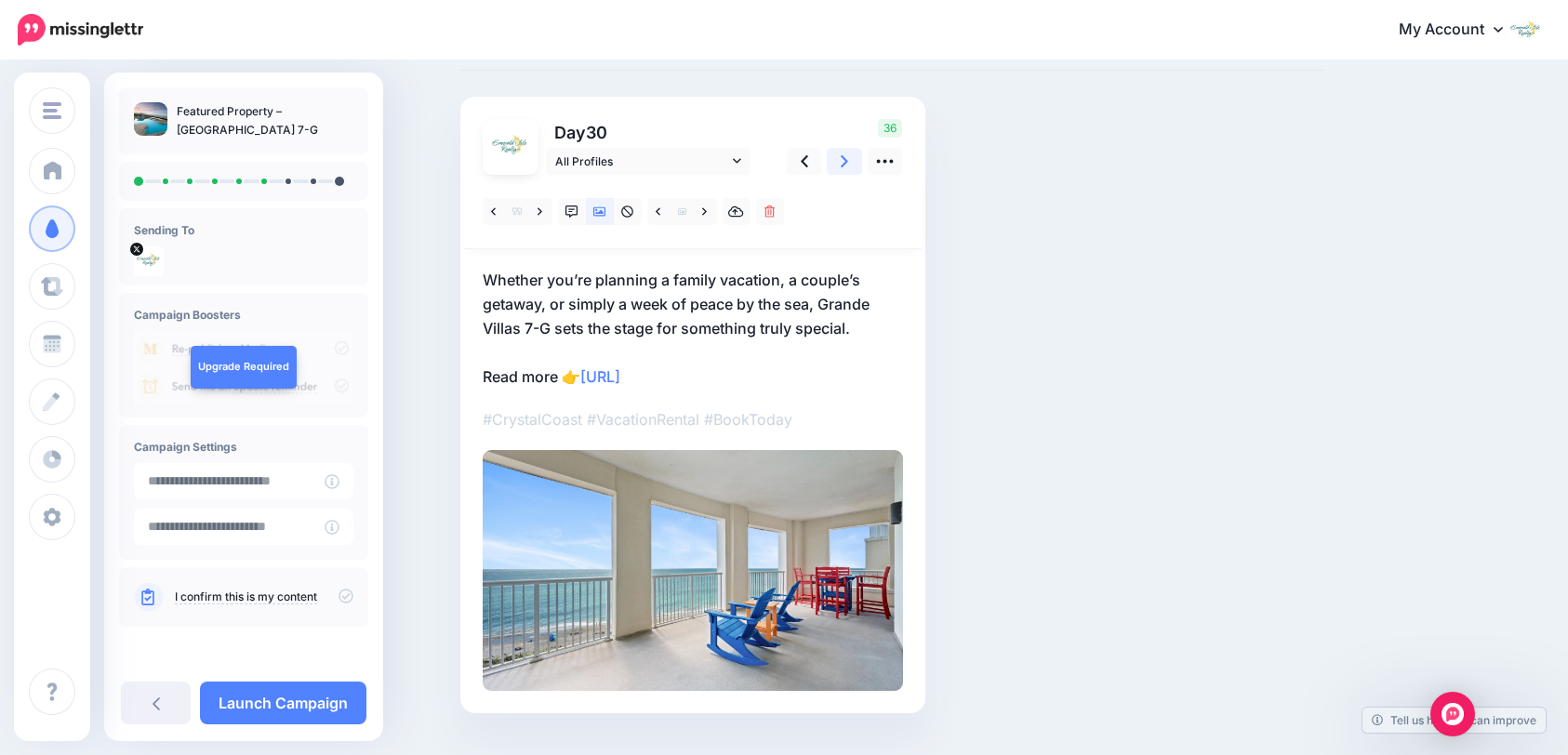
click at [848, 167] on icon at bounding box center [845, 161] width 8 height 20
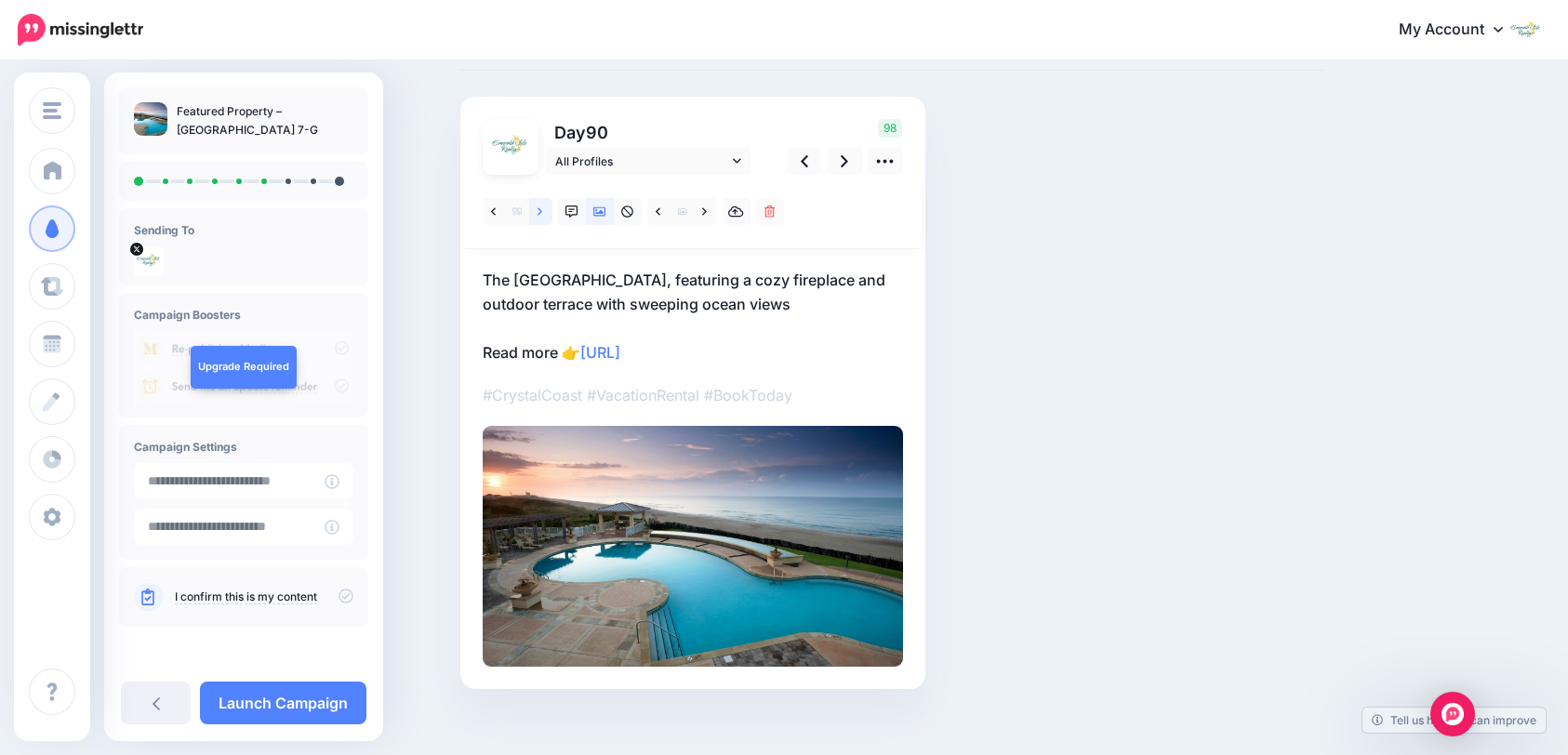
click at [542, 212] on icon at bounding box center [540, 211] width 5 height 13
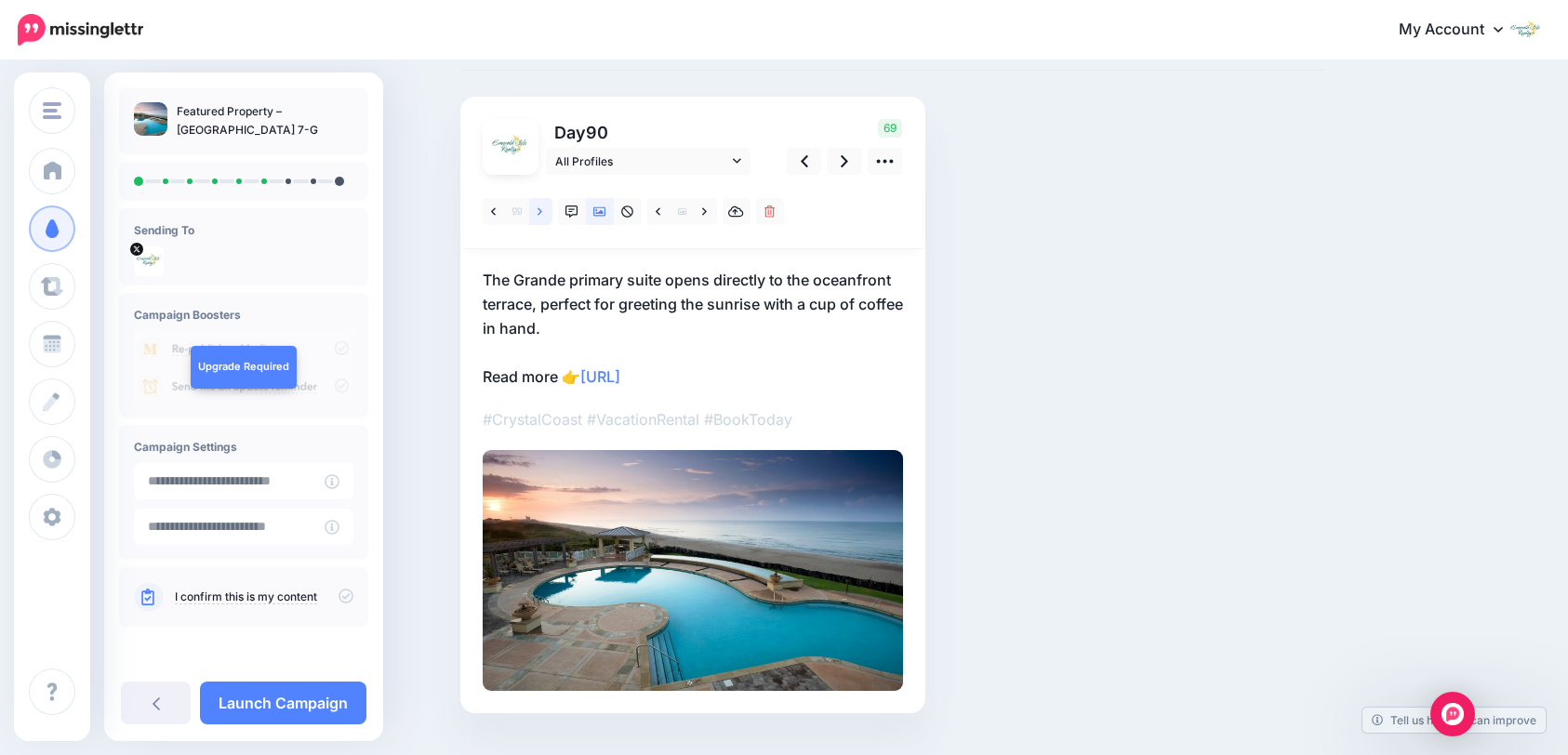
click at [542, 212] on icon at bounding box center [540, 211] width 5 height 13
click at [707, 214] on icon at bounding box center [704, 211] width 5 height 13
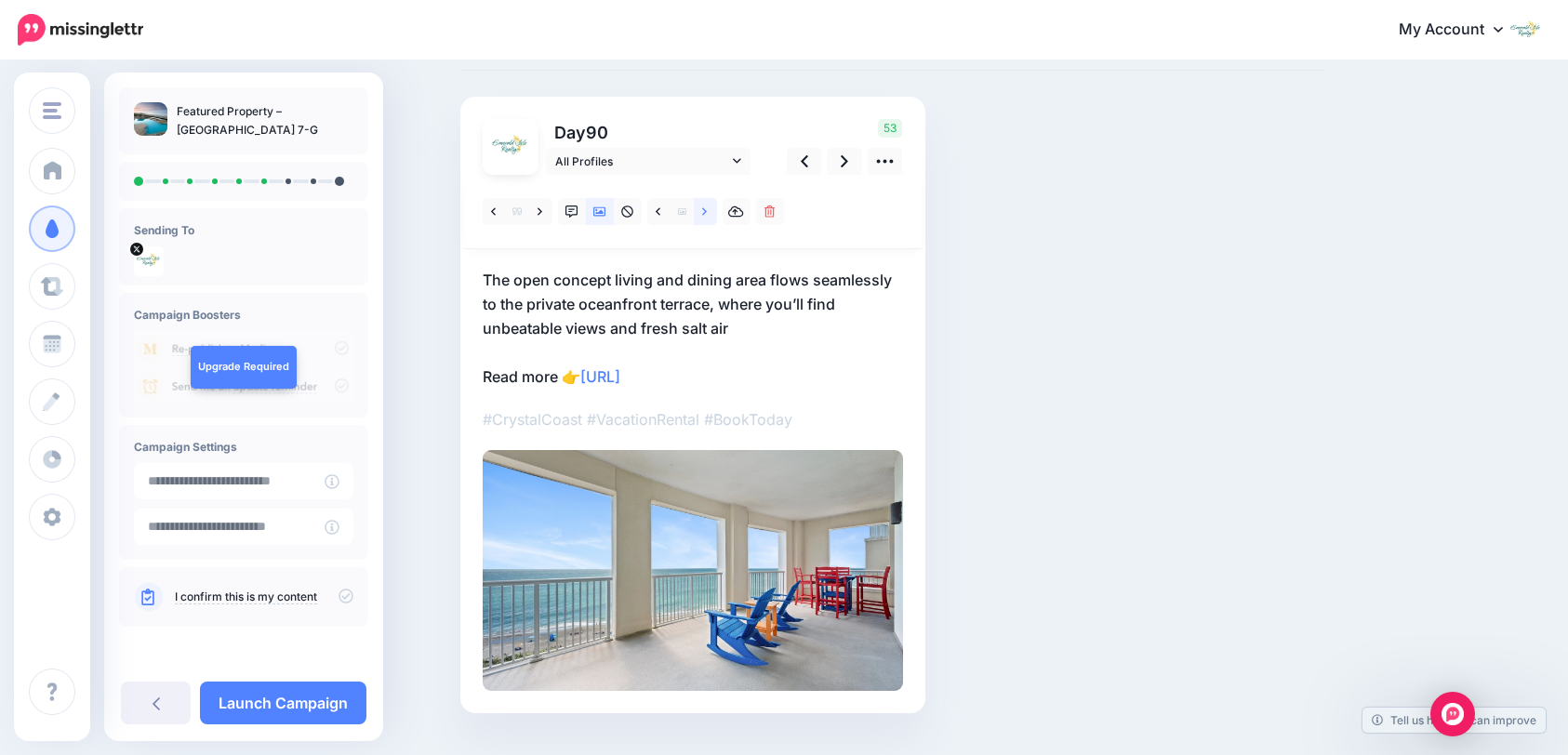
click at [707, 214] on icon at bounding box center [704, 211] width 5 height 13
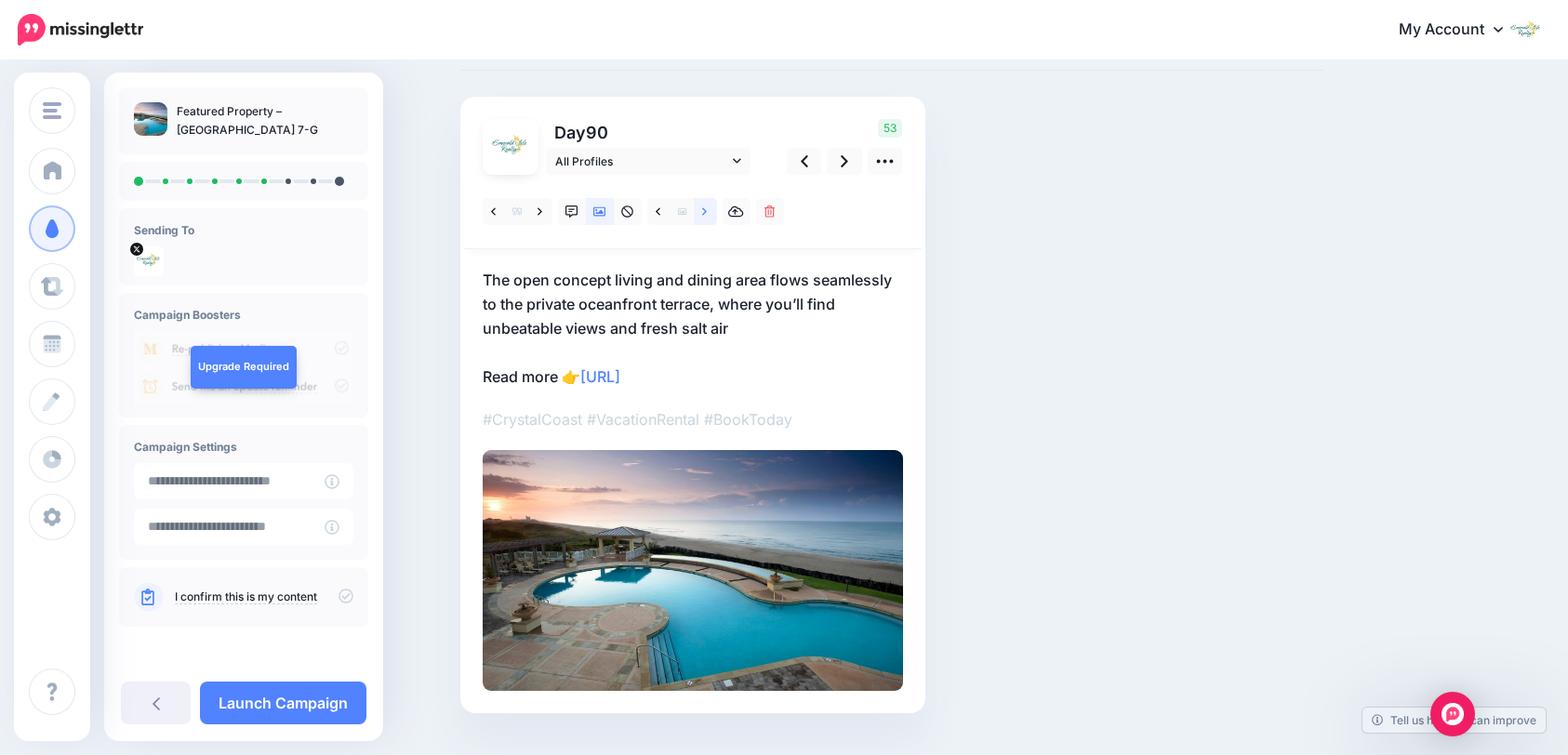
click at [707, 214] on icon at bounding box center [704, 211] width 5 height 13
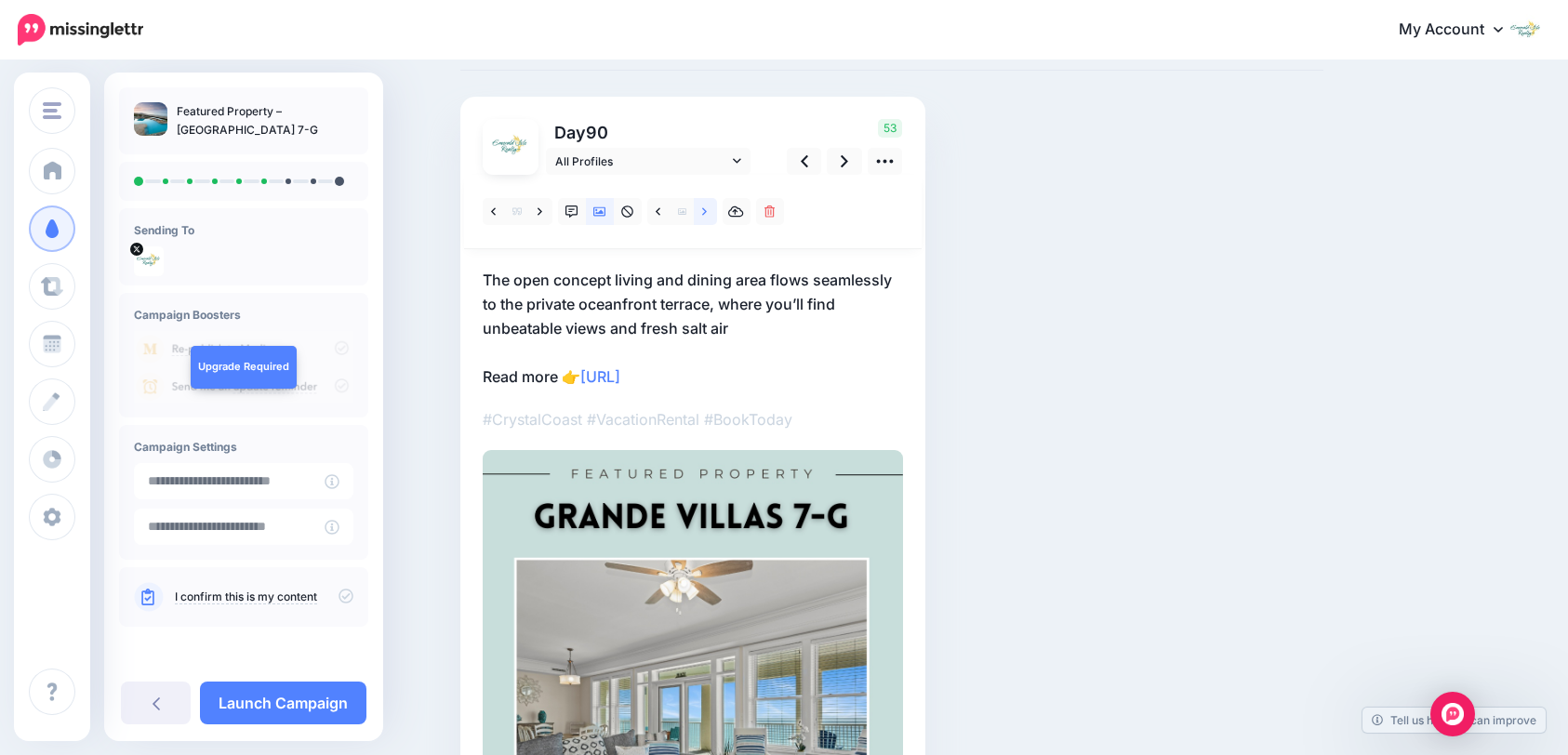
click at [707, 214] on icon at bounding box center [704, 211] width 5 height 13
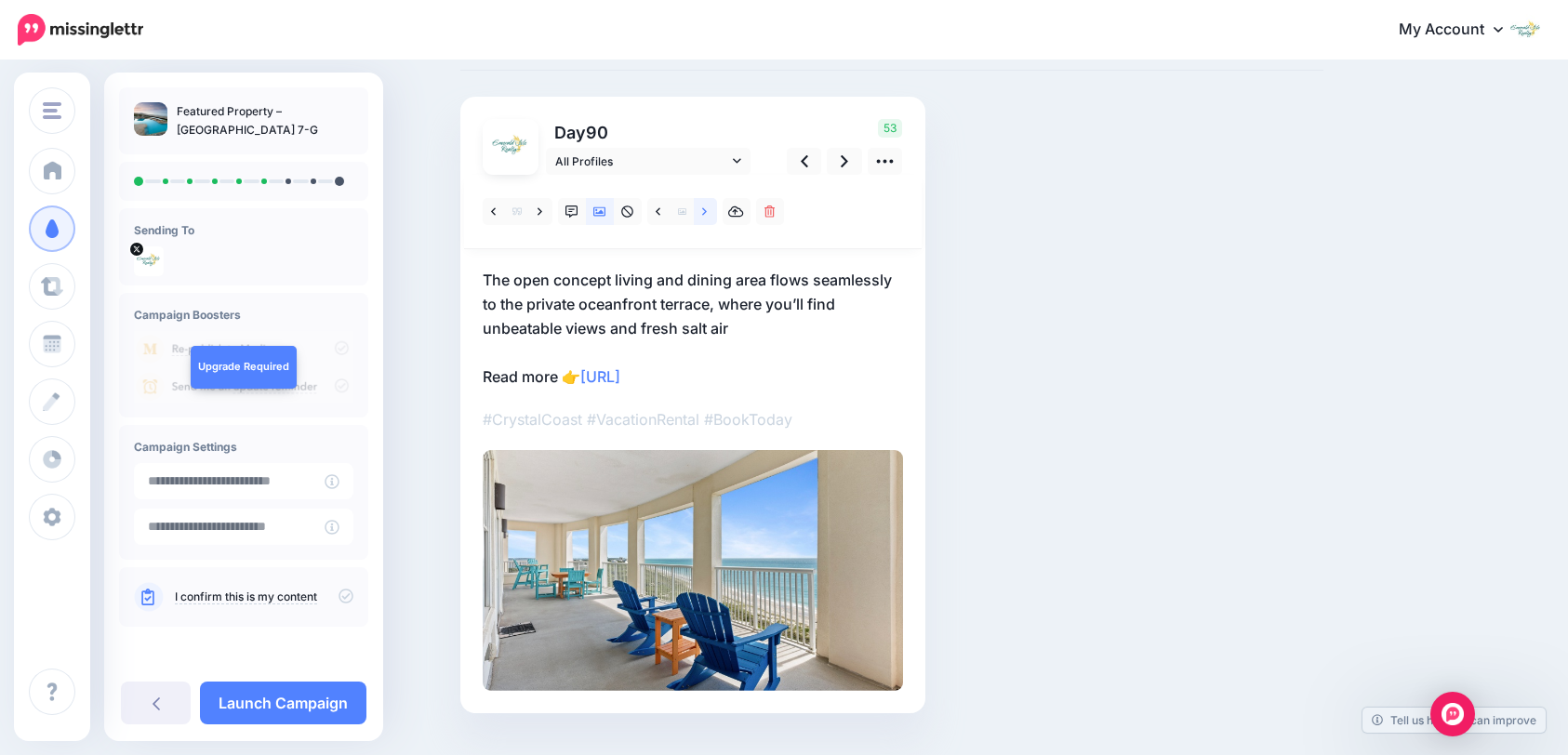
click at [707, 214] on icon at bounding box center [704, 211] width 5 height 13
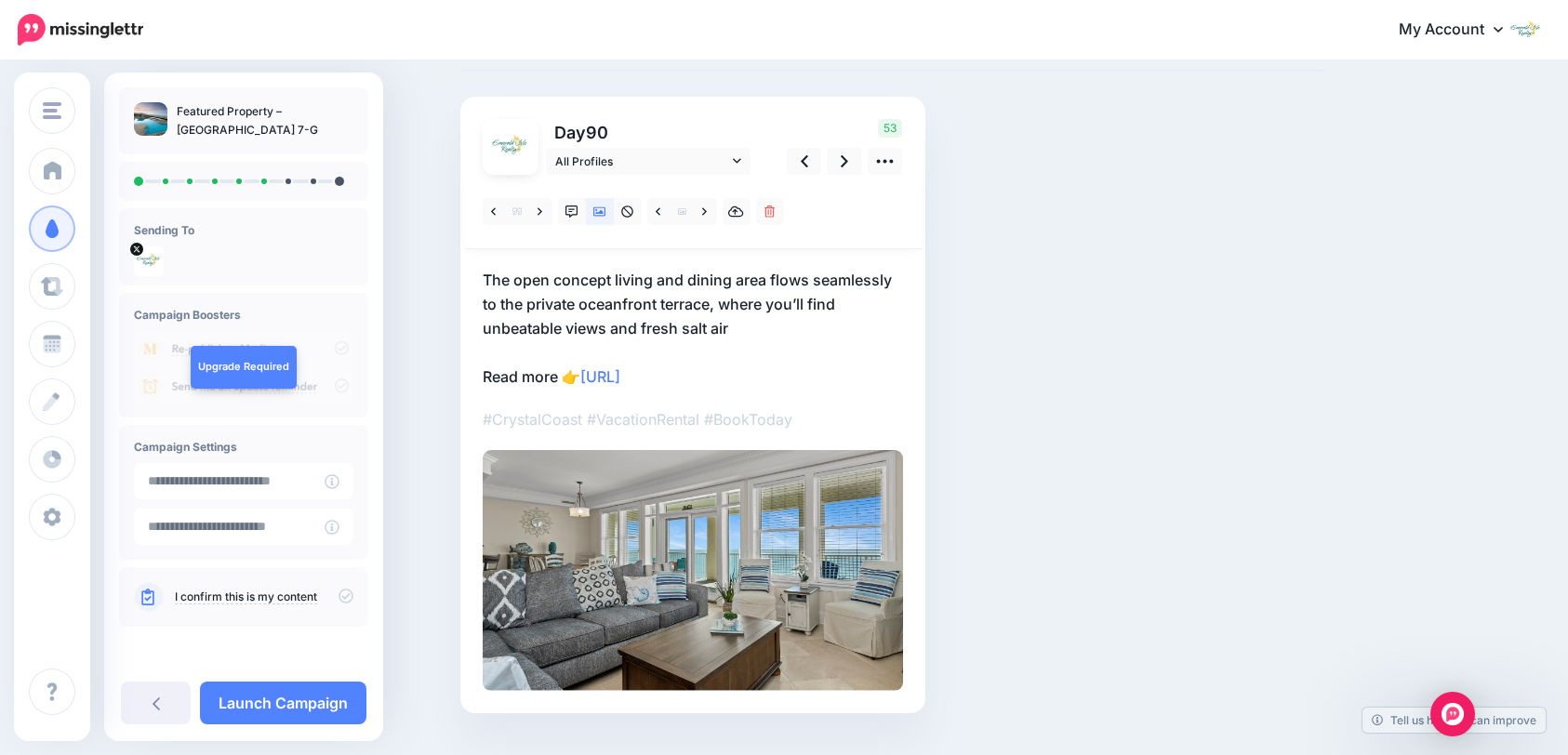
click at [741, 328] on p "The open concept living and dining area flows seamlessly to the private oceanfr…" at bounding box center [694, 329] width 421 height 121
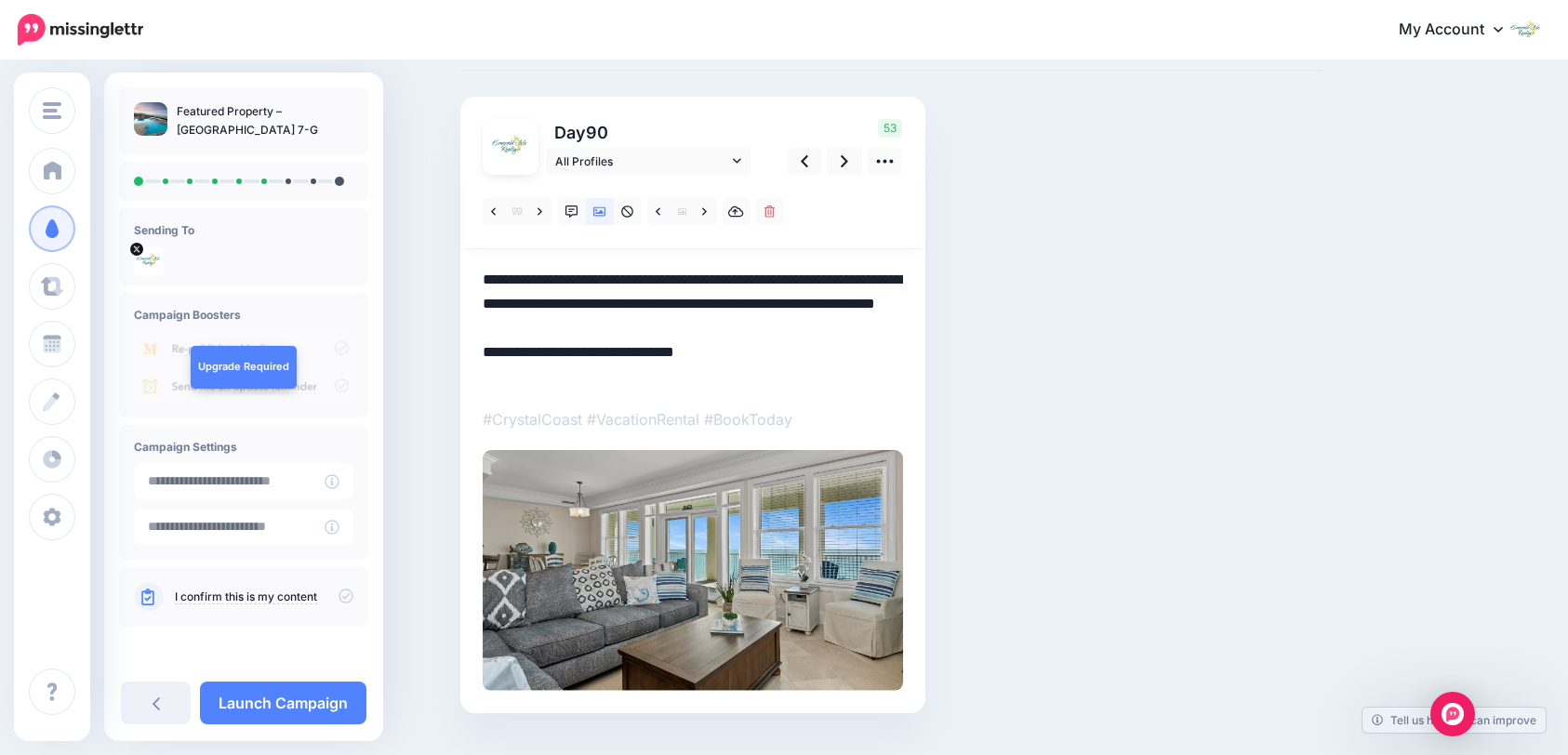
scroll to position [50, 0]
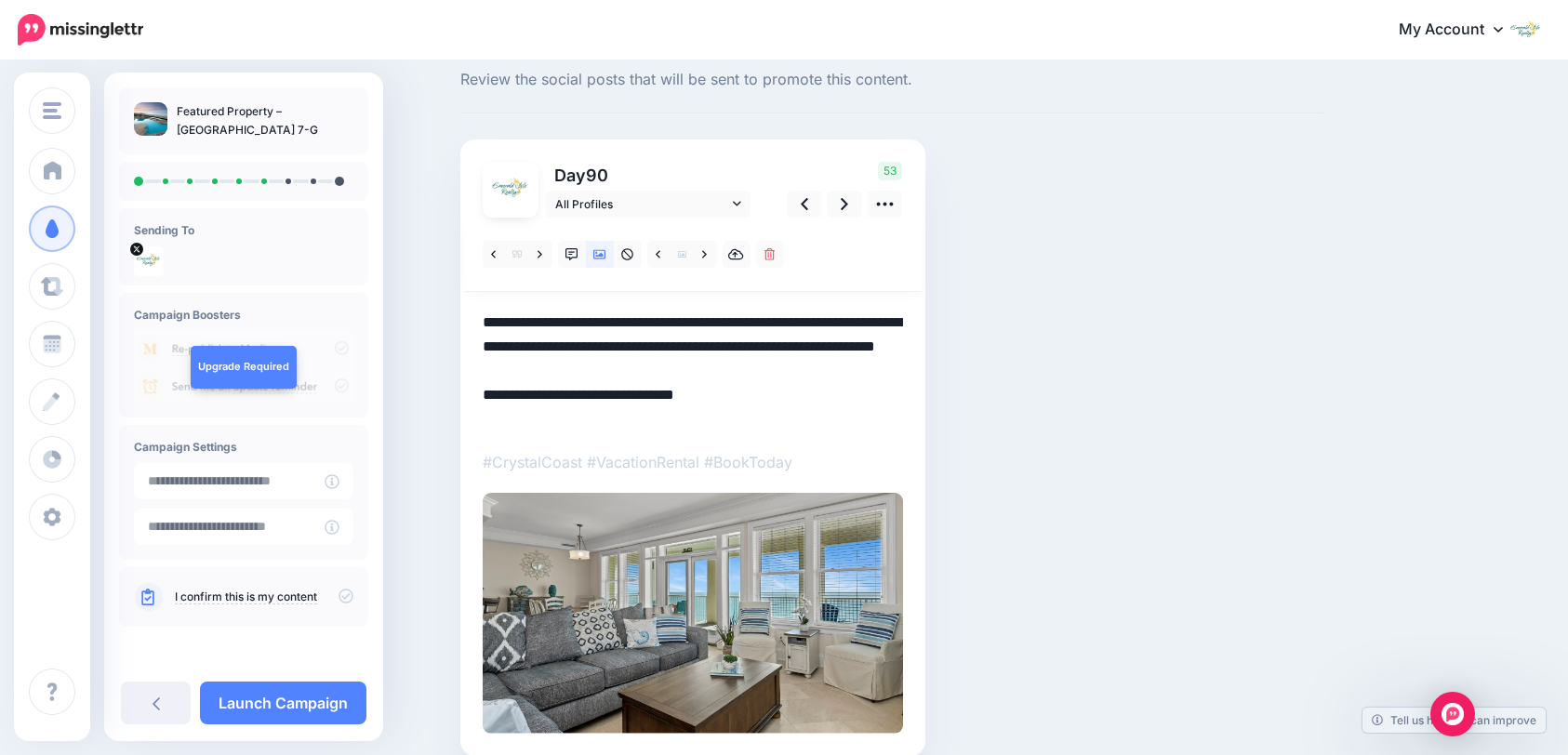
click at [742, 363] on textarea "**********" at bounding box center [694, 372] width 421 height 121
click at [845, 206] on link at bounding box center [844, 204] width 35 height 27
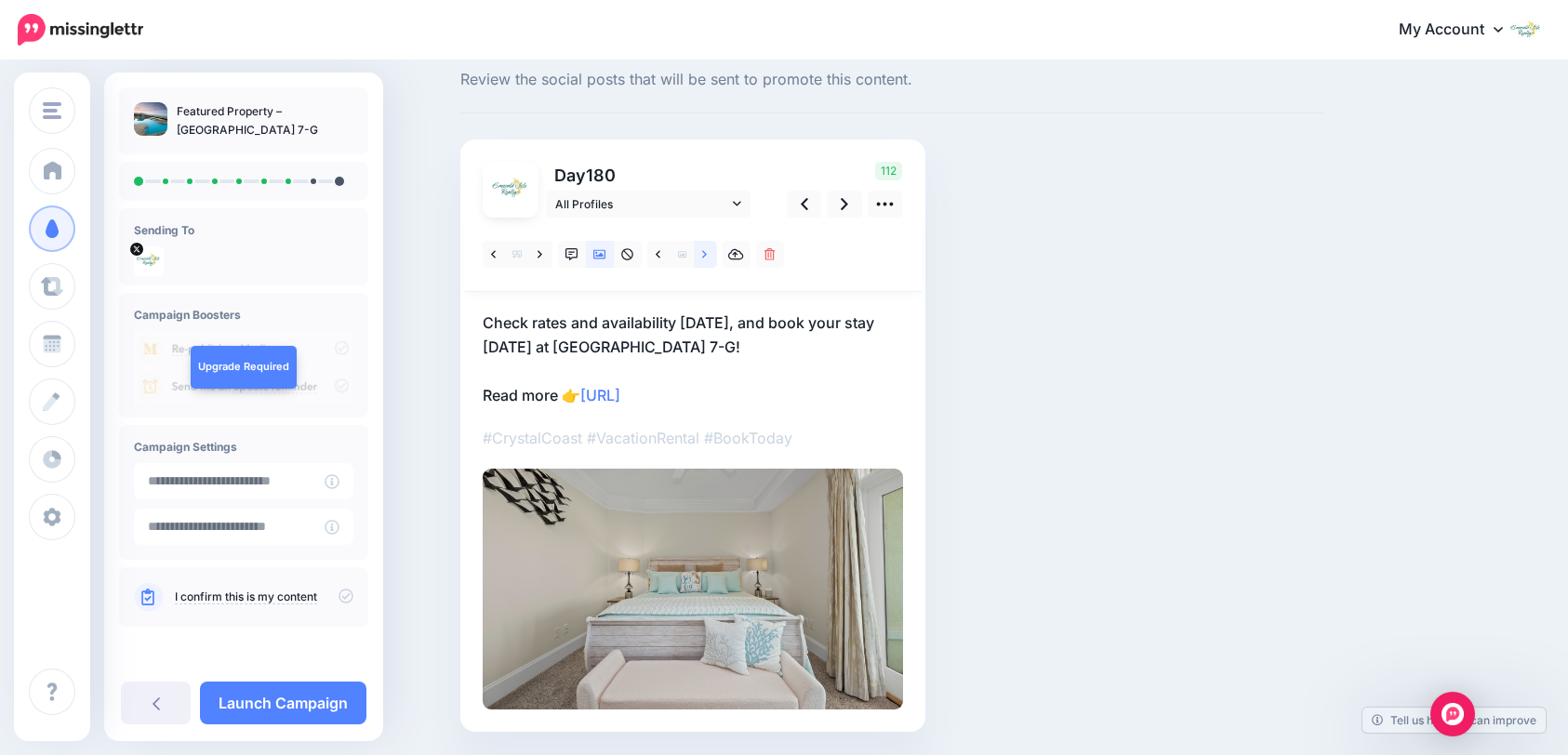
click at [707, 258] on icon at bounding box center [704, 254] width 5 height 13
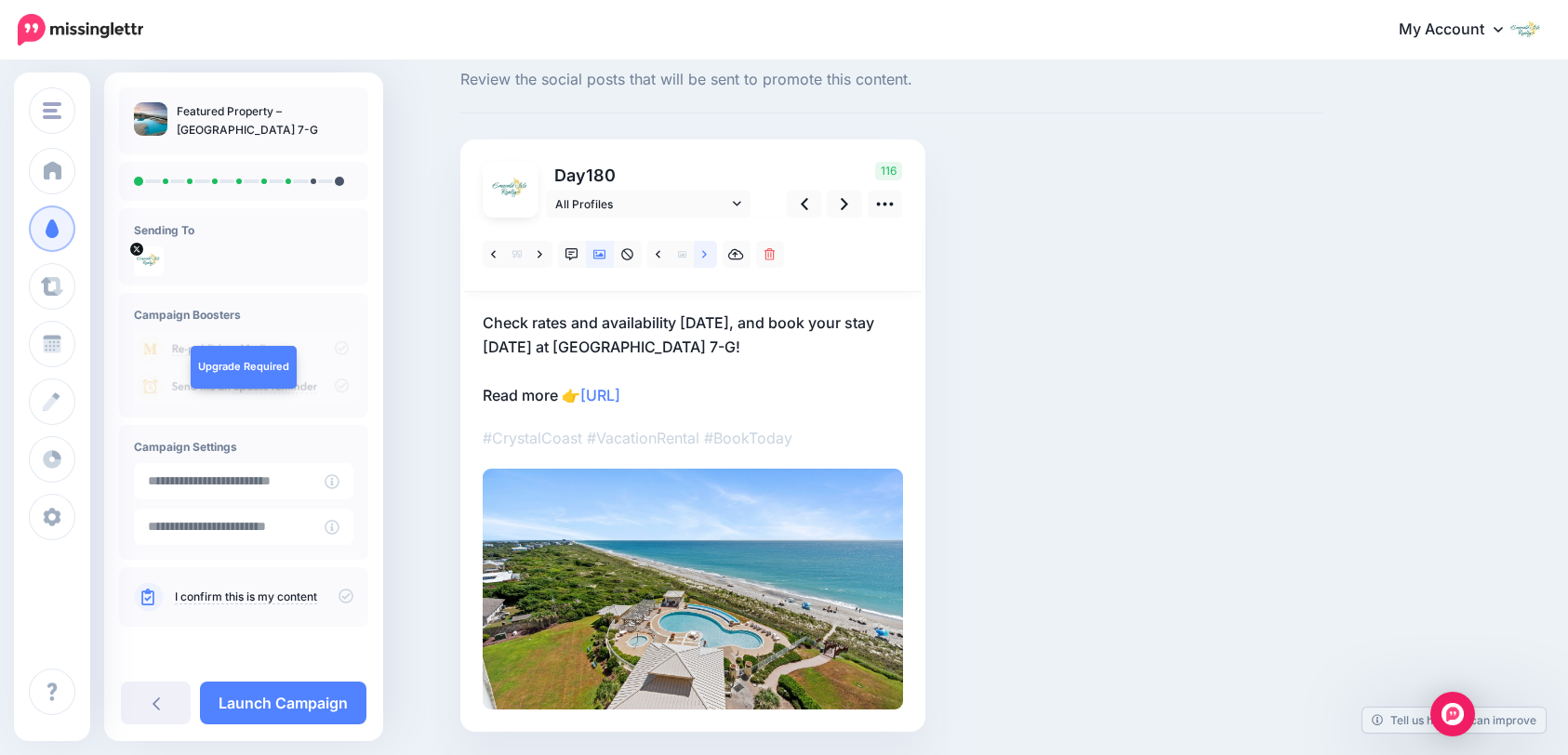
click at [707, 258] on icon at bounding box center [704, 254] width 5 height 13
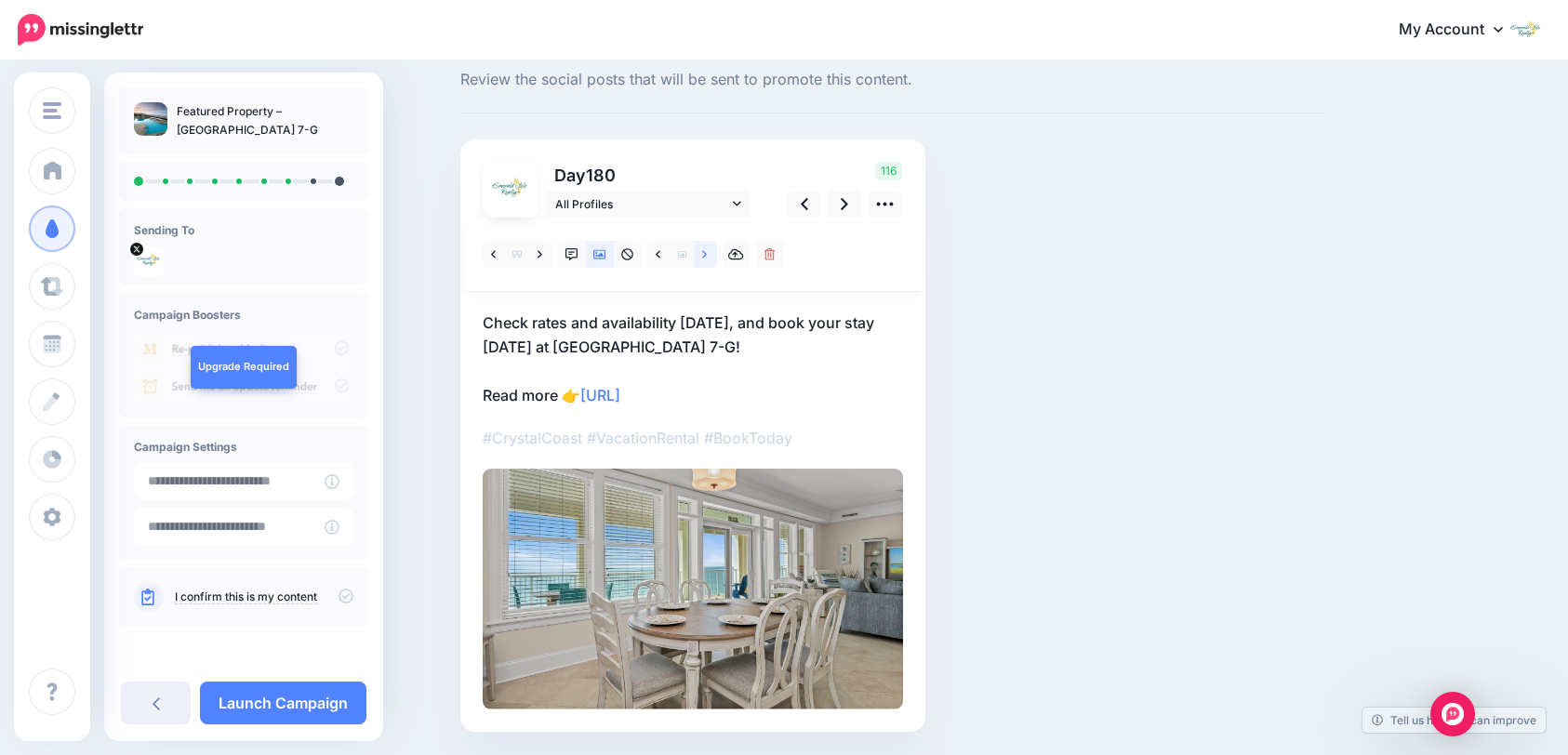
click at [707, 258] on icon at bounding box center [704, 254] width 5 height 13
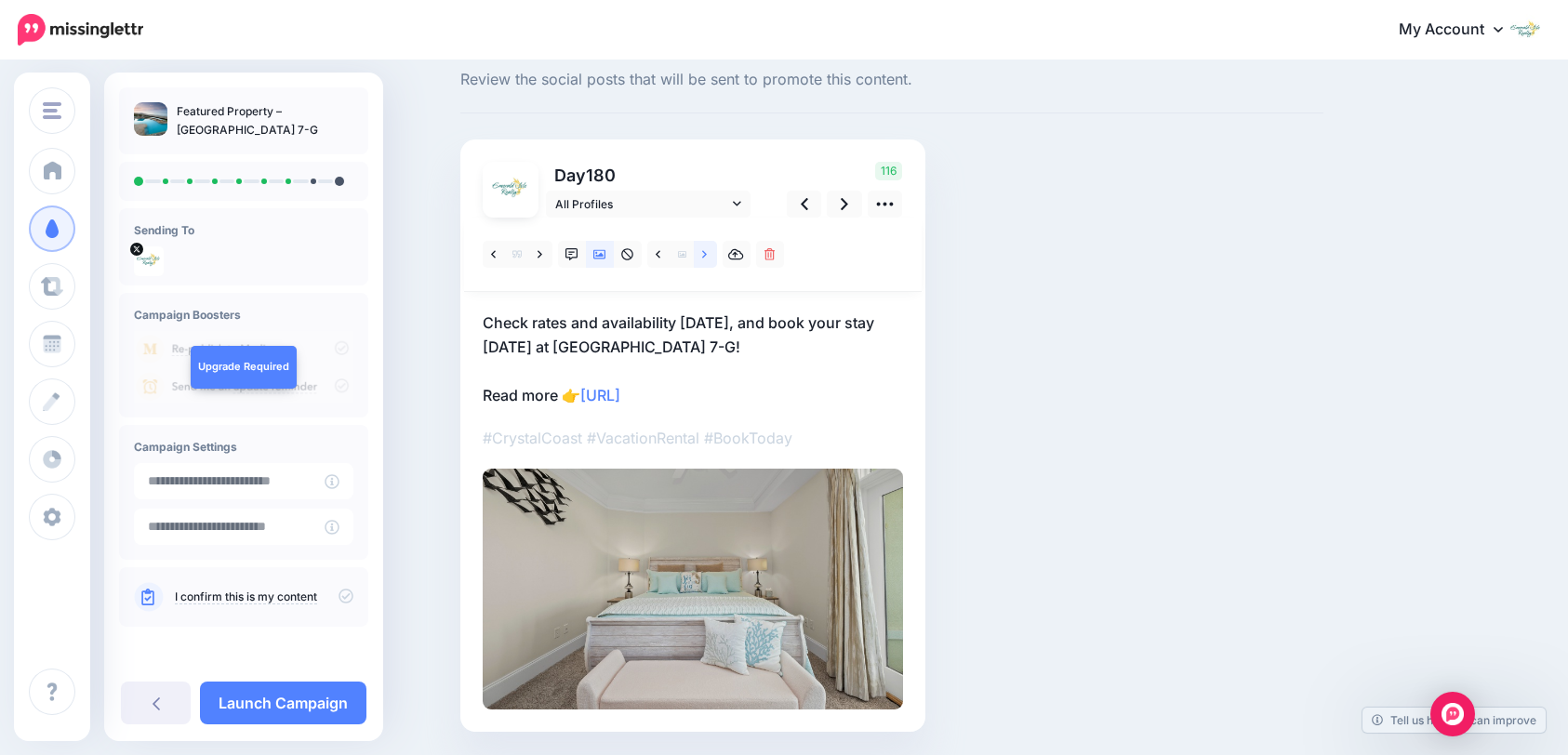
click at [707, 258] on icon at bounding box center [704, 254] width 5 height 13
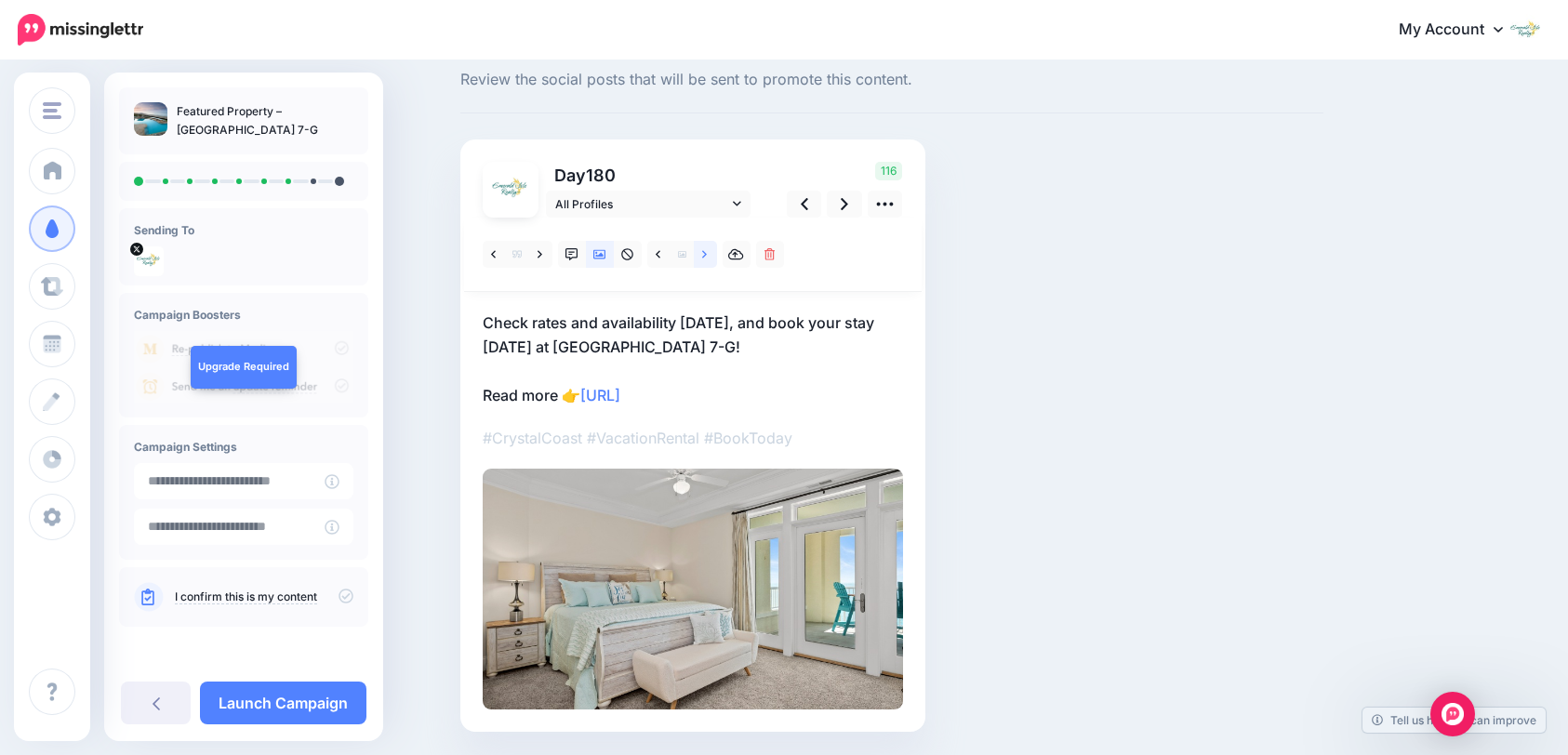
click at [707, 258] on icon at bounding box center [704, 254] width 5 height 13
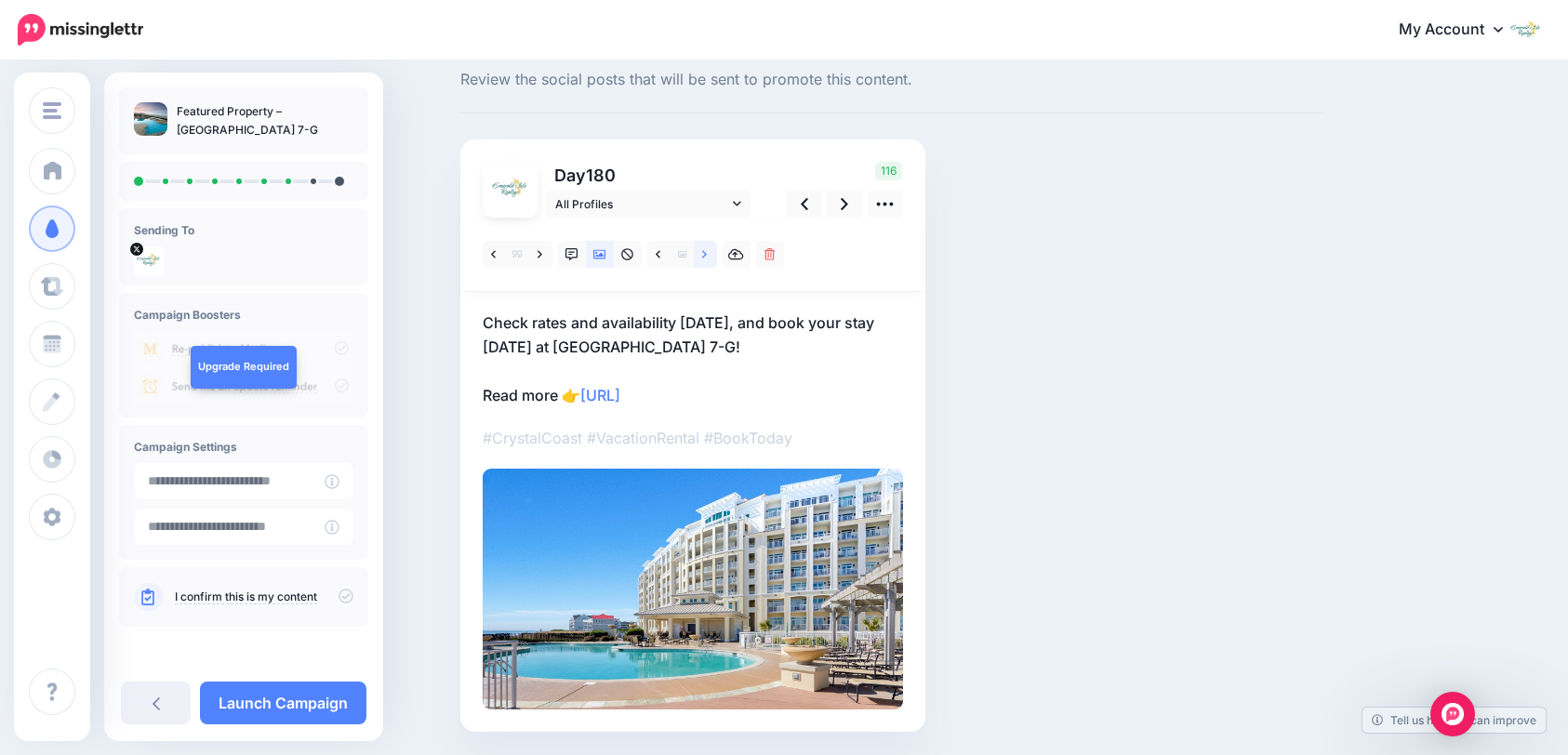
click at [707, 256] on icon at bounding box center [704, 254] width 5 height 13
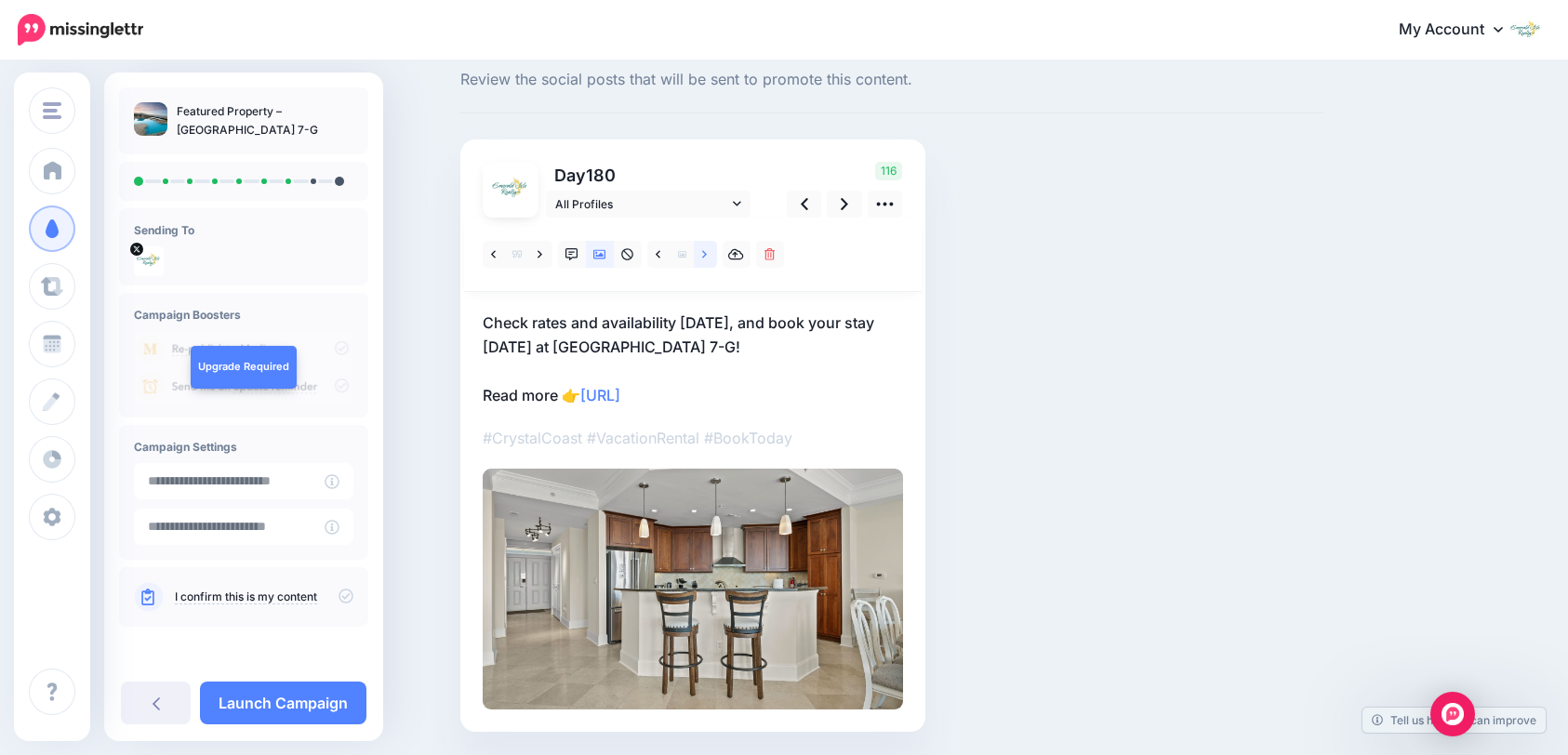
click at [707, 256] on icon at bounding box center [704, 254] width 5 height 13
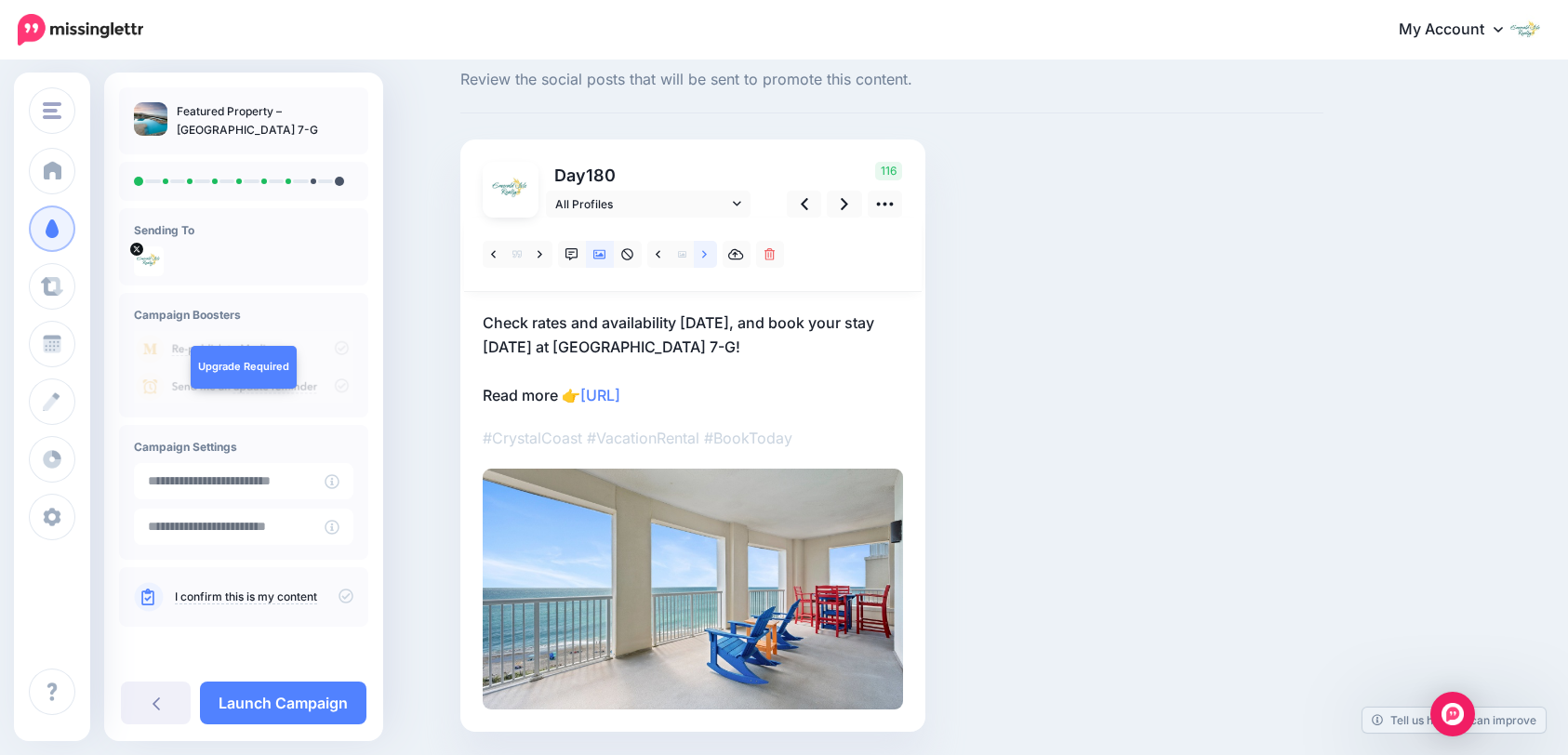
click at [707, 256] on icon at bounding box center [704, 254] width 5 height 13
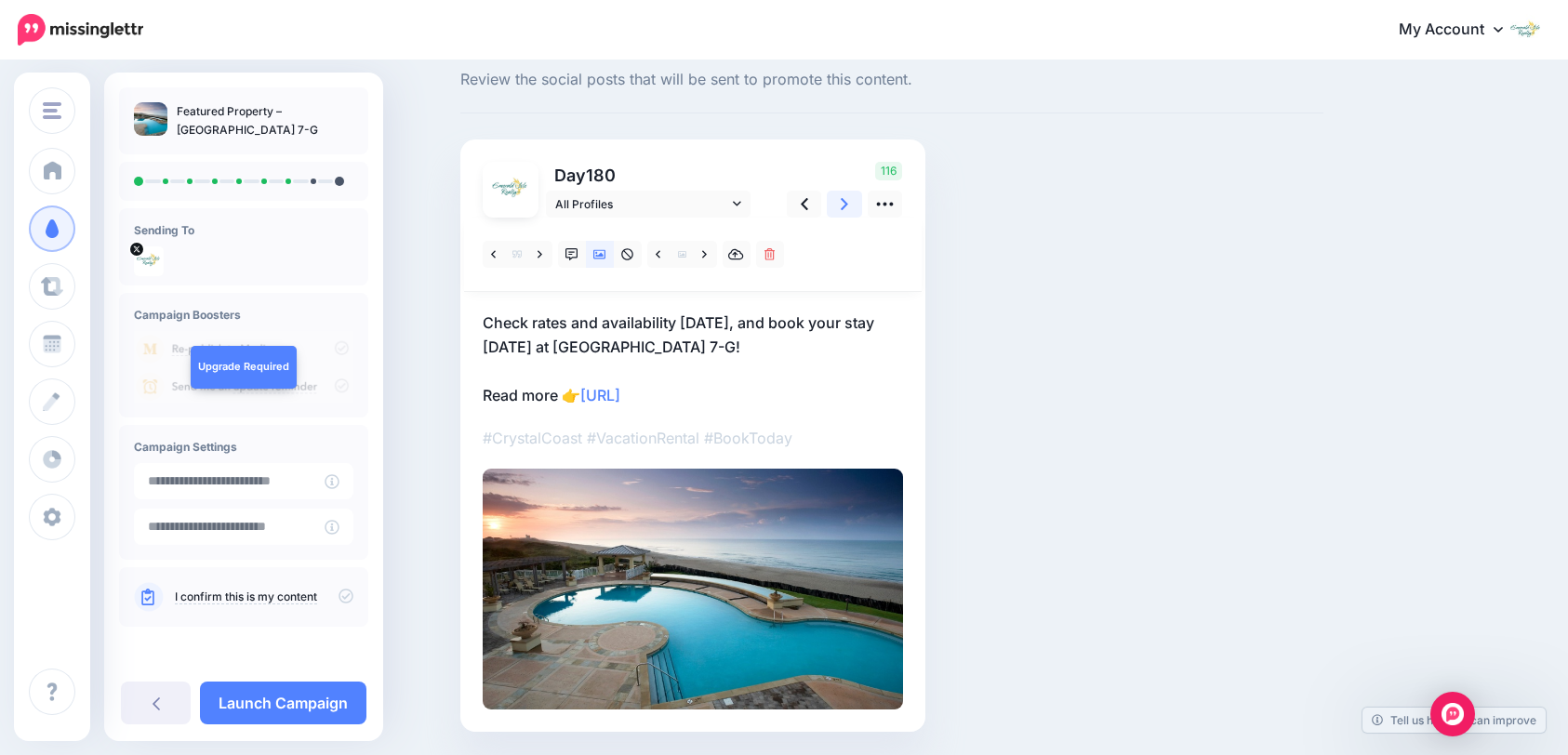
click at [842, 205] on link at bounding box center [844, 204] width 35 height 27
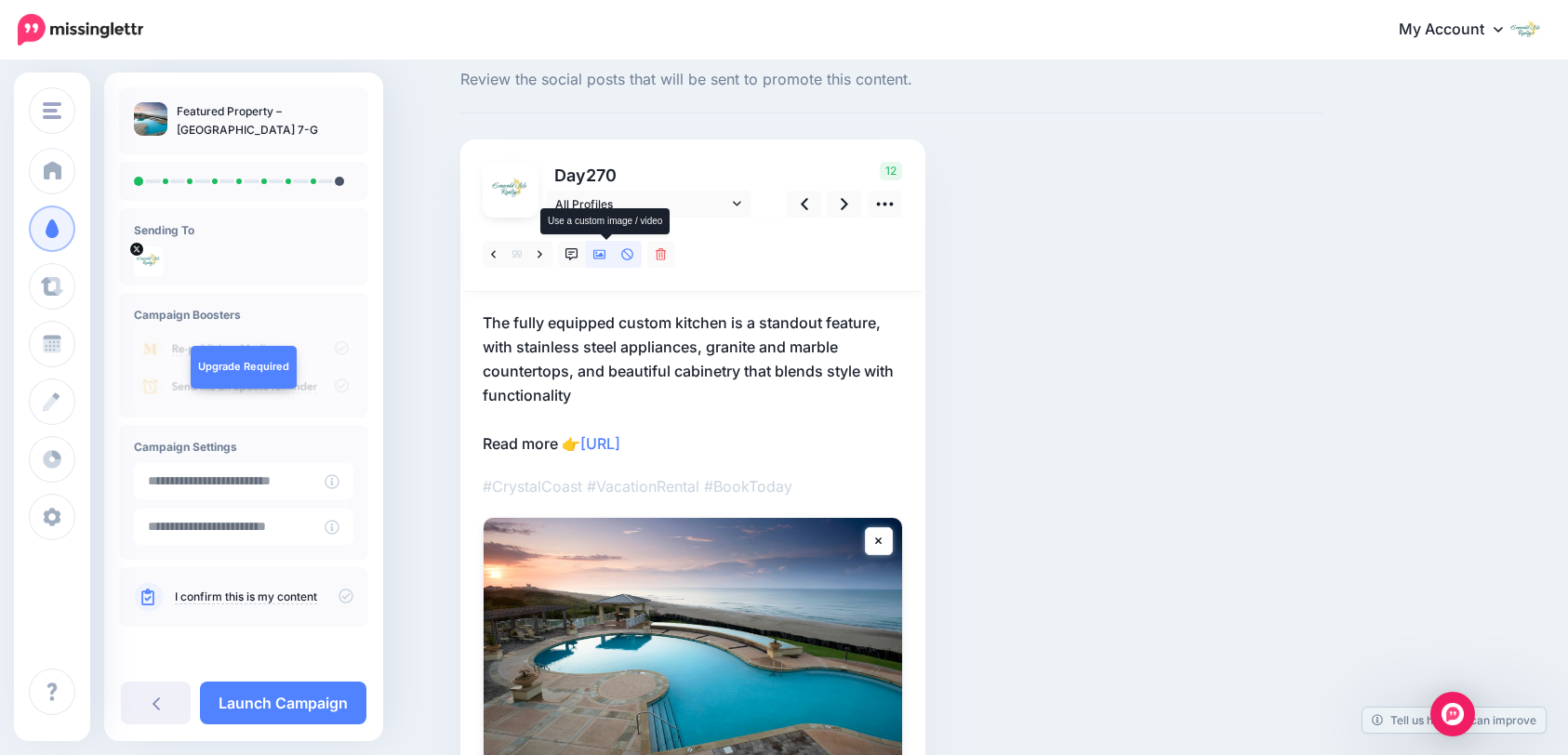
click at [606, 256] on icon at bounding box center [600, 255] width 13 height 10
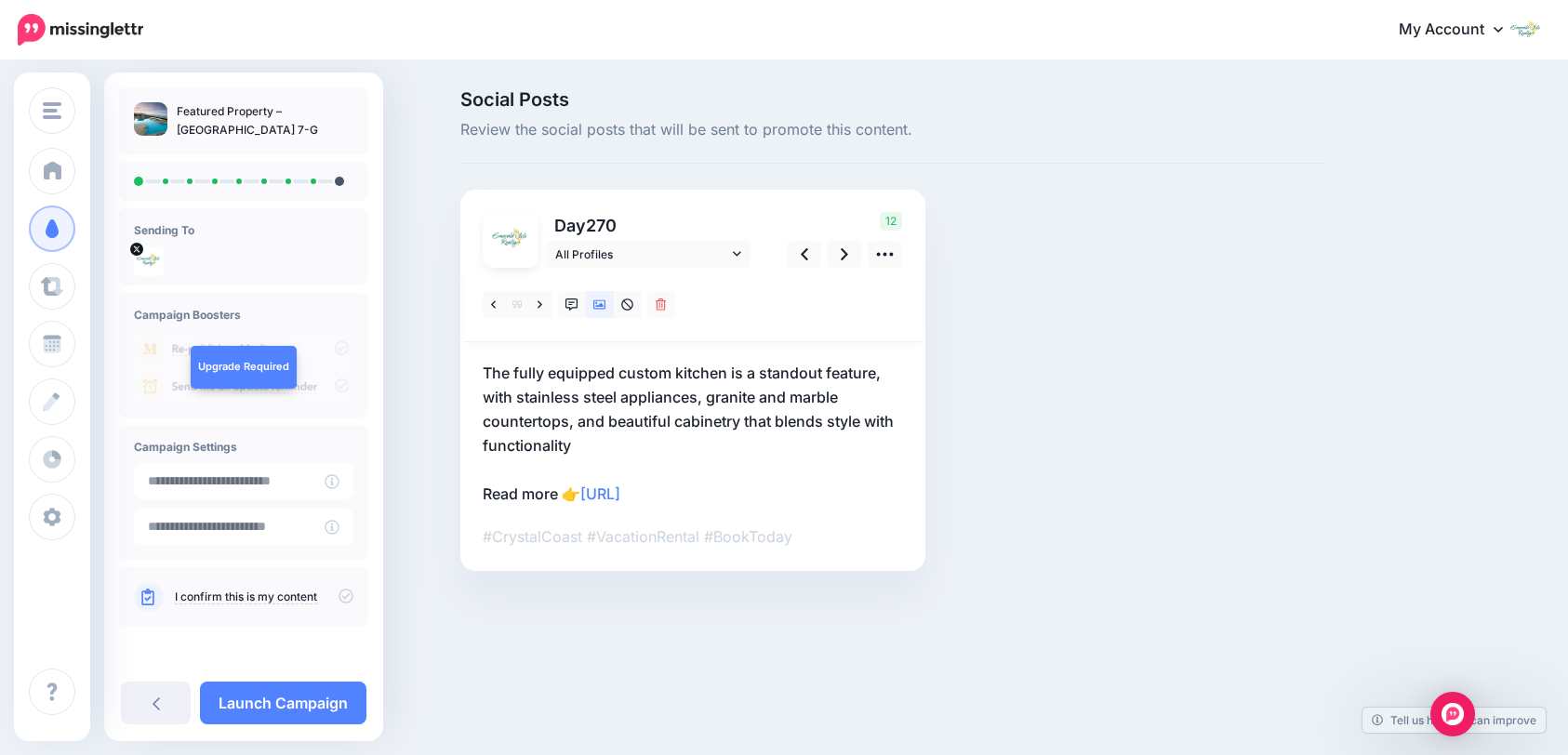
scroll to position [0, 0]
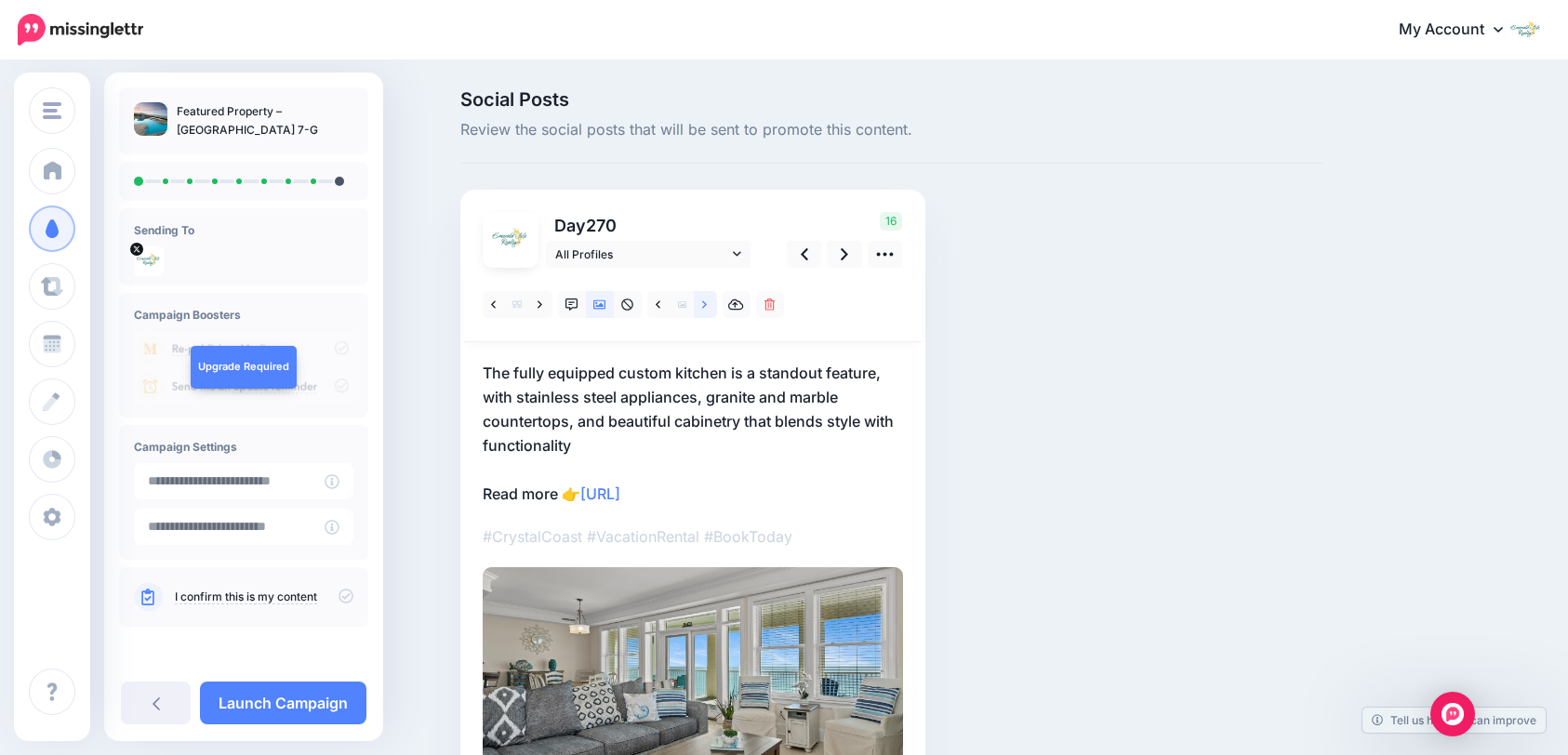
click at [707, 311] on icon at bounding box center [704, 304] width 5 height 13
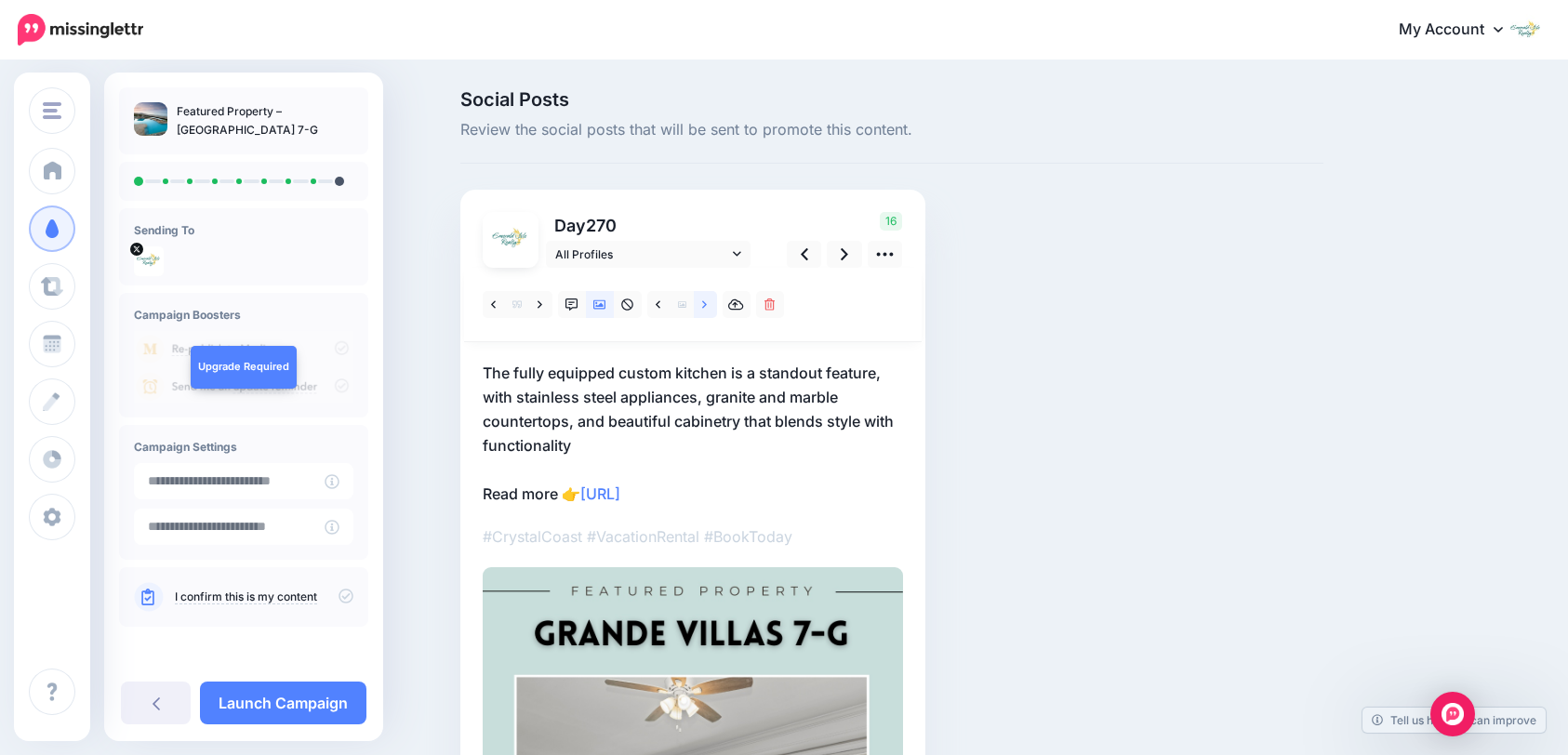
click at [707, 310] on icon at bounding box center [704, 304] width 5 height 13
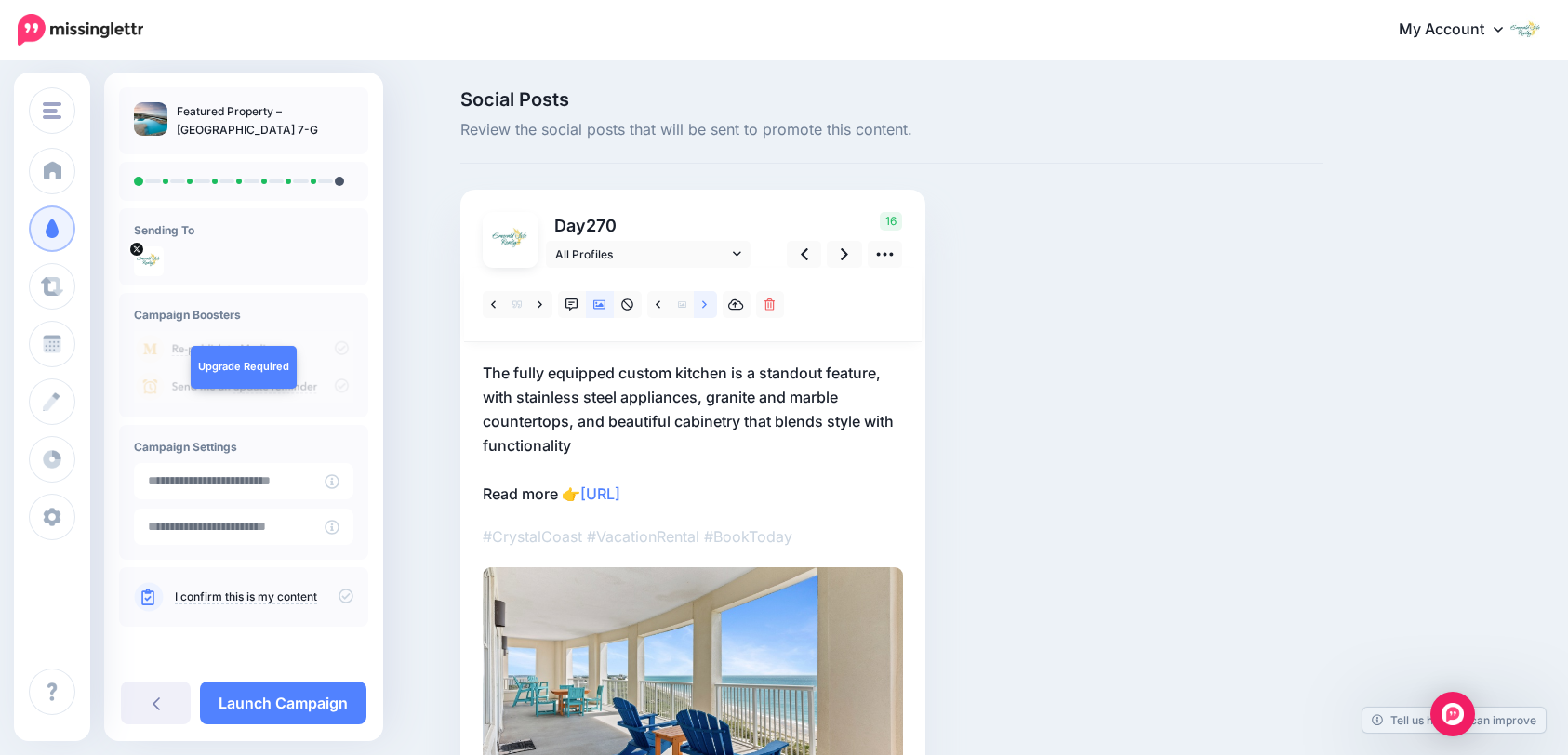
click at [707, 310] on icon at bounding box center [704, 304] width 5 height 13
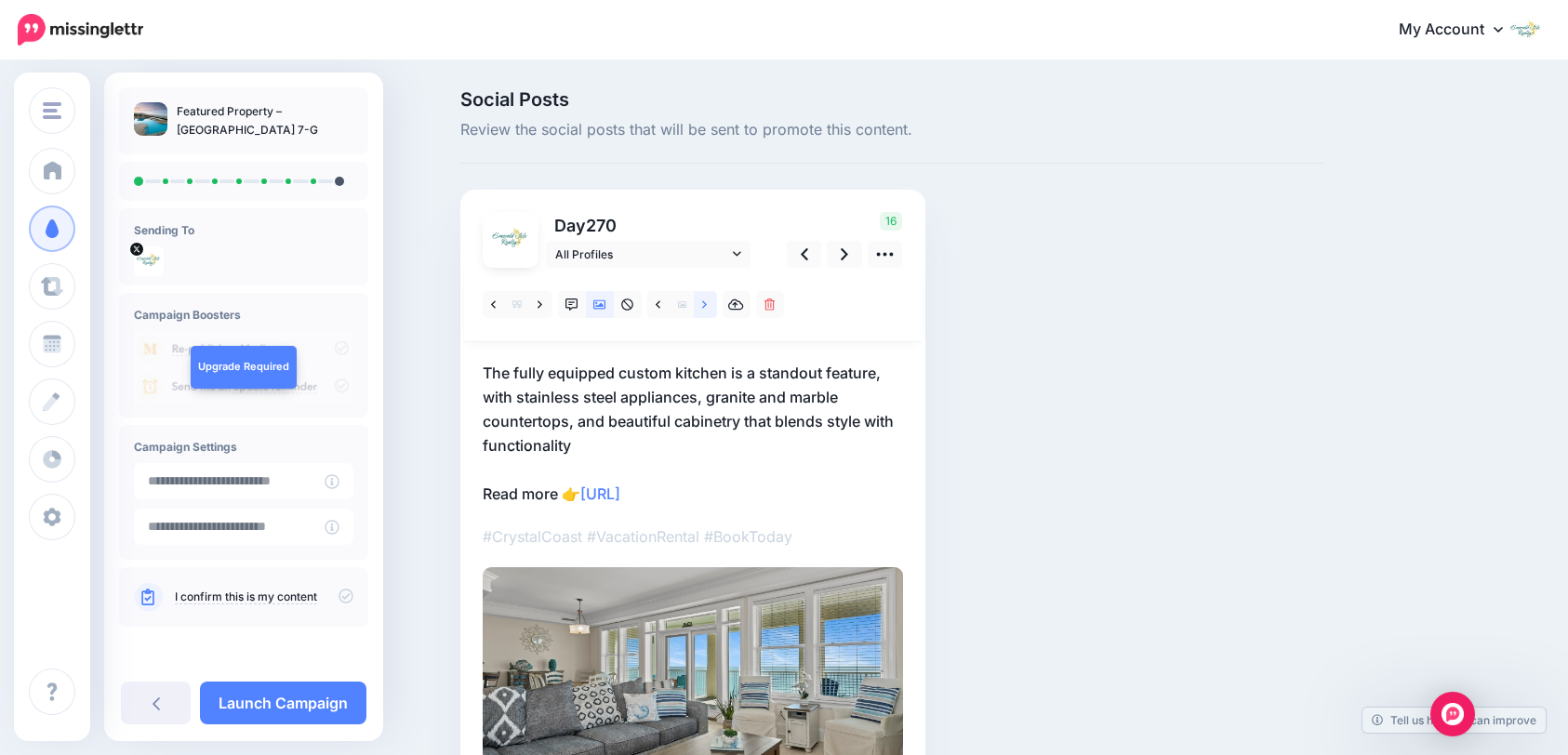
click at [707, 310] on icon at bounding box center [704, 304] width 5 height 13
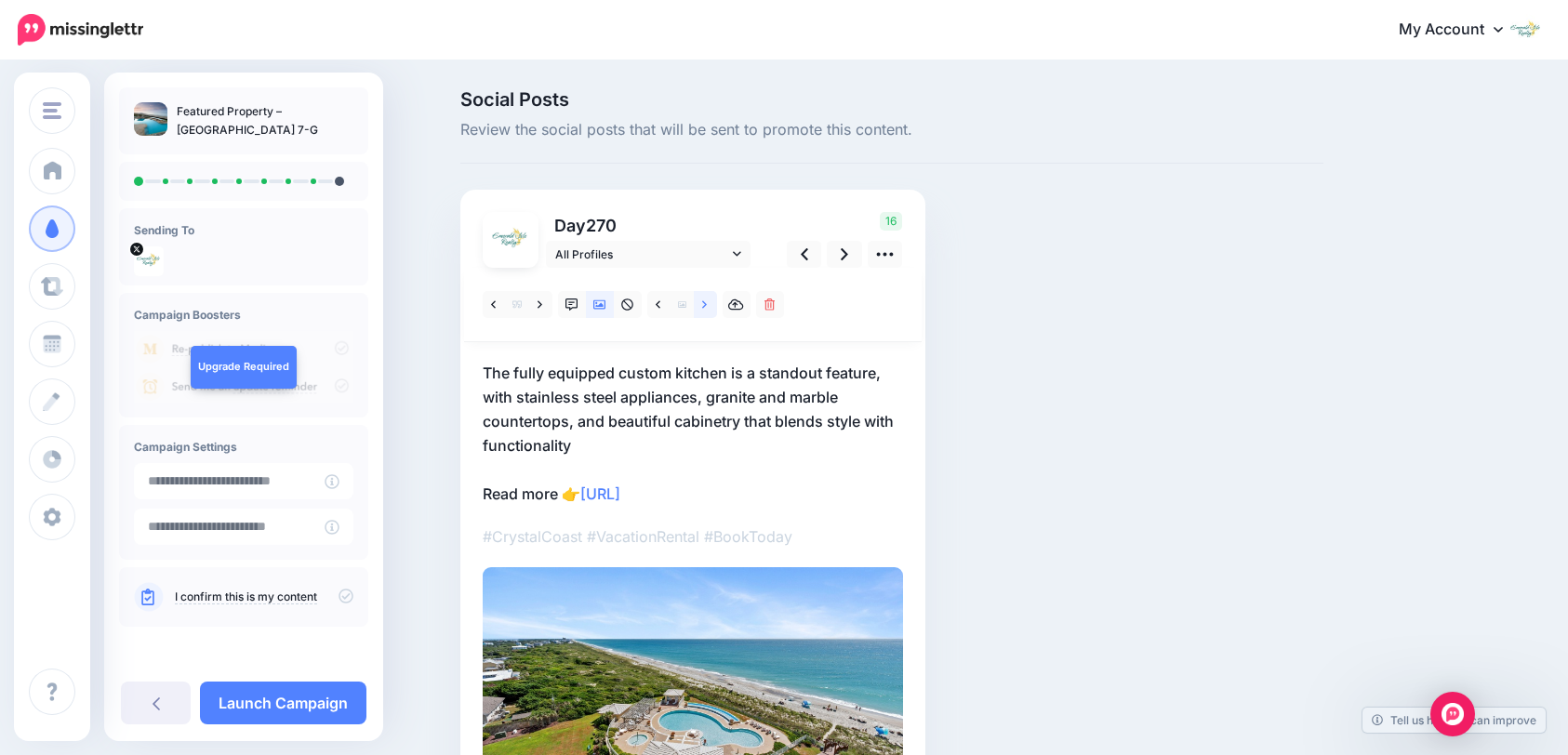
click at [707, 309] on icon at bounding box center [704, 304] width 5 height 13
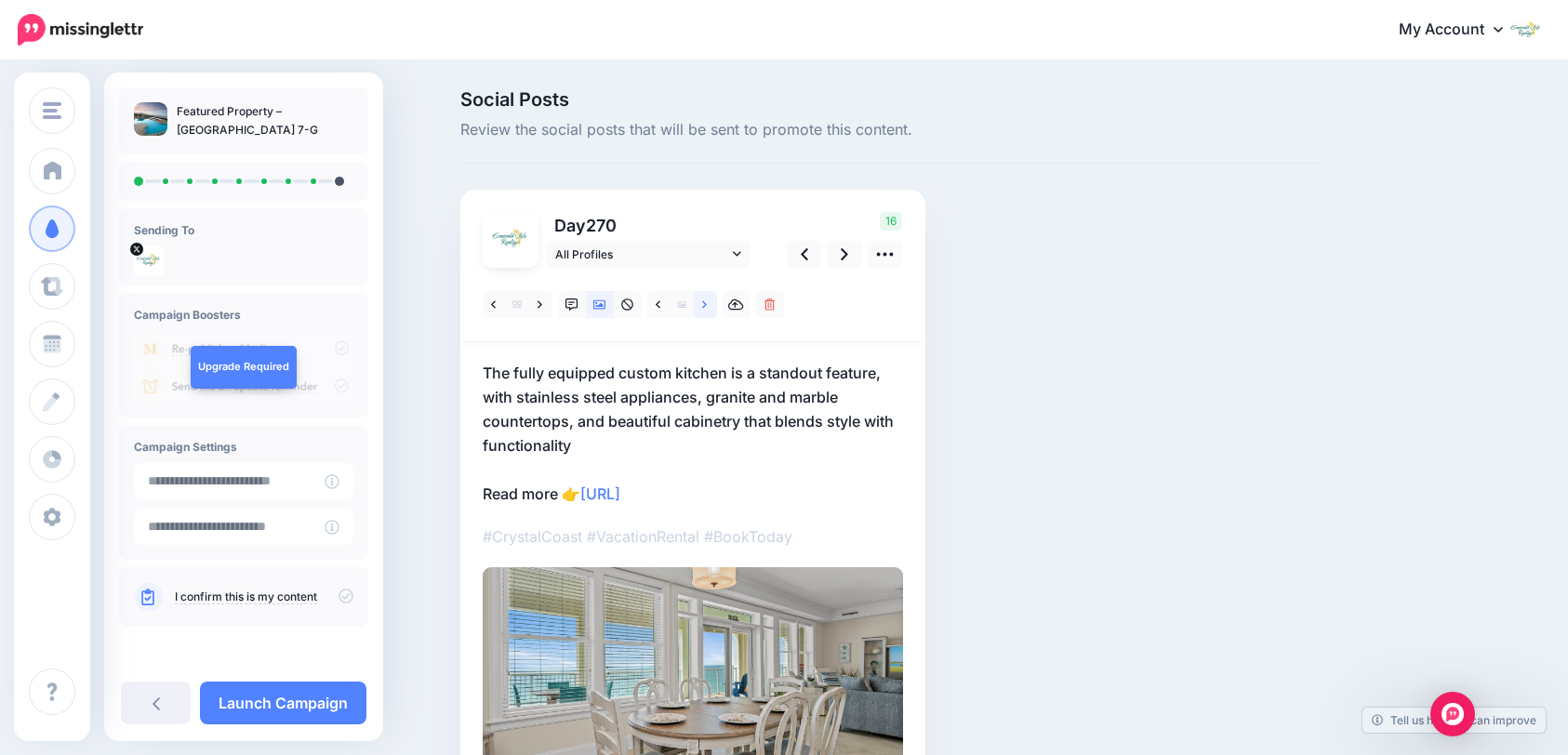
click at [707, 309] on icon at bounding box center [704, 304] width 5 height 13
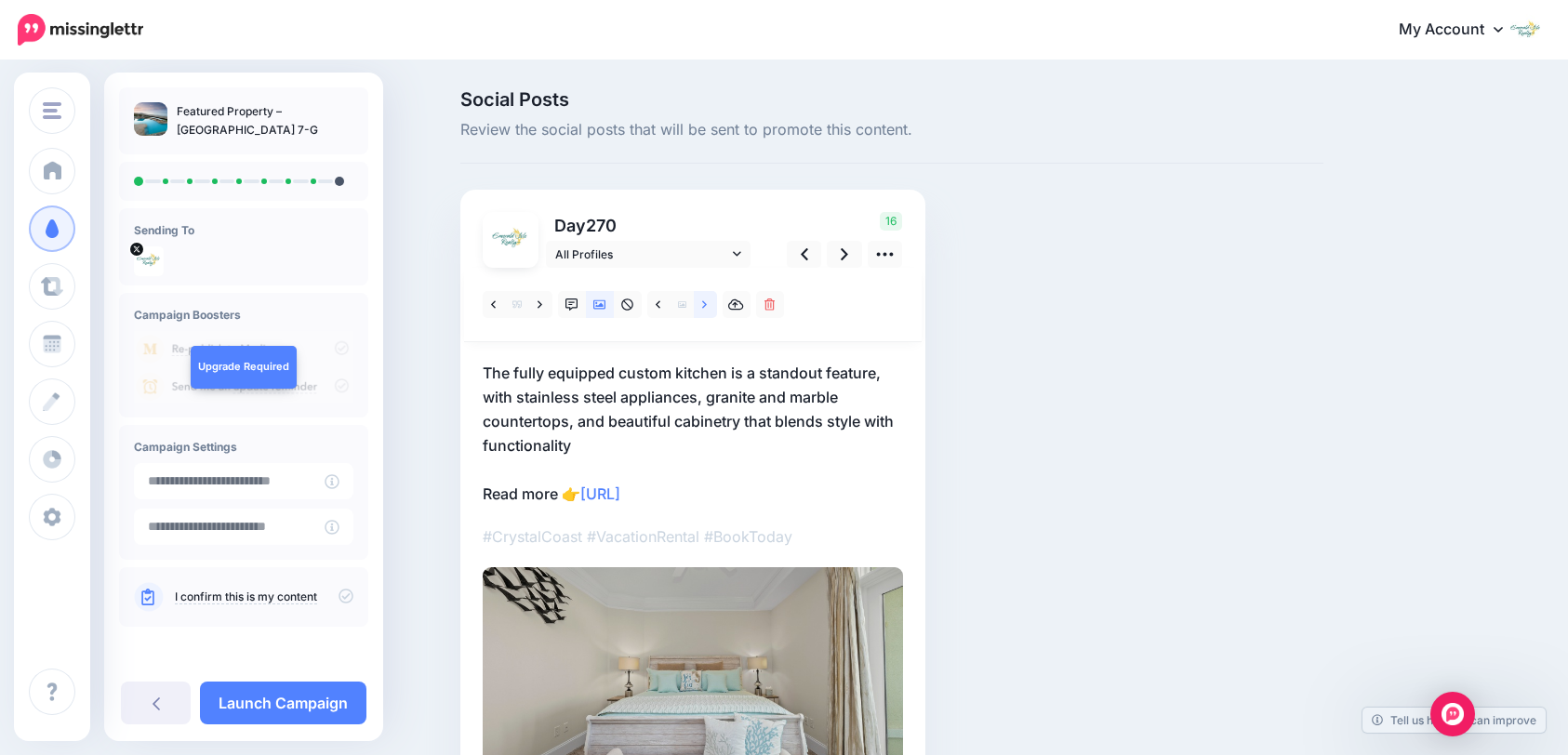
click at [707, 309] on icon at bounding box center [704, 304] width 5 height 13
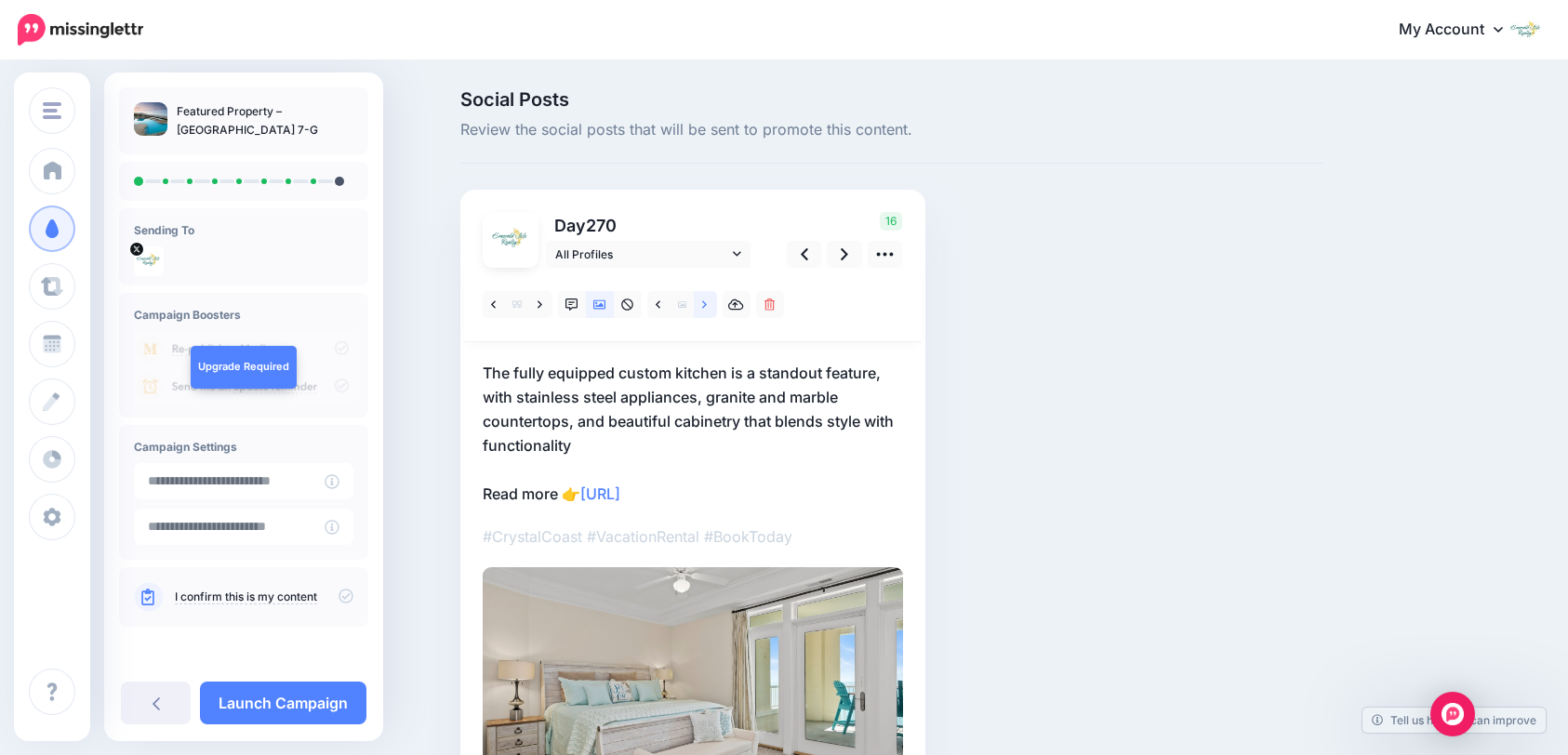
click at [707, 309] on icon at bounding box center [704, 304] width 5 height 13
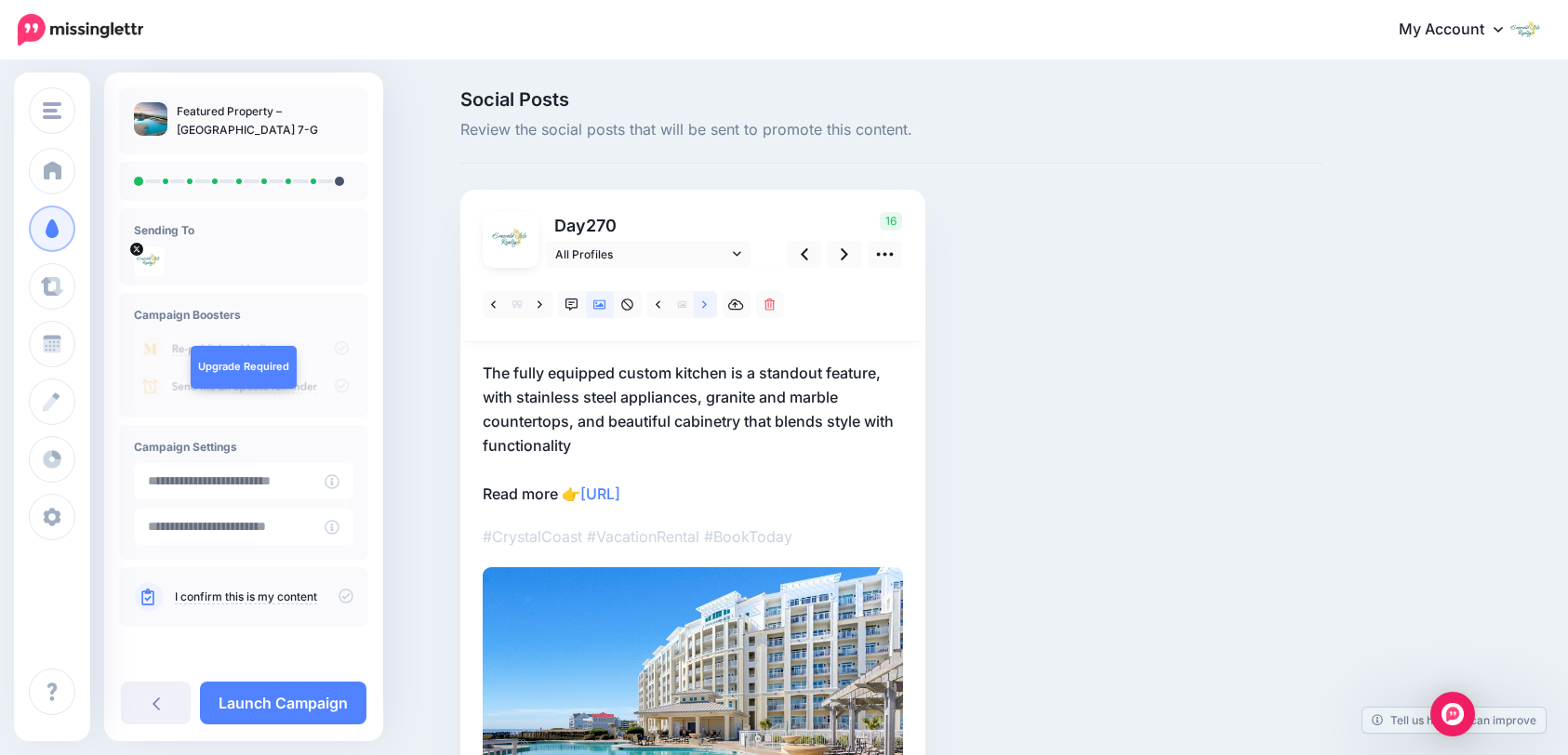
click at [707, 308] on icon at bounding box center [704, 304] width 5 height 13
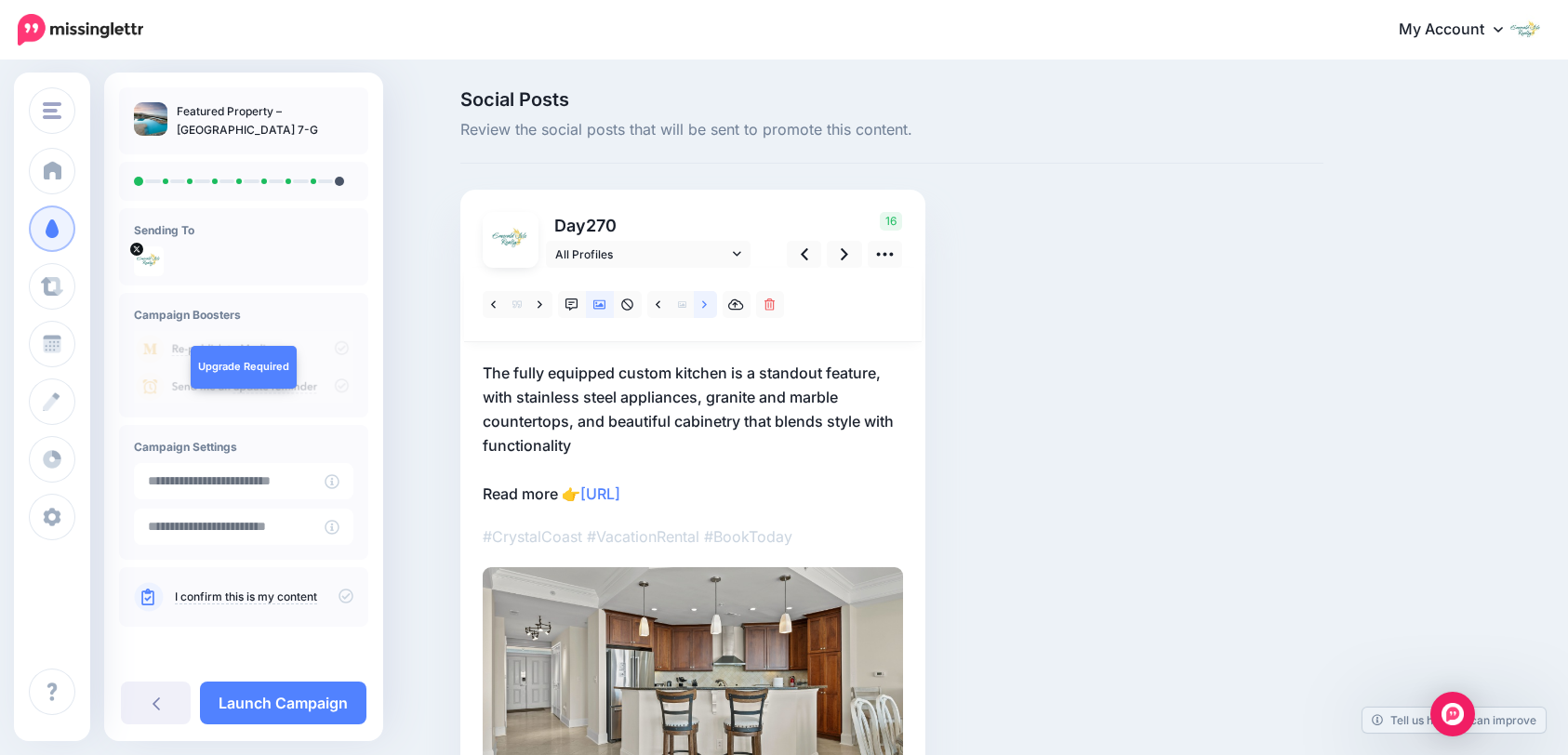
scroll to position [93, 0]
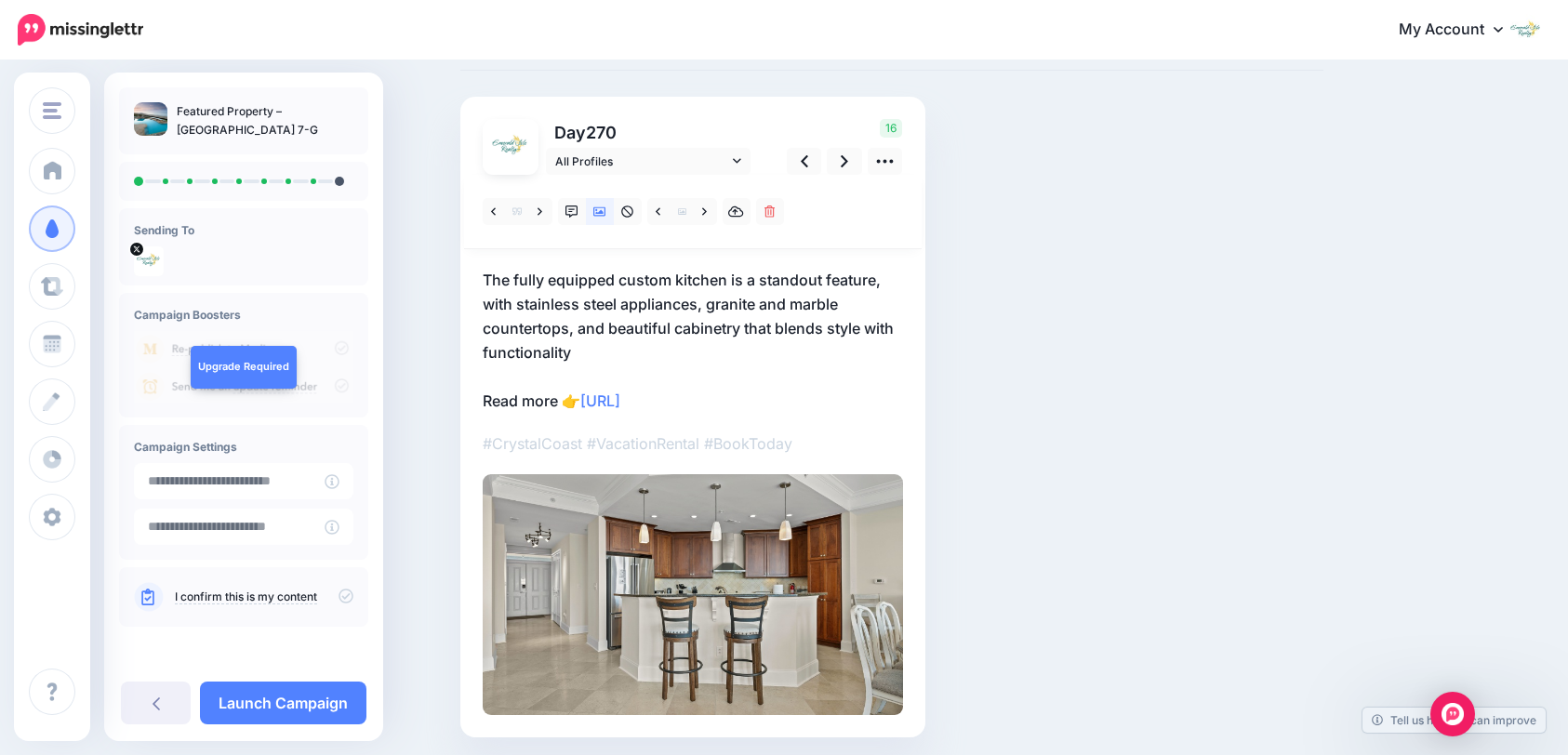
click at [587, 350] on p "The fully equipped custom kitchen is a standout feature, with stainless steel a…" at bounding box center [694, 340] width 421 height 145
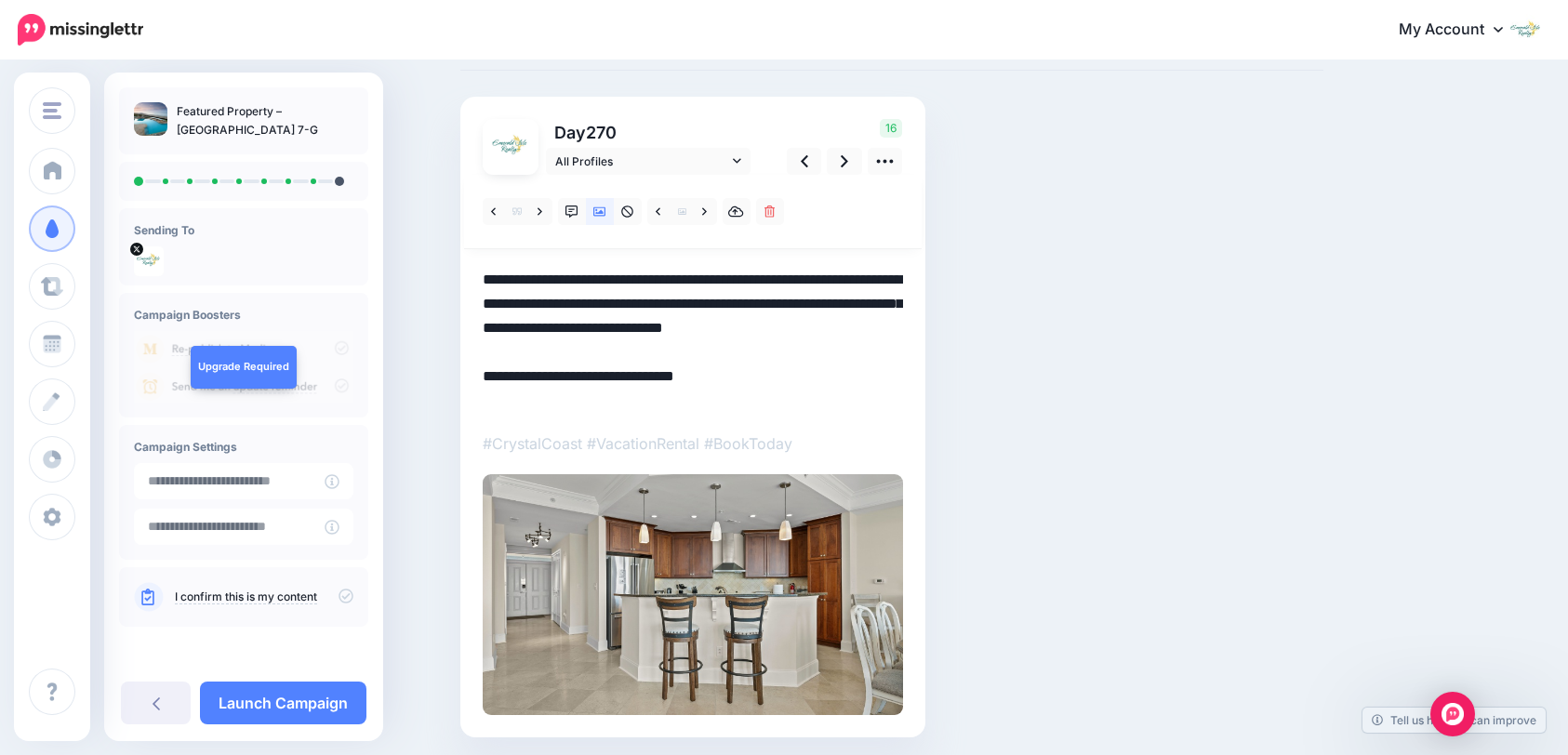
scroll to position [0, 0]
click at [578, 351] on textarea "**********" at bounding box center [694, 340] width 421 height 145
type textarea "**********"
click at [856, 162] on link at bounding box center [844, 161] width 35 height 27
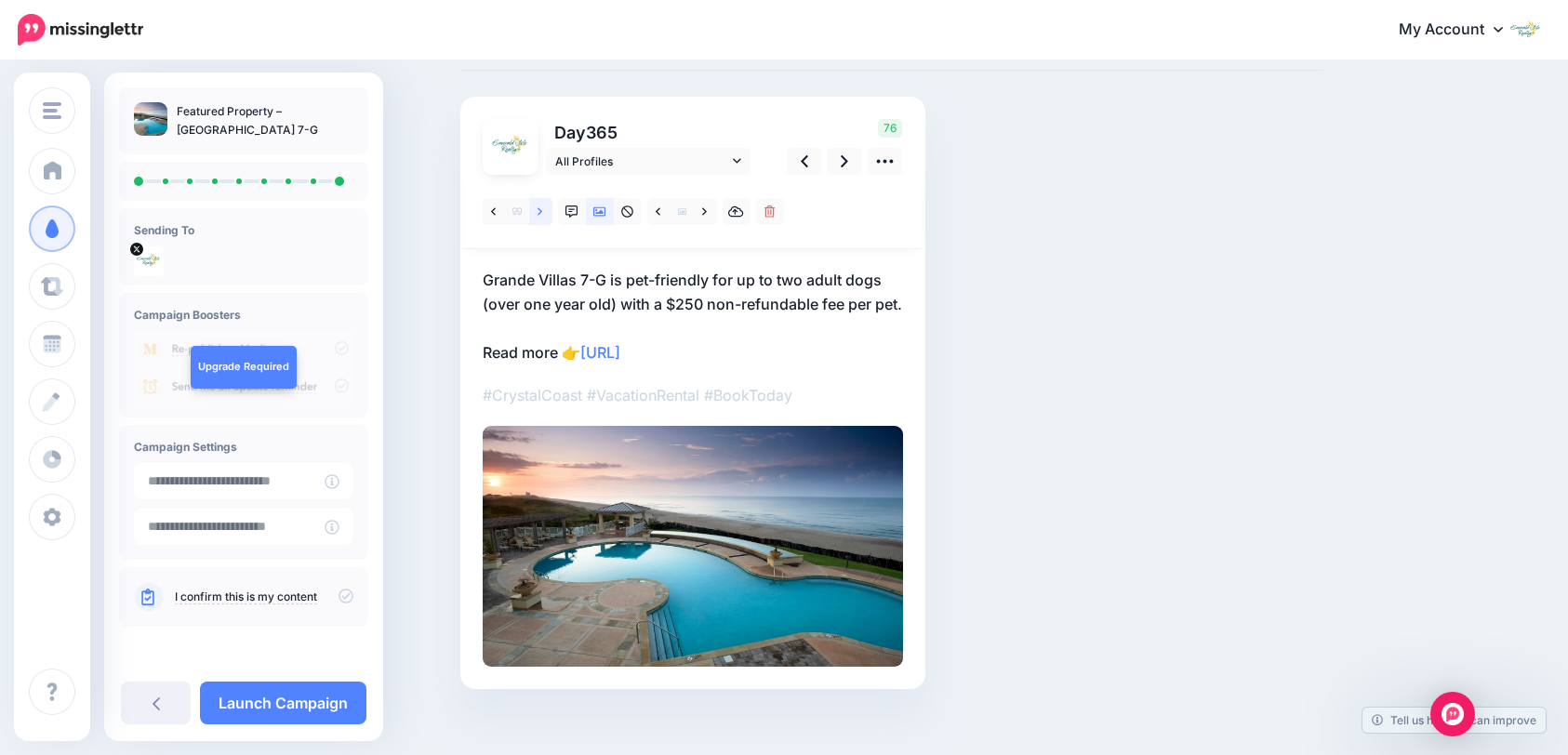
click at [542, 215] on icon at bounding box center [540, 211] width 5 height 13
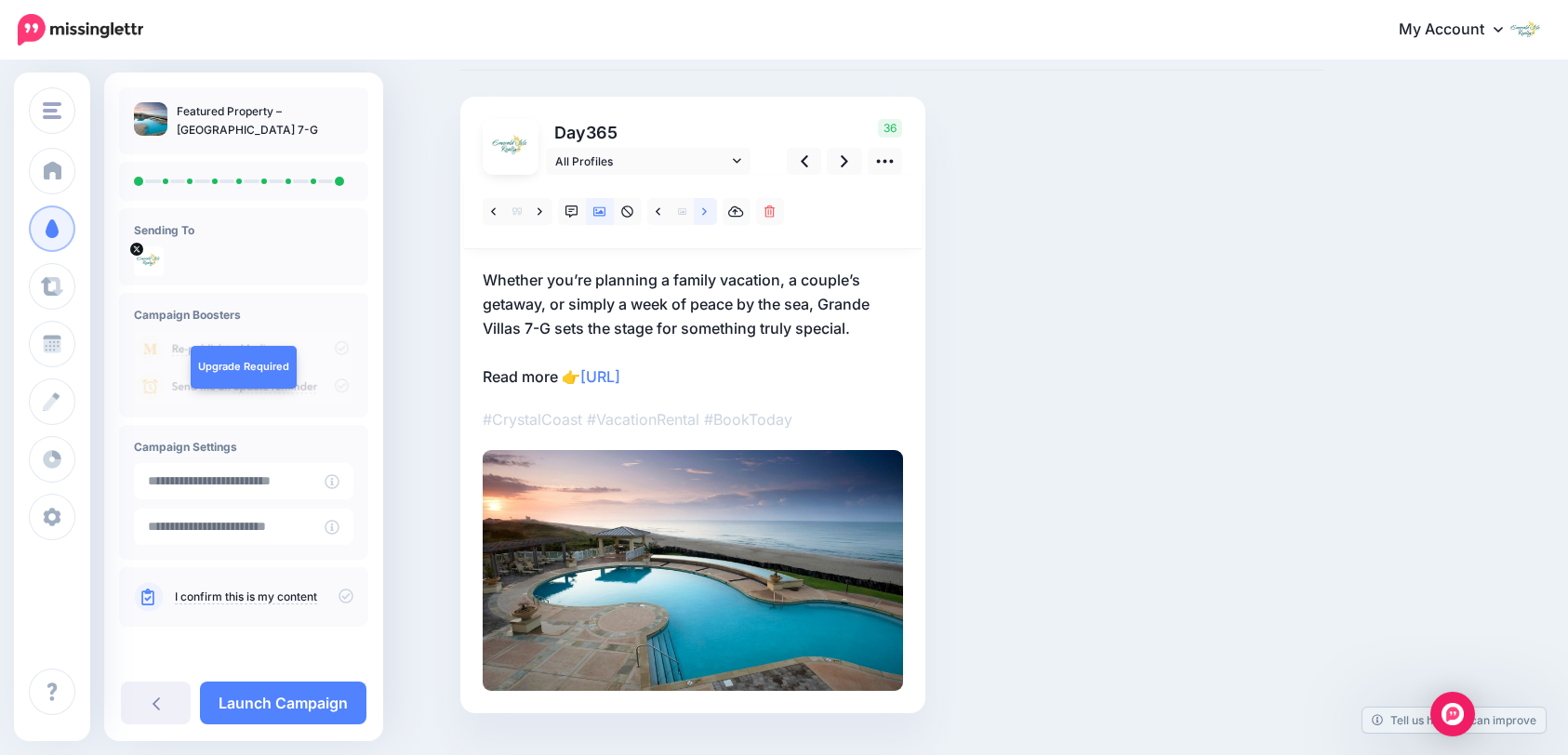
click at [714, 219] on link at bounding box center [705, 212] width 23 height 27
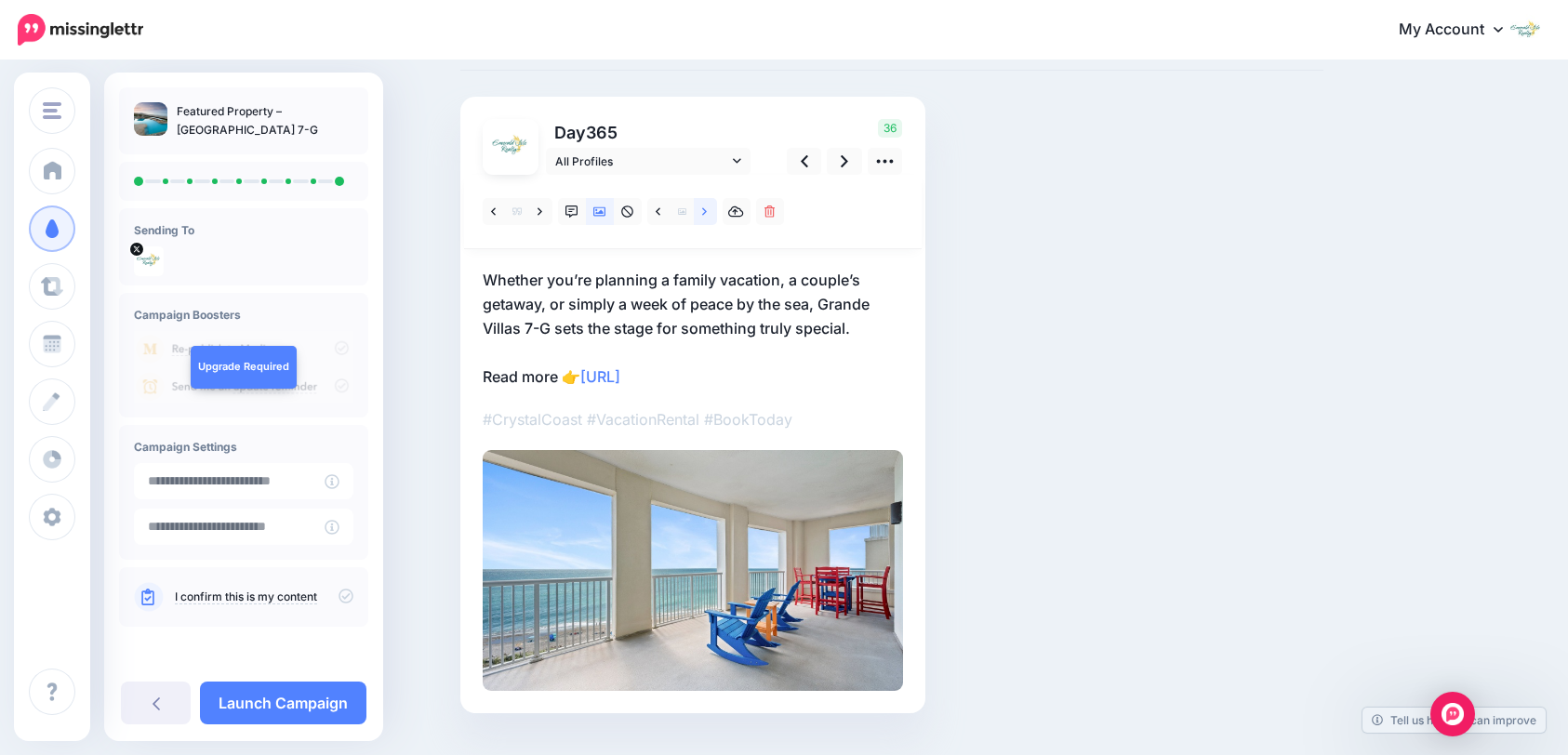
click at [714, 219] on link at bounding box center [705, 212] width 23 height 27
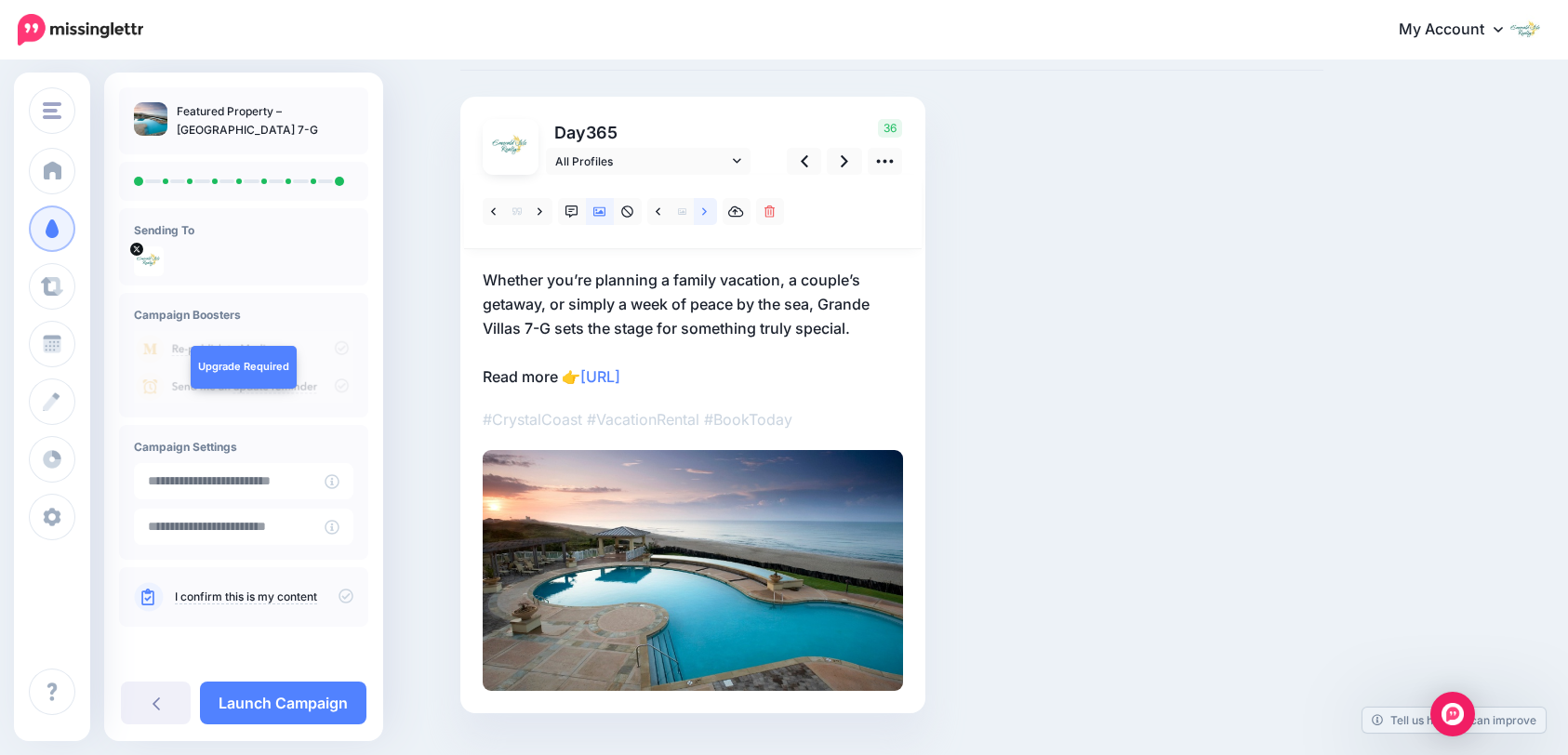
click at [714, 218] on link at bounding box center [705, 212] width 23 height 27
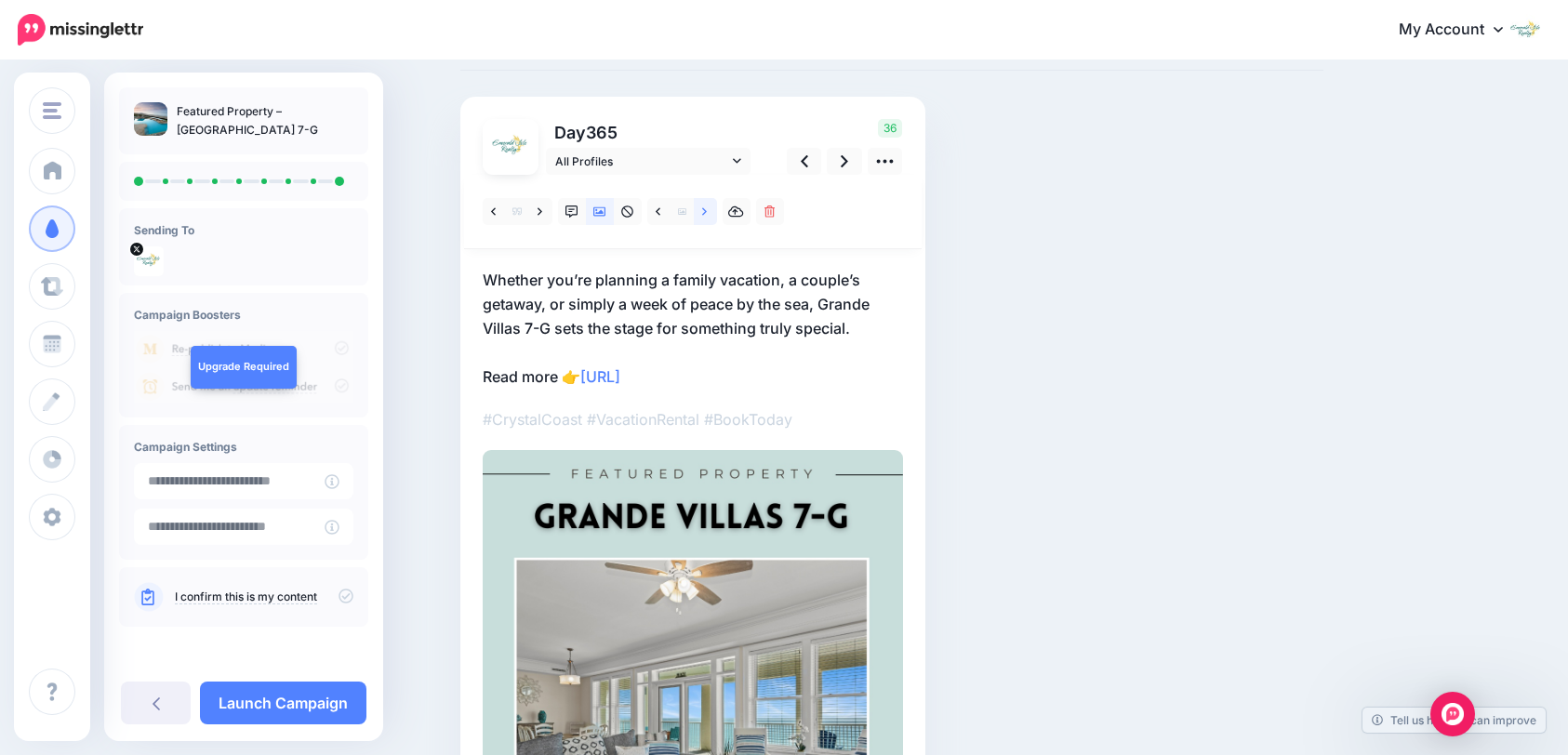
click at [714, 218] on link at bounding box center [705, 212] width 23 height 27
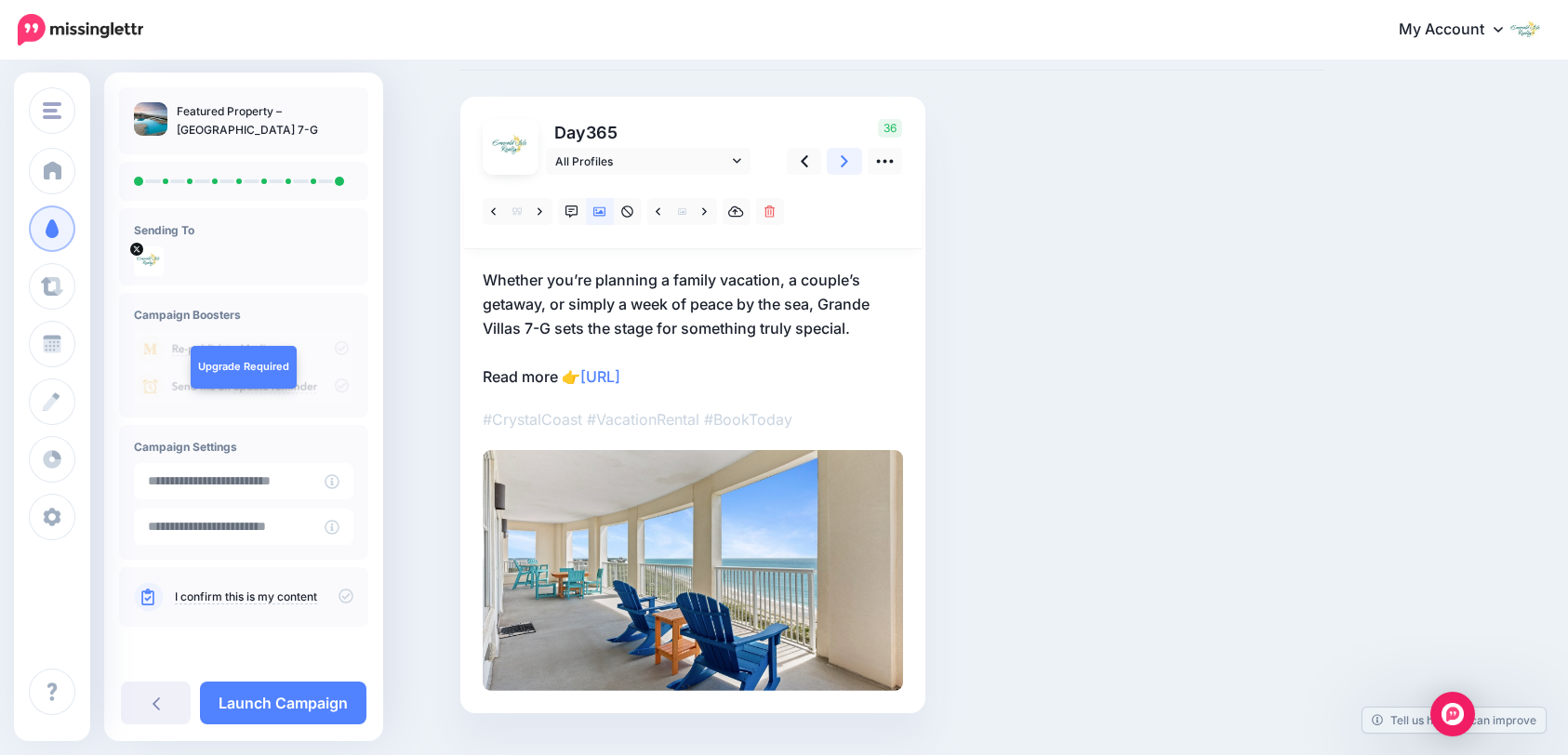
click at [848, 168] on icon at bounding box center [845, 161] width 8 height 20
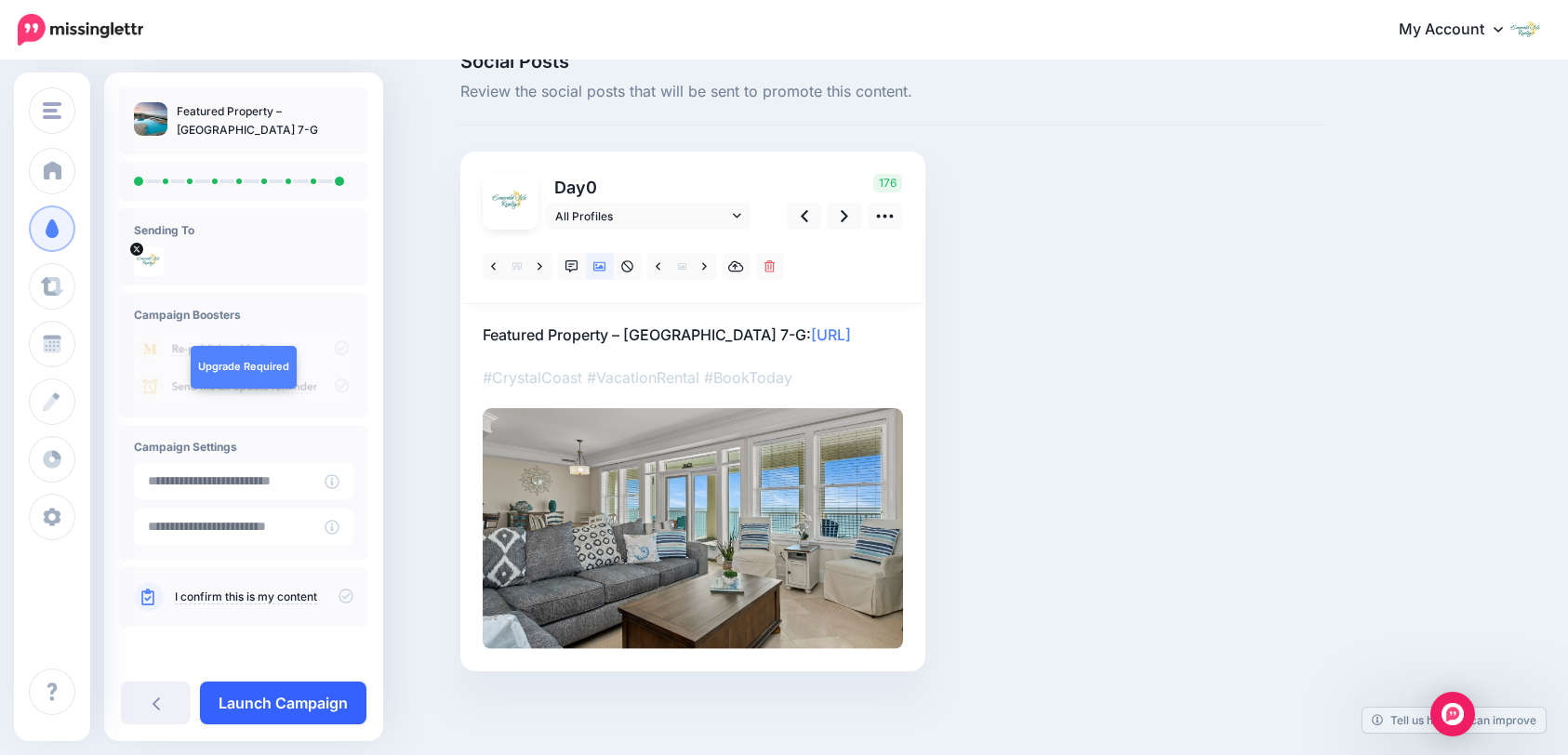
click at [356, 699] on link "Launch Campaign" at bounding box center [283, 703] width 166 height 43
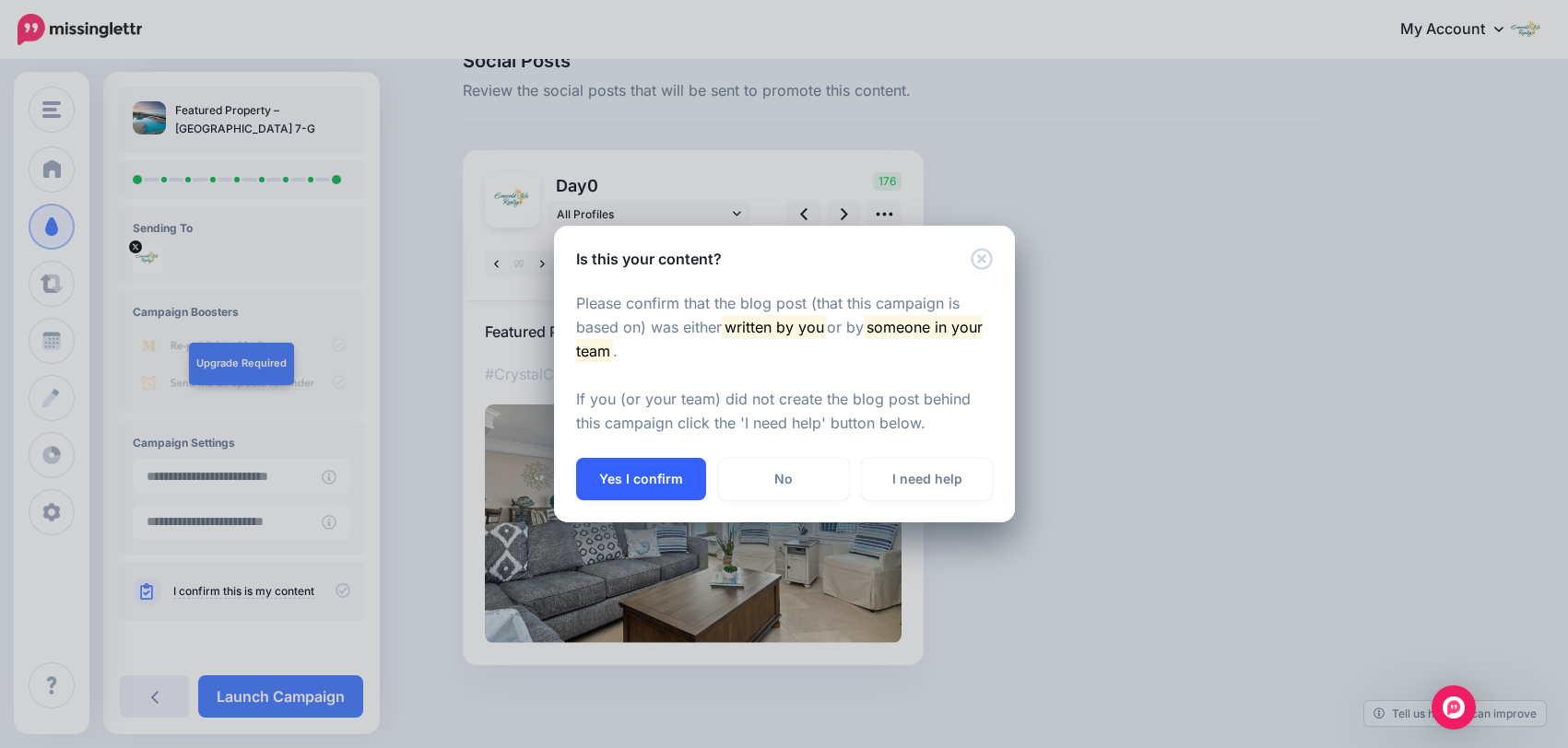
click at [664, 484] on button "Yes I confirm" at bounding box center [641, 480] width 130 height 43
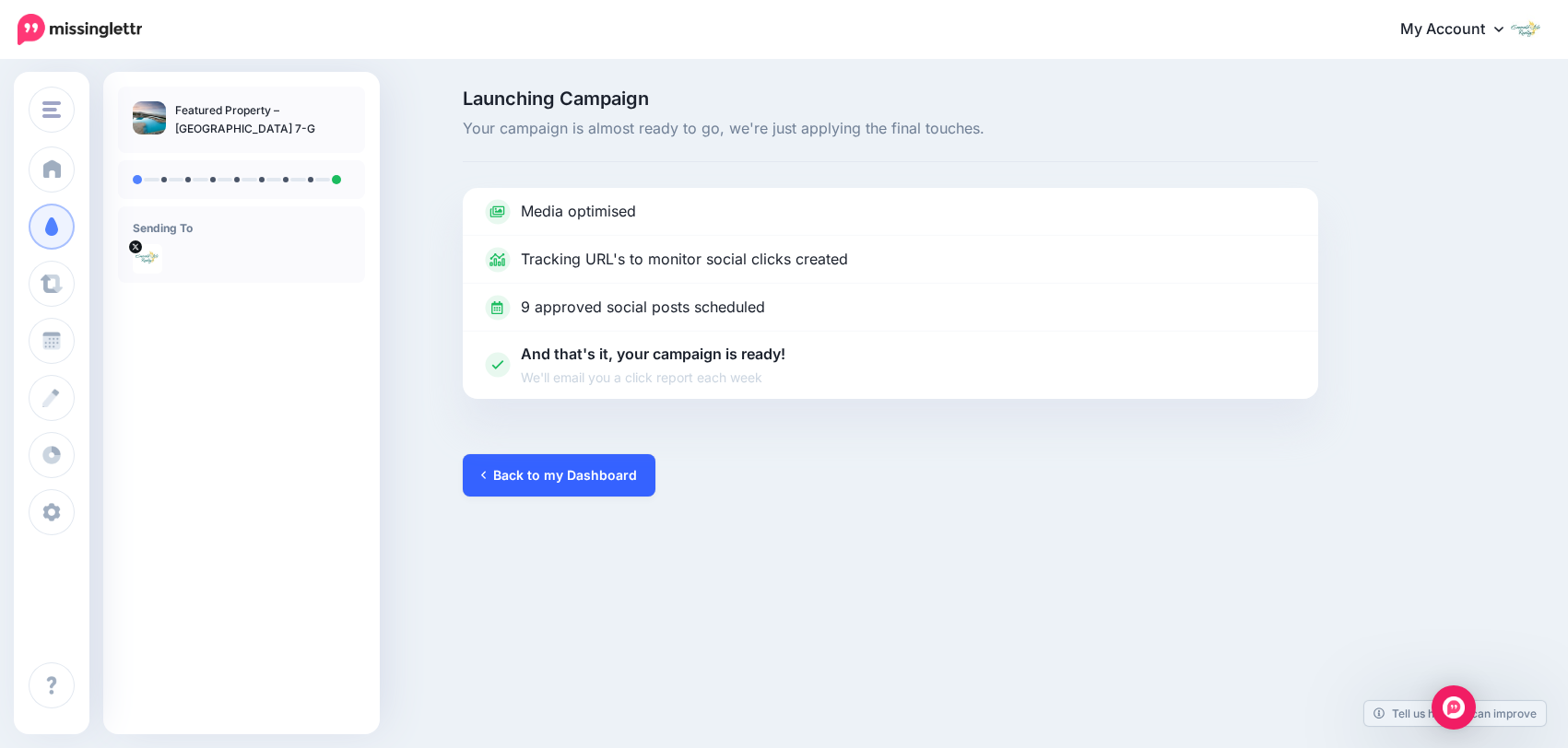
click at [604, 486] on link "Back to my Dashboard" at bounding box center [558, 476] width 193 height 43
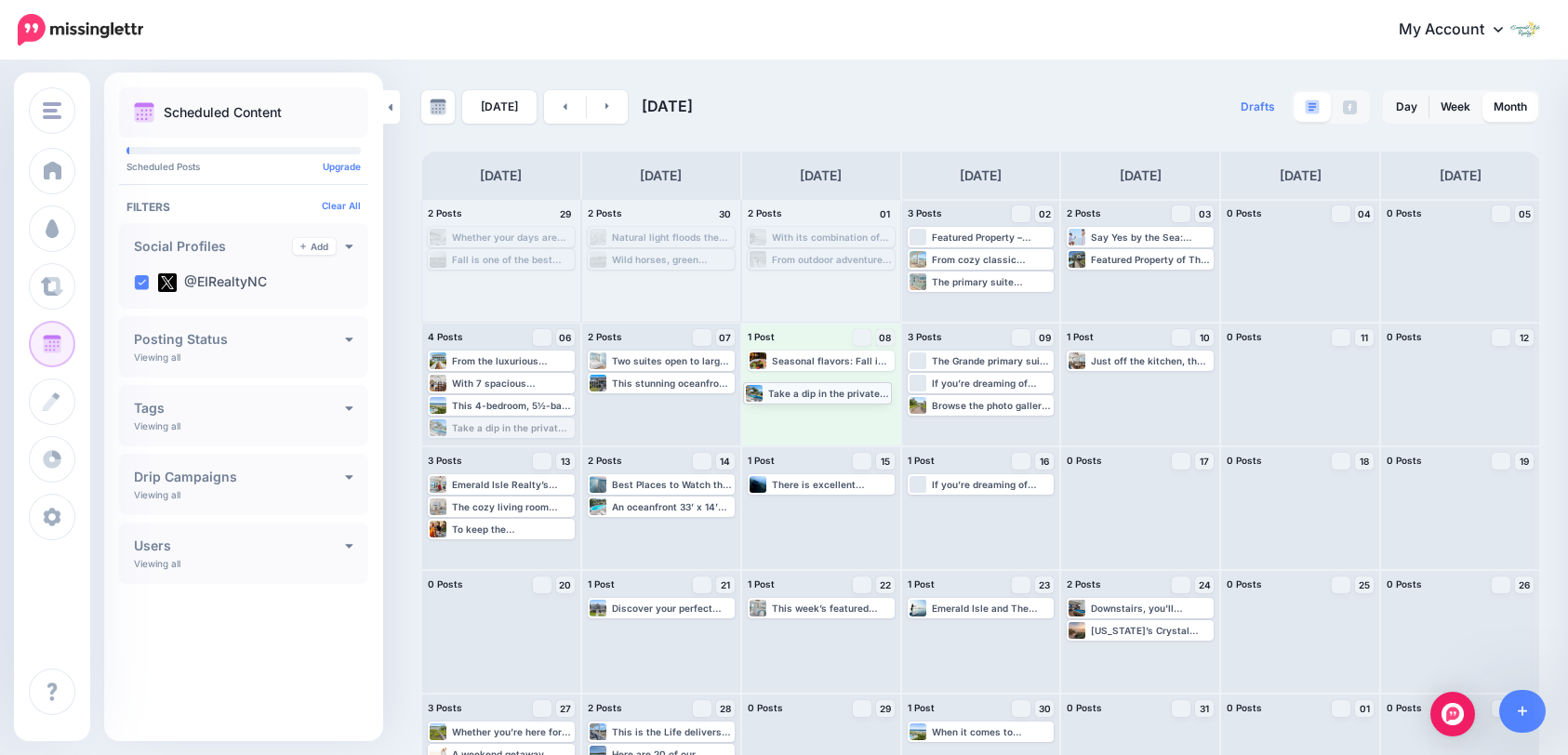
drag, startPoint x: 532, startPoint y: 430, endPoint x: 851, endPoint y: 392, distance: 321.3
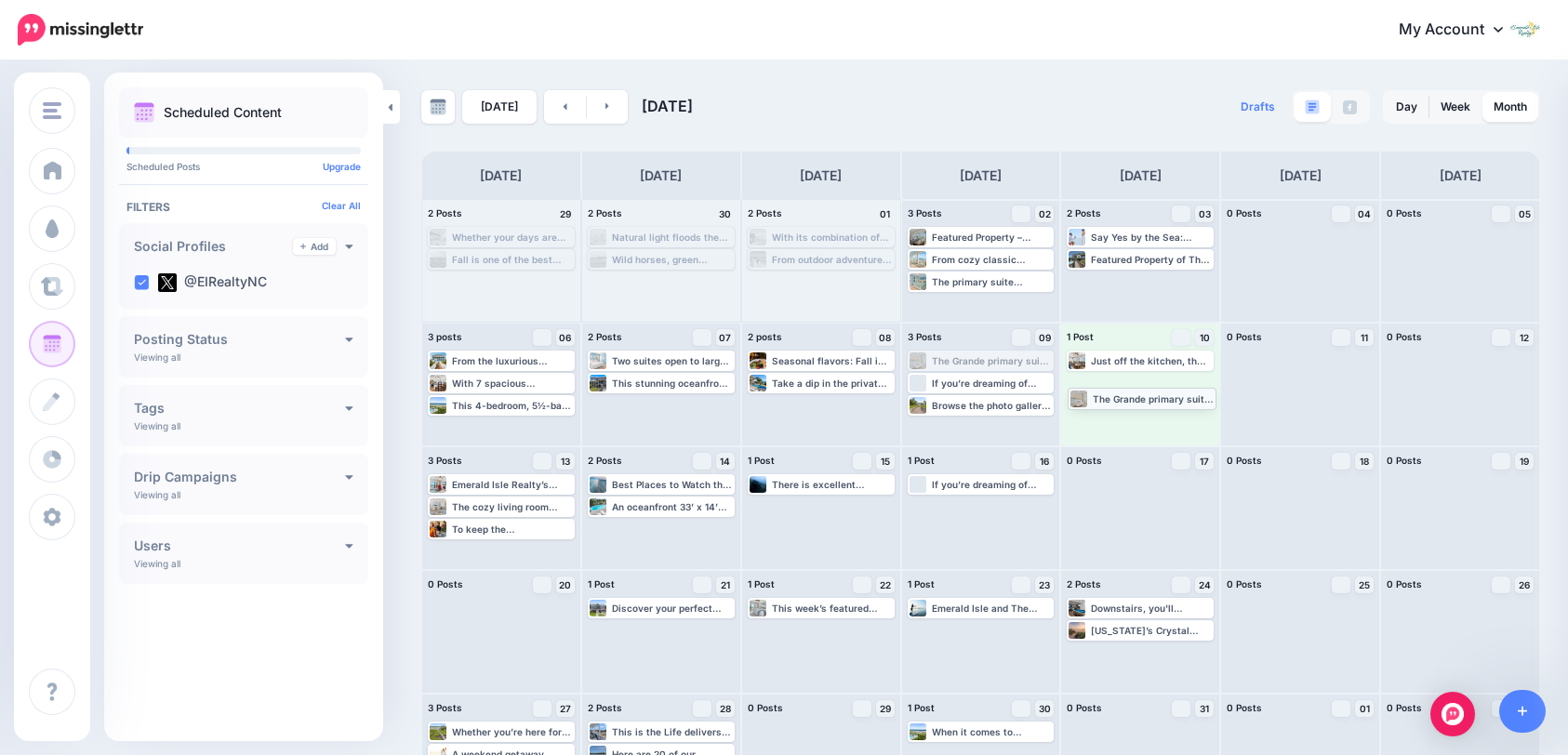
drag, startPoint x: 1013, startPoint y: 364, endPoint x: 1178, endPoint y: 401, distance: 169.1
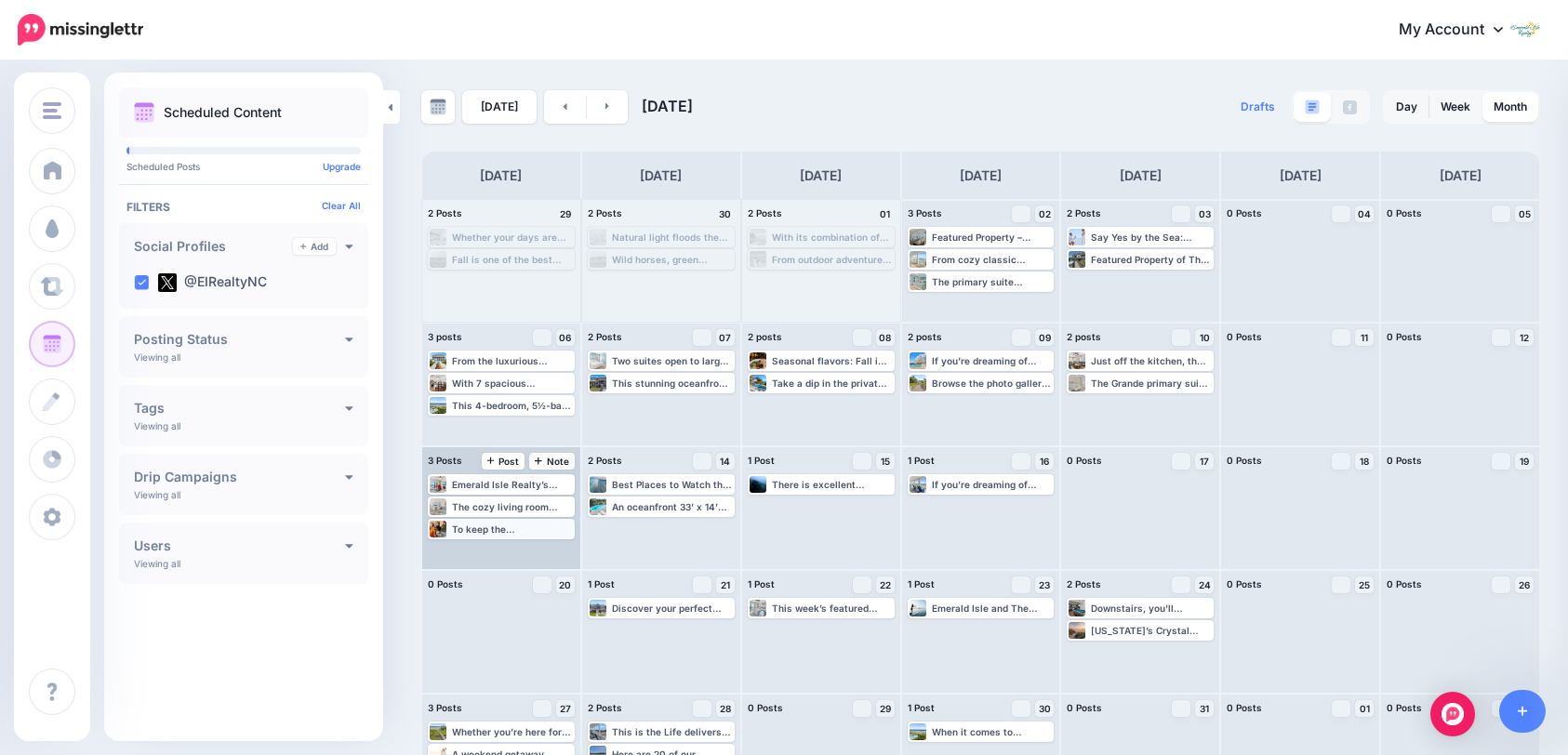
click at [567, 532] on div "To keep the [PERSON_NAME] fun and organized, try dividing your list into two ca…" at bounding box center [513, 528] width 121 height 11
click at [558, 553] on icon "button" at bounding box center [560, 551] width 11 height 11
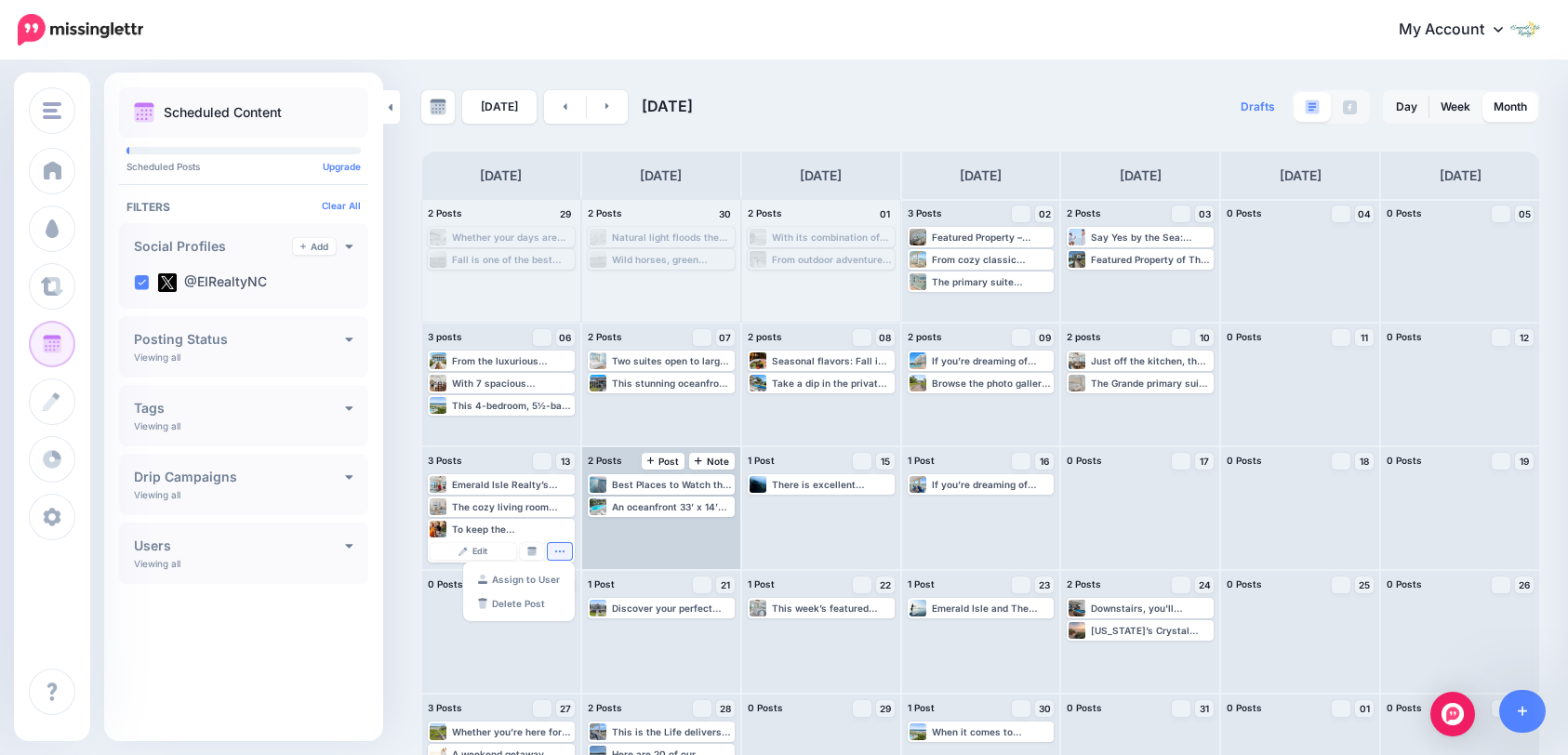
click at [647, 544] on div "Best Places to Watch the Sunset in [GEOGRAPHIC_DATA] and Along the Crystal Coas…" at bounding box center [661, 508] width 158 height 122
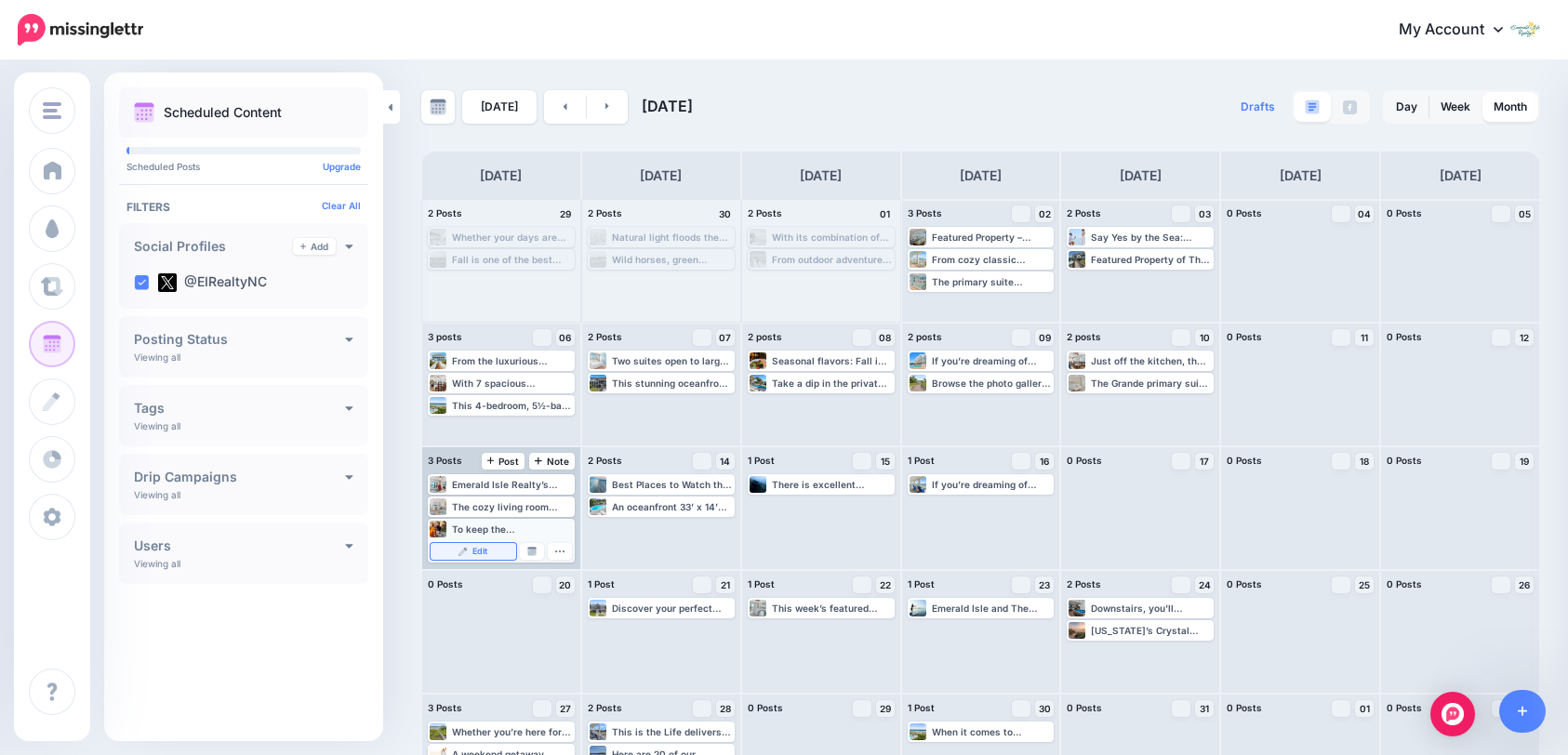
click at [490, 553] on link "Edit" at bounding box center [472, 551] width 85 height 17
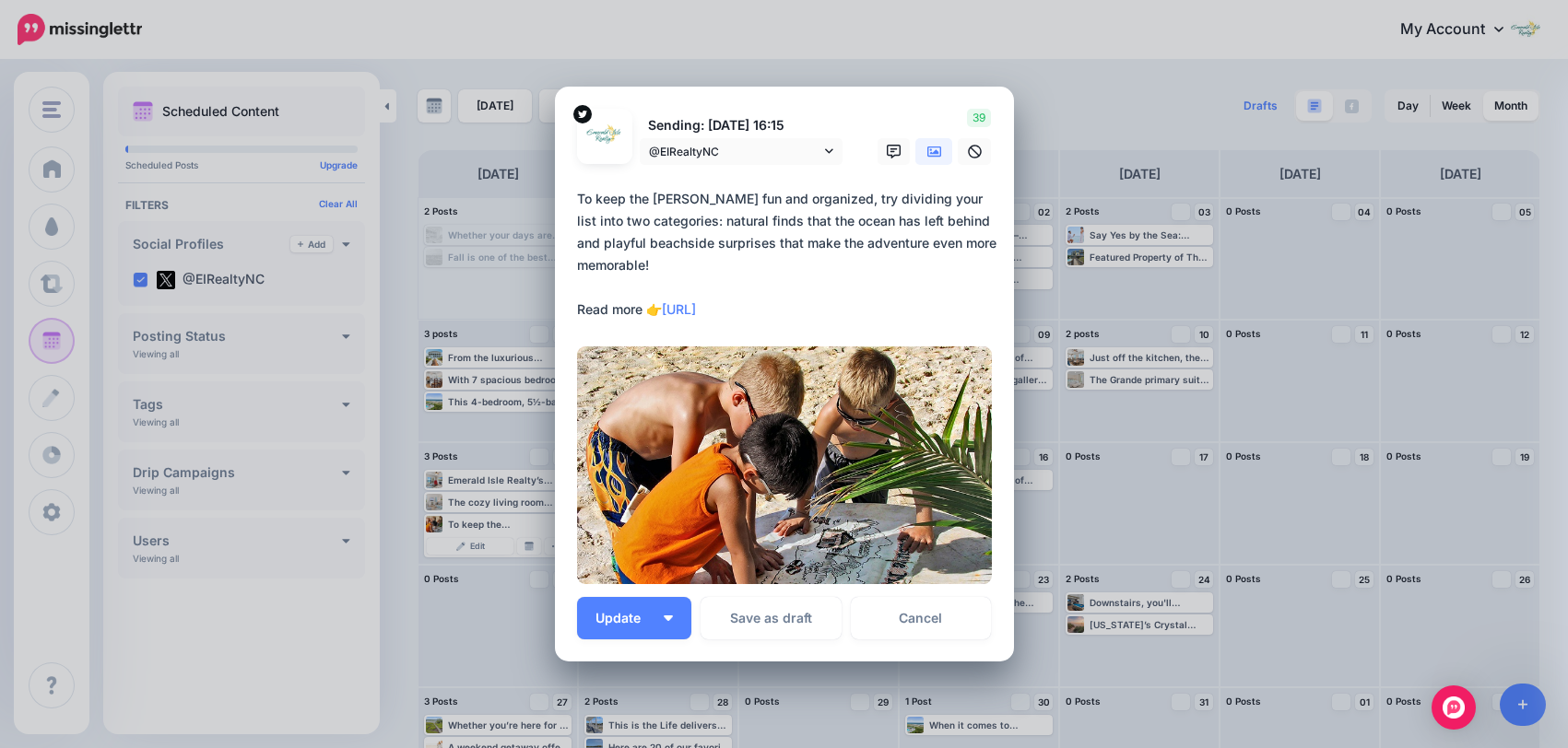
click at [1299, 388] on div "Edit Post Loading Sending: [DATE] 16:15 @EIRealtyNC" at bounding box center [784, 374] width 1568 height 748
click at [925, 614] on link "Cancel" at bounding box center [922, 618] width 141 height 43
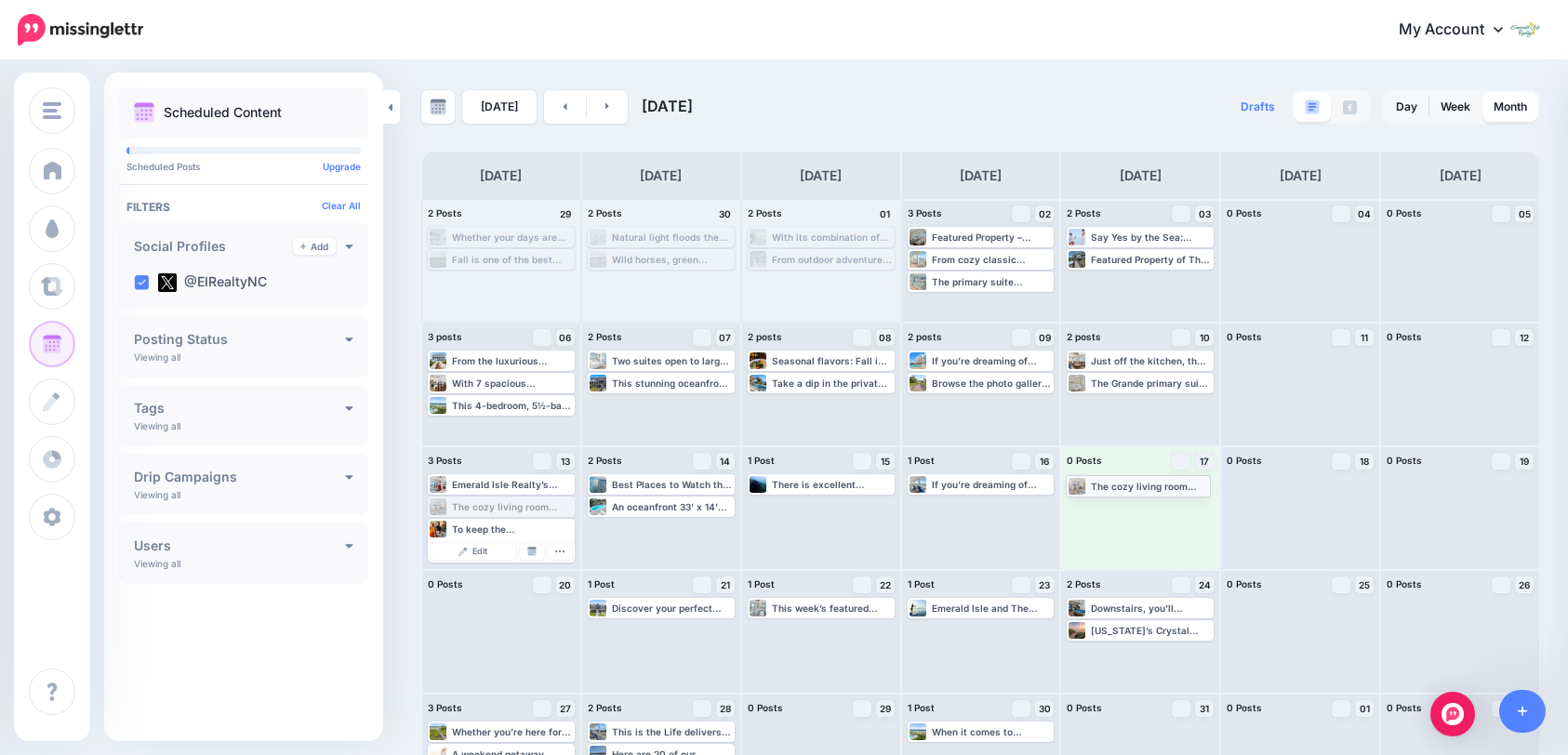
drag, startPoint x: 537, startPoint y: 509, endPoint x: 1175, endPoint y: 487, distance: 638.4
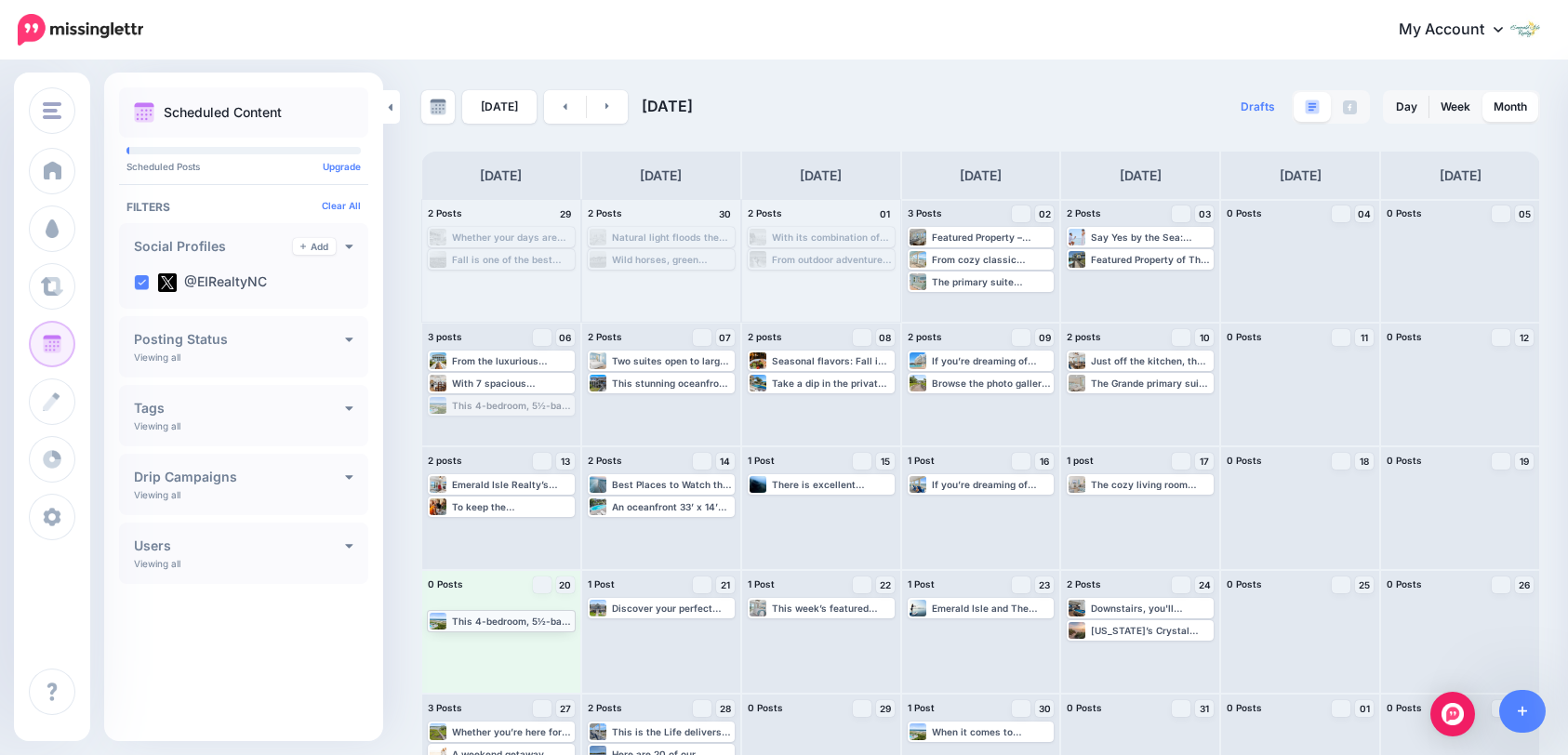
drag, startPoint x: 544, startPoint y: 411, endPoint x: 543, endPoint y: 626, distance: 215.0
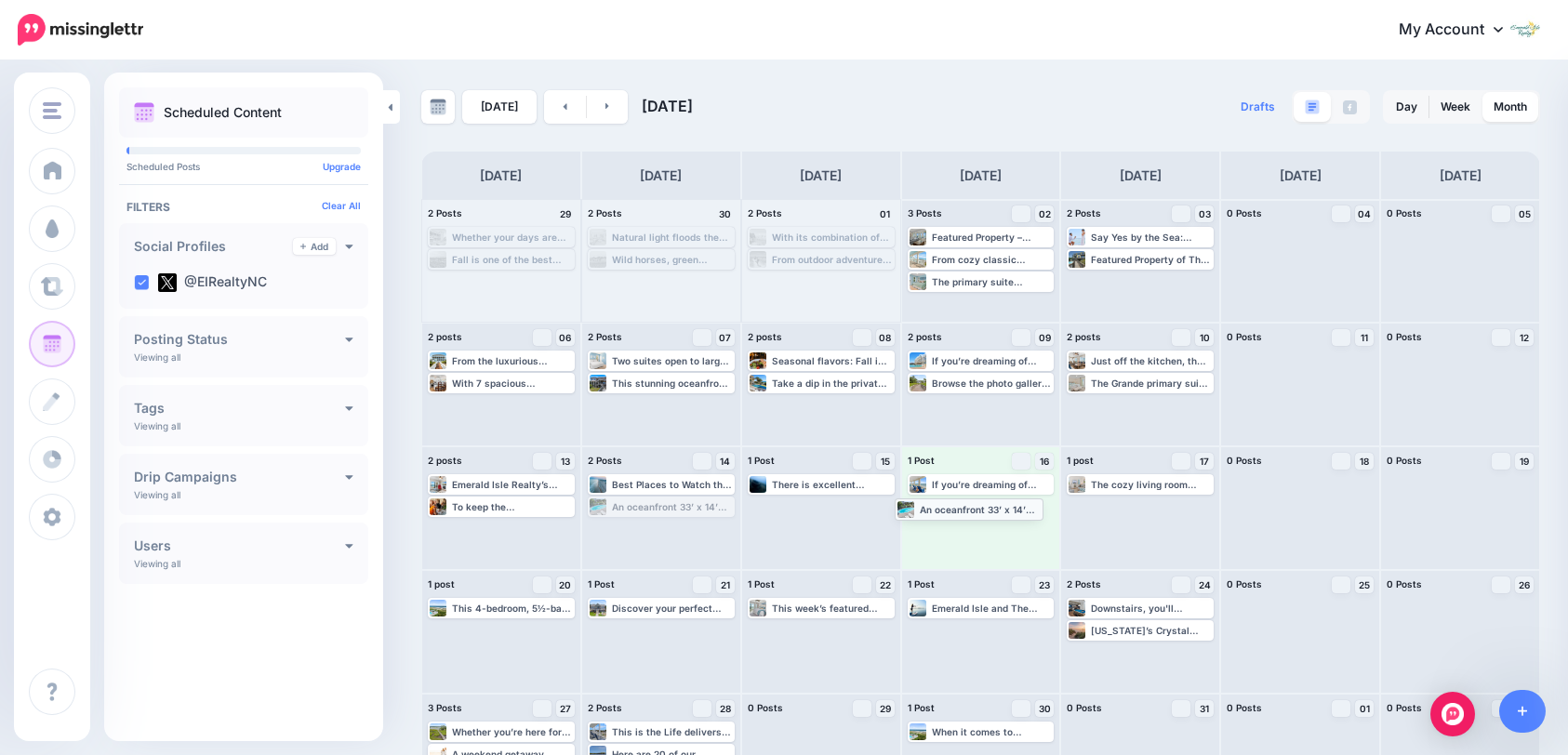
drag, startPoint x: 674, startPoint y: 512, endPoint x: 980, endPoint y: 514, distance: 306.0
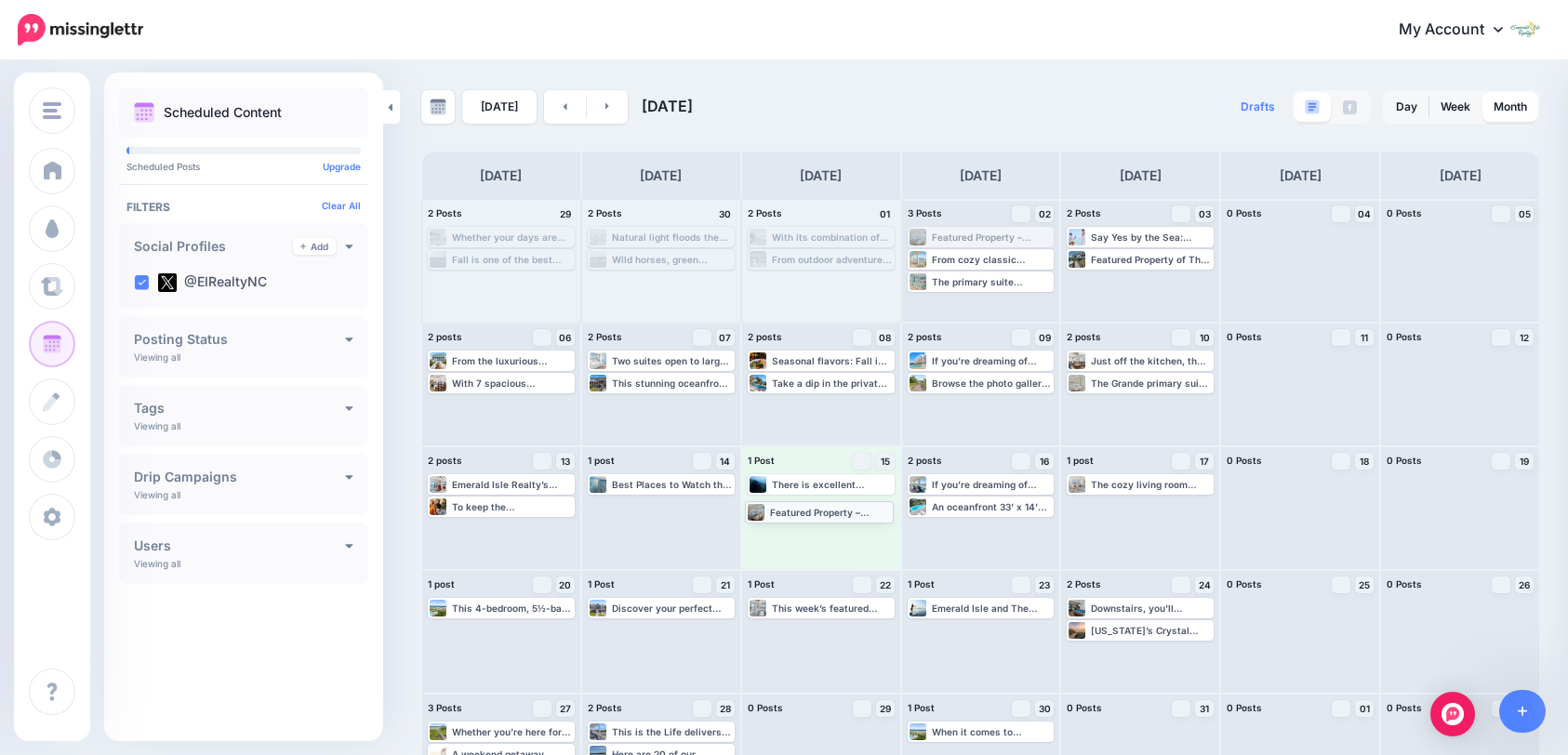
drag, startPoint x: 997, startPoint y: 241, endPoint x: 828, endPoint y: 515, distance: 321.9
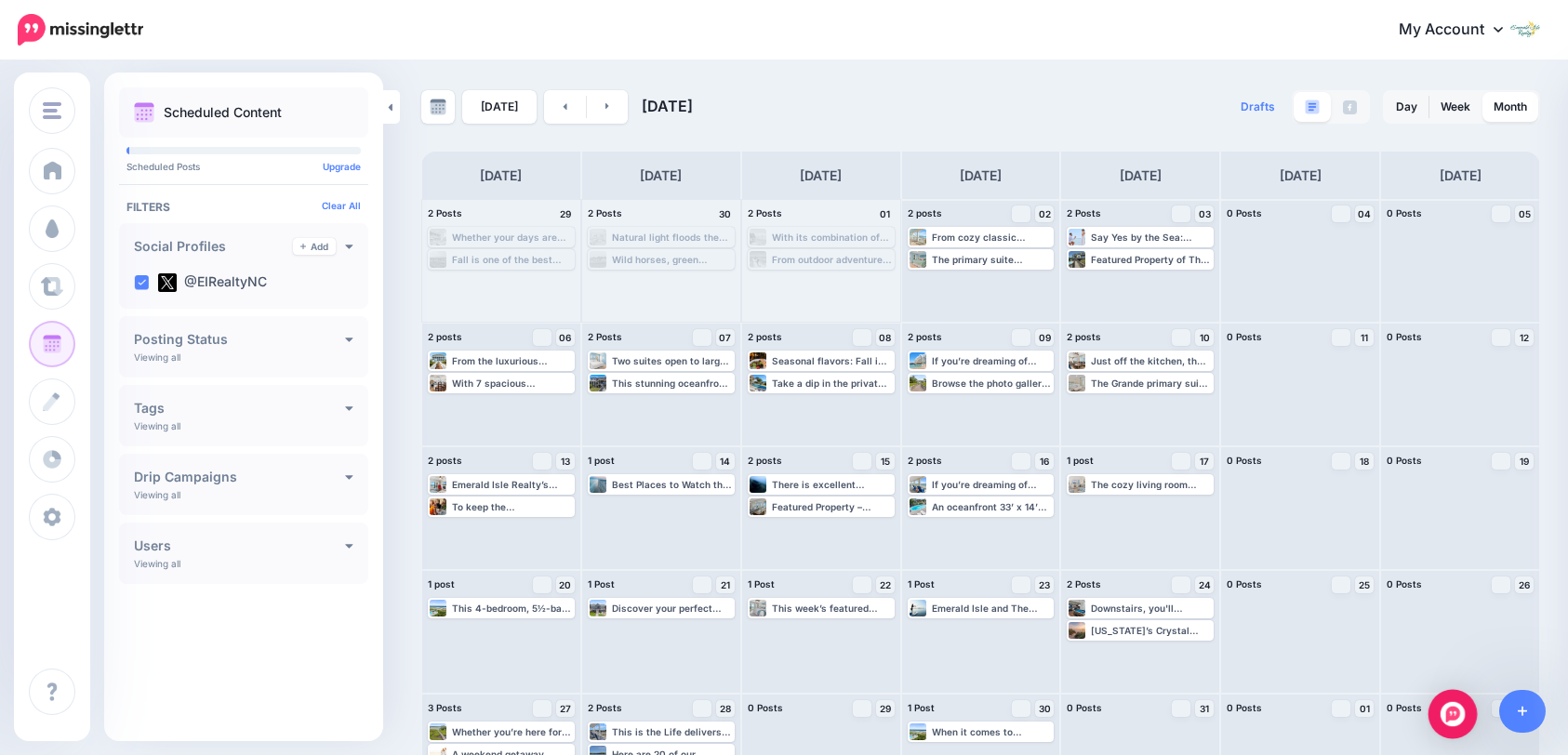
click at [1452, 717] on img "Open Intercom Messenger" at bounding box center [1453, 714] width 24 height 24
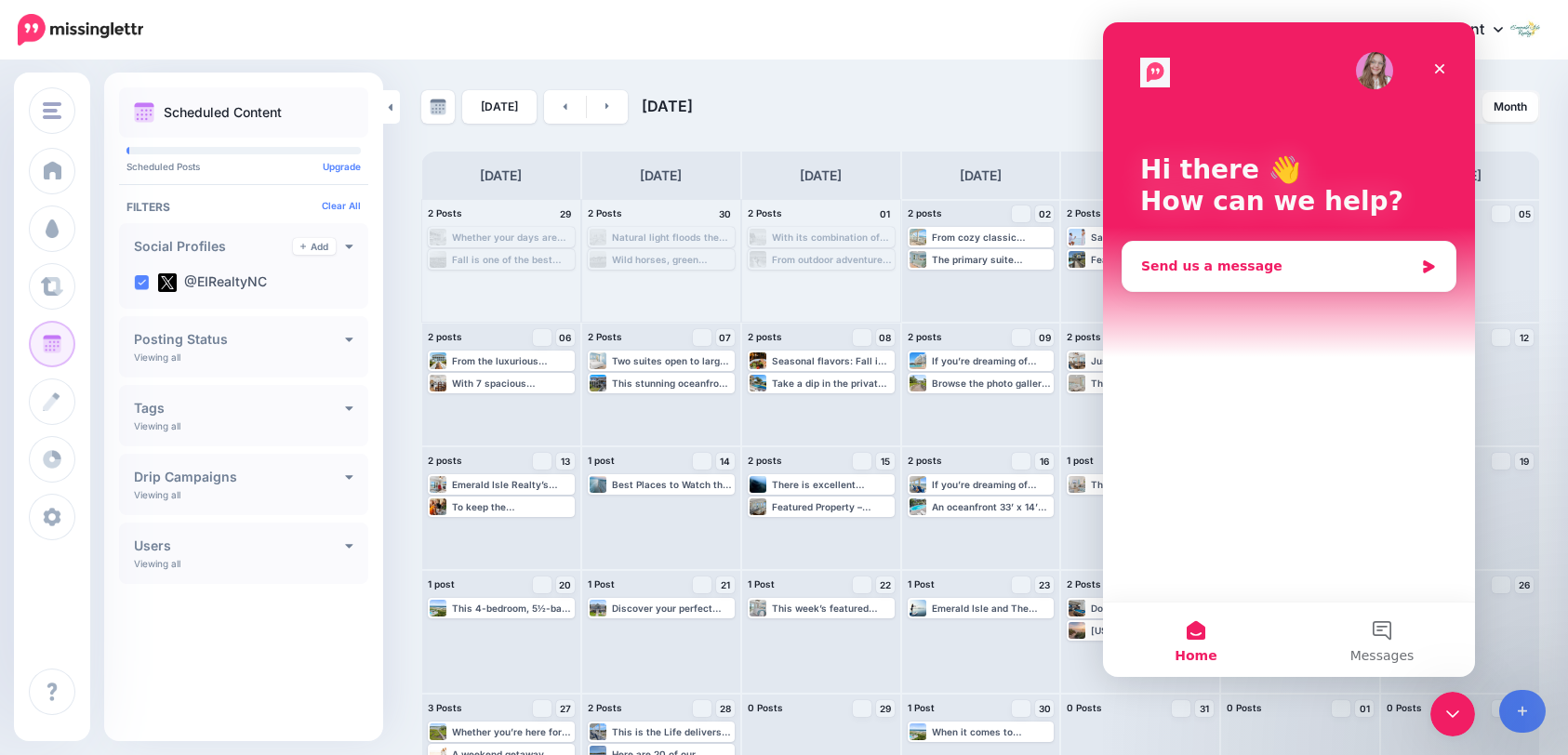
click at [1249, 266] on div "Send us a message" at bounding box center [1277, 266] width 273 height 20
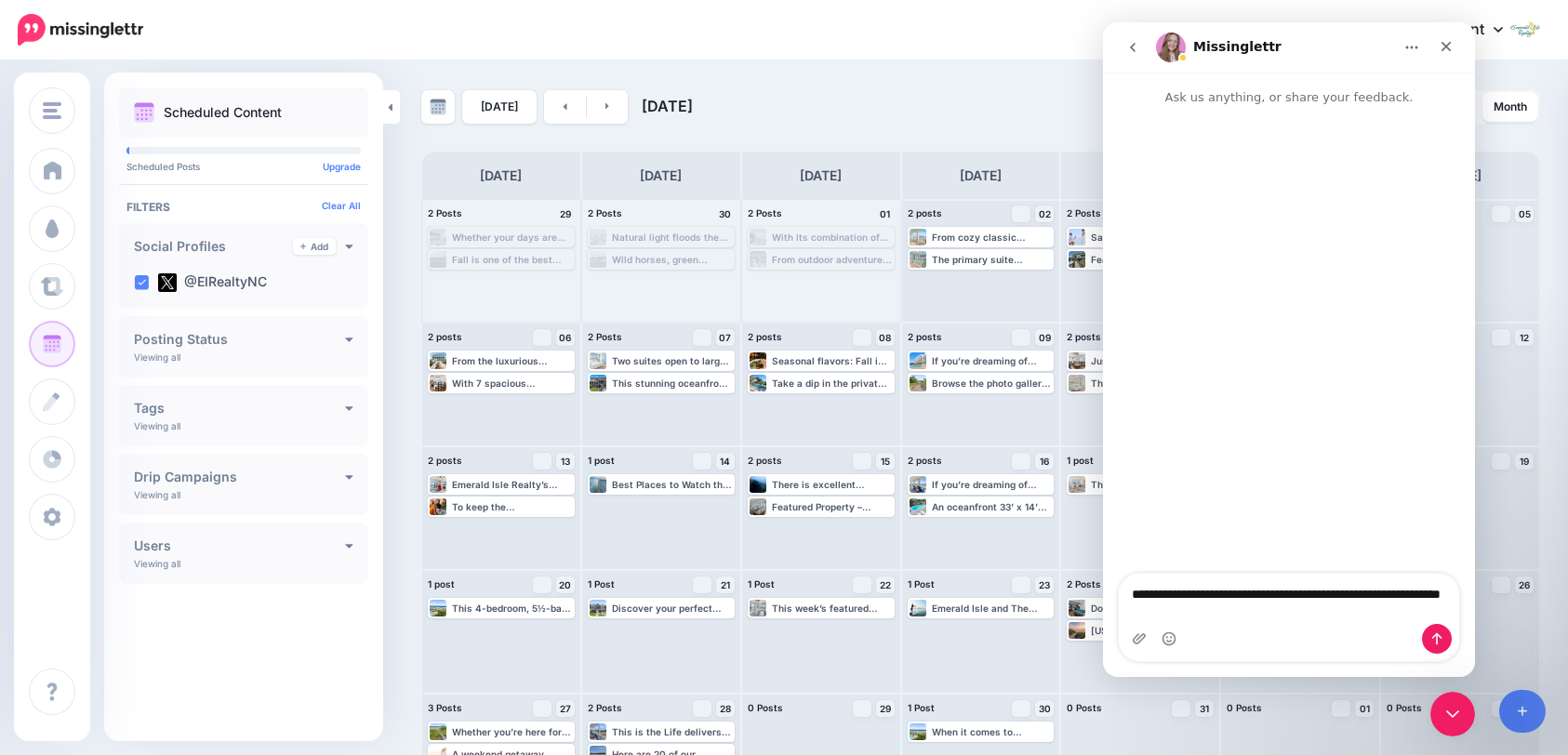
type textarea "**********"
click at [1441, 636] on icon "Send a message…" at bounding box center [1437, 639] width 15 height 15
